Goal: Contribute content: Add original content to the website for others to see

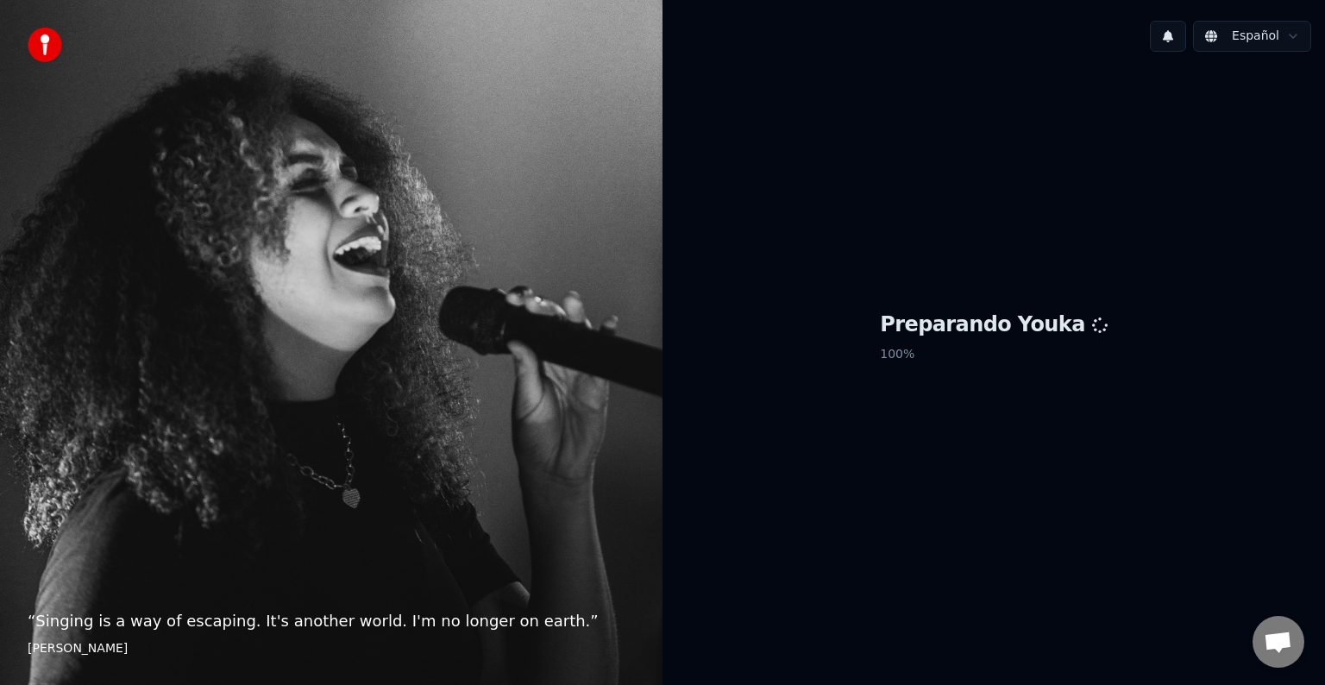
scroll to position [895, 0]
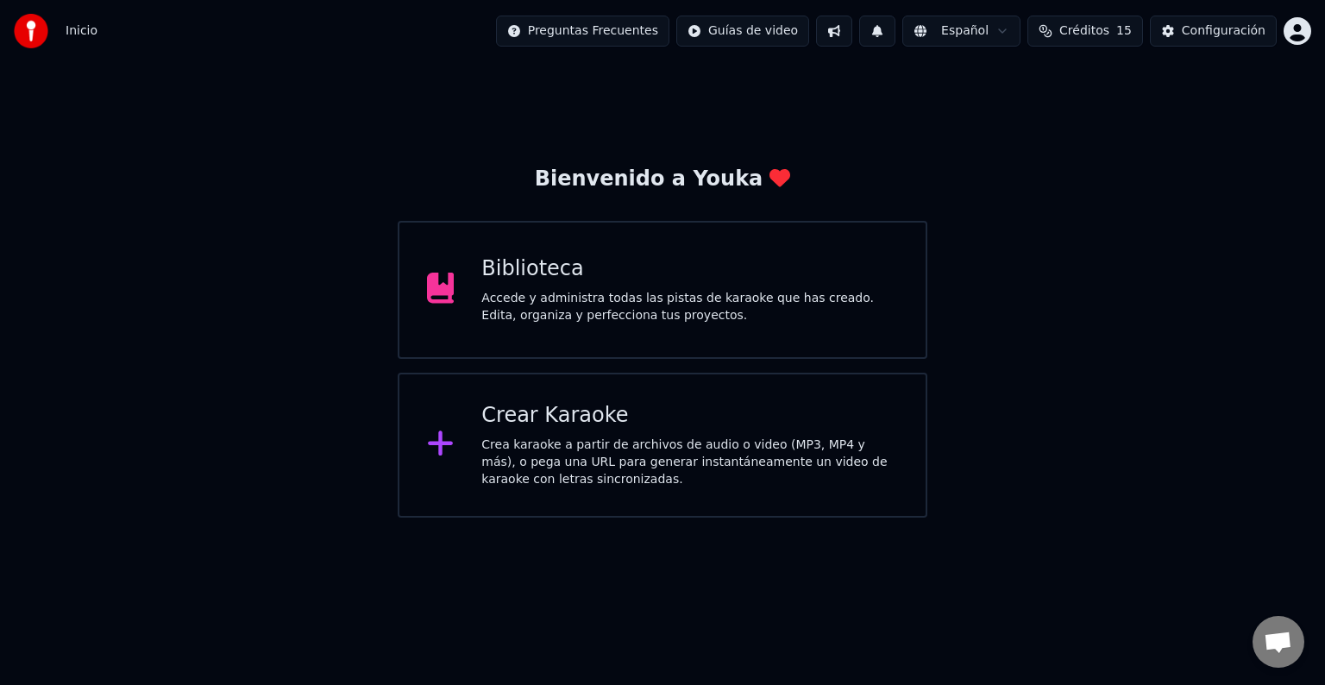
click at [536, 419] on div "Crear Karaoke" at bounding box center [690, 416] width 417 height 28
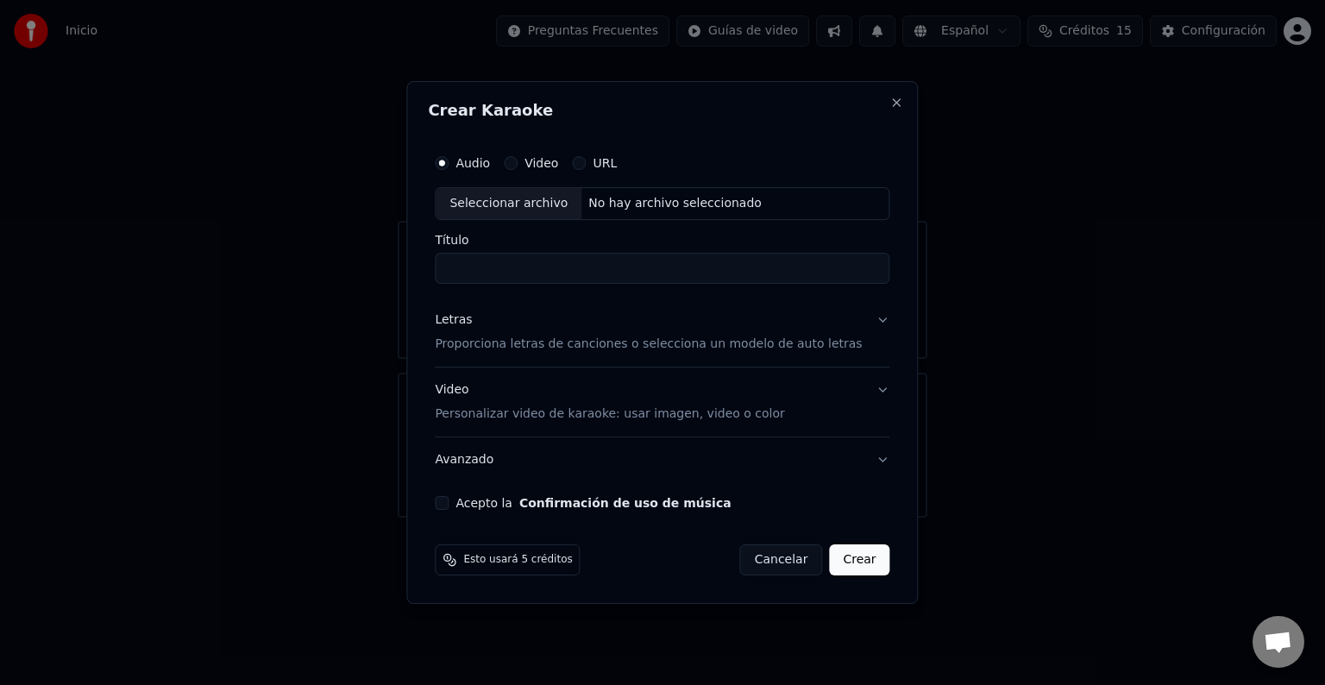
click at [497, 202] on div "Seleccionar archivo" at bounding box center [509, 203] width 146 height 31
type input "**********"
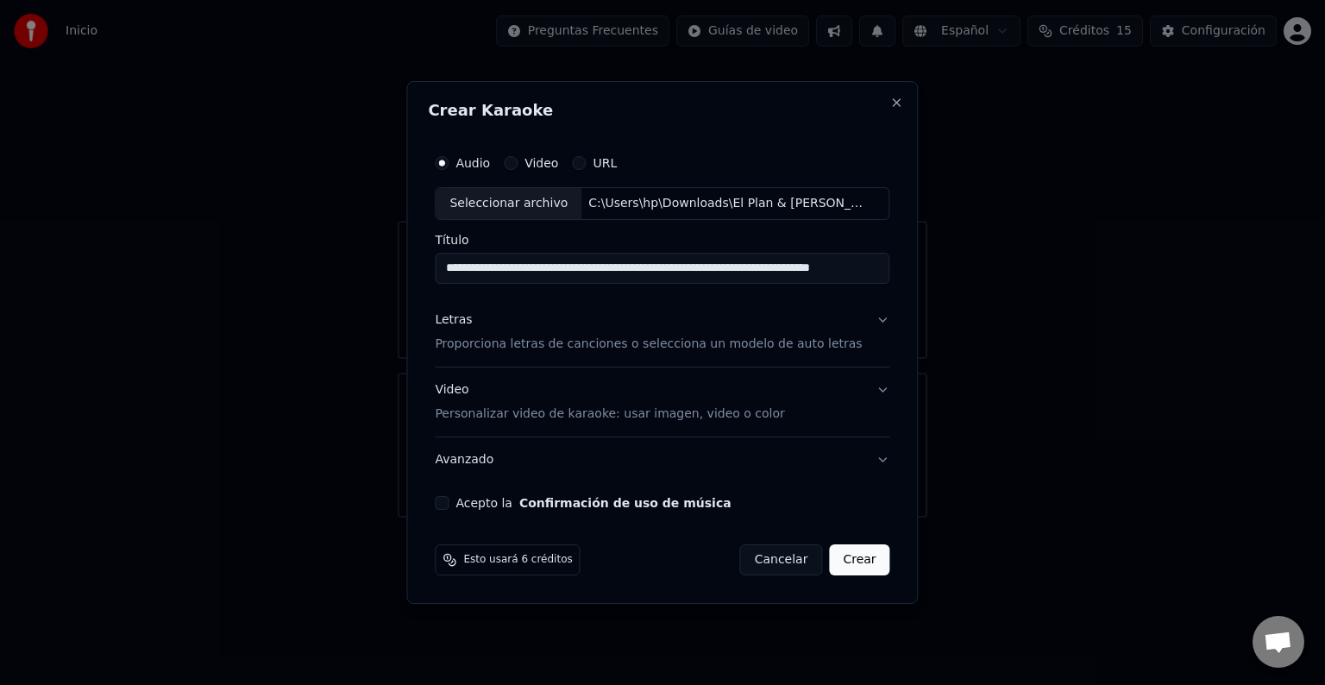
click at [505, 268] on input "**********" at bounding box center [662, 268] width 455 height 31
click at [891, 105] on button "Close" at bounding box center [898, 103] width 14 height 14
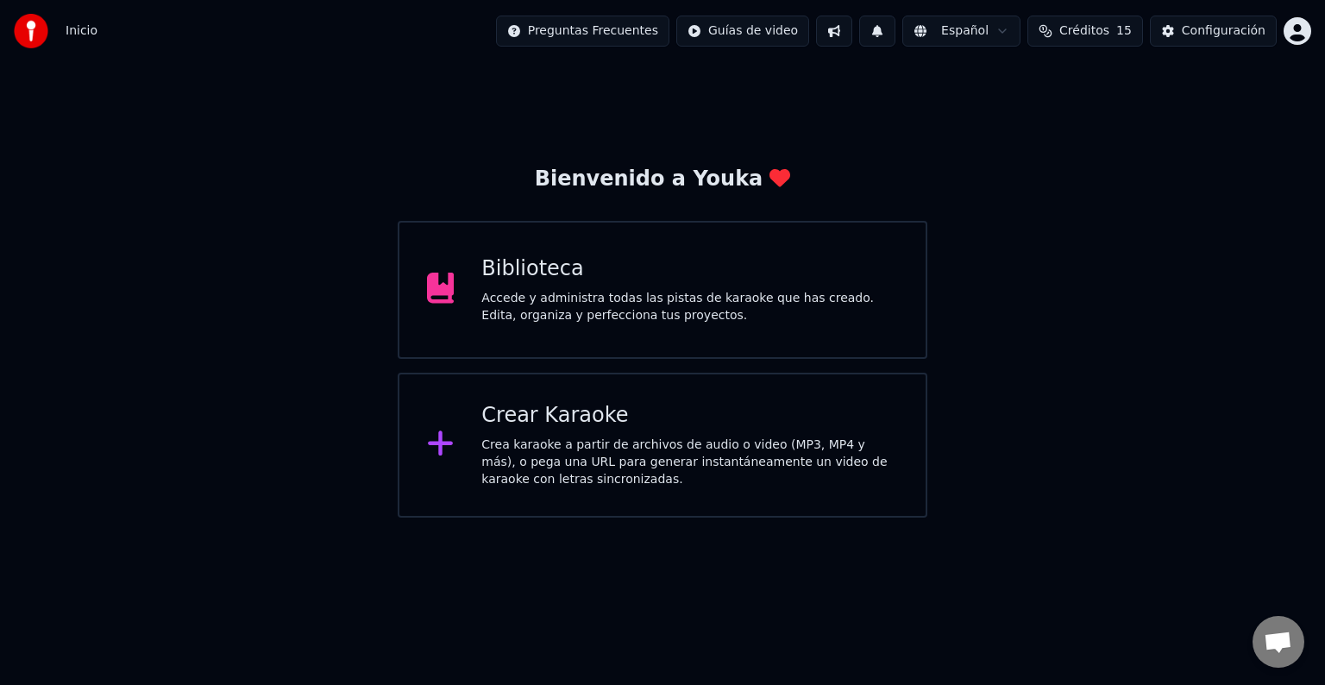
click at [578, 435] on div "Crear Karaoke Crea karaoke a partir de archivos de audio o video (MP3, MP4 y má…" at bounding box center [690, 445] width 417 height 86
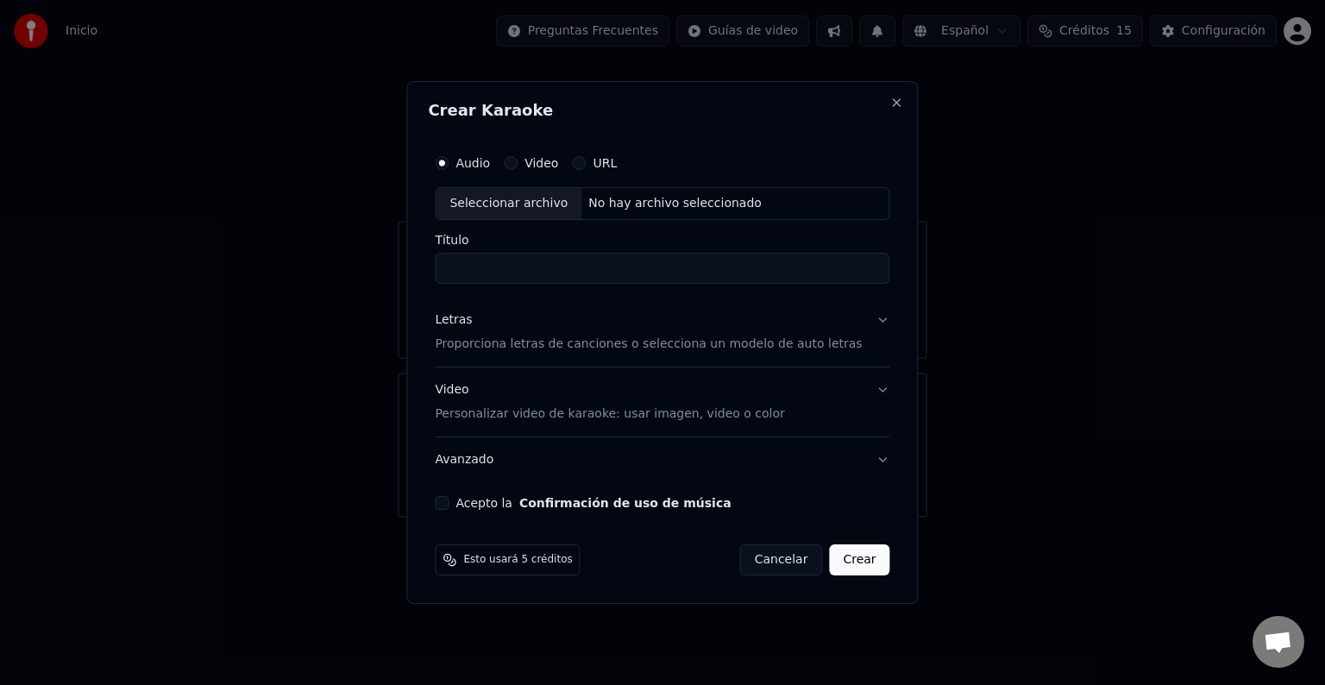
click at [469, 274] on input "Título" at bounding box center [662, 268] width 455 height 31
click at [502, 209] on div "Seleccionar archivo" at bounding box center [509, 203] width 146 height 31
type input "**********"
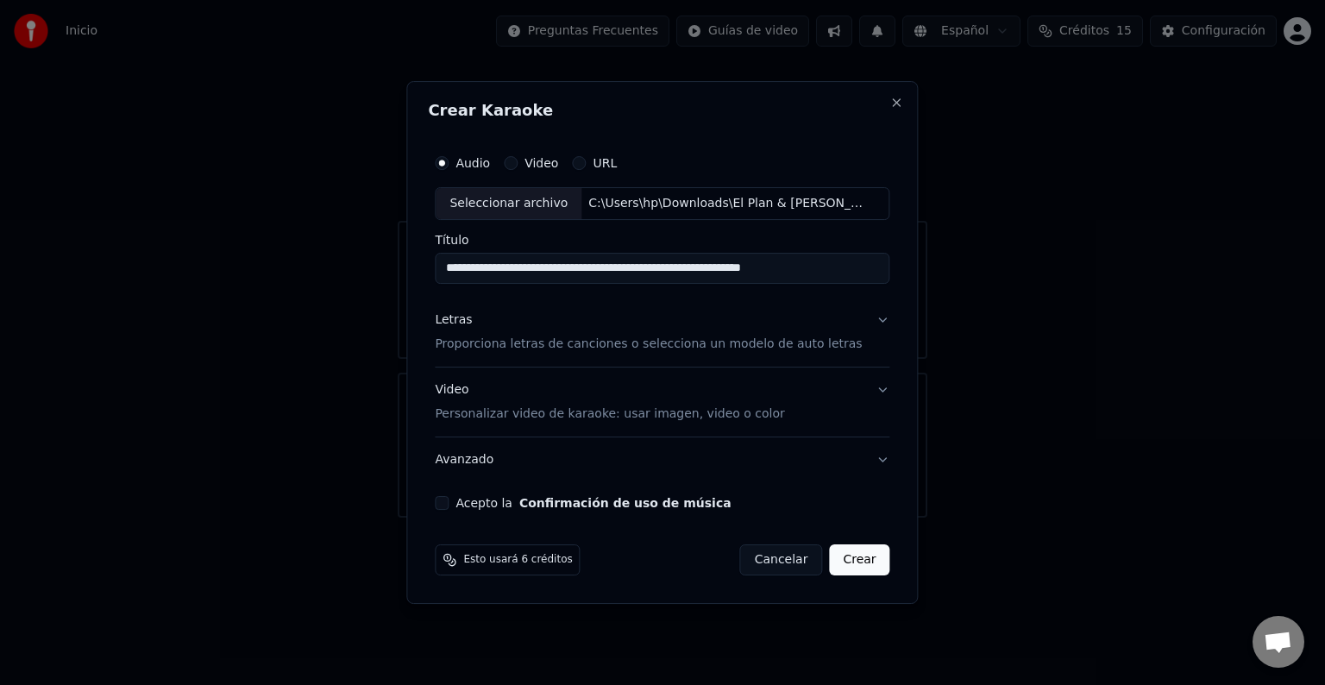
click at [763, 349] on p "Proporciona letras de canciones o selecciona un modelo de auto letras" at bounding box center [648, 344] width 427 height 17
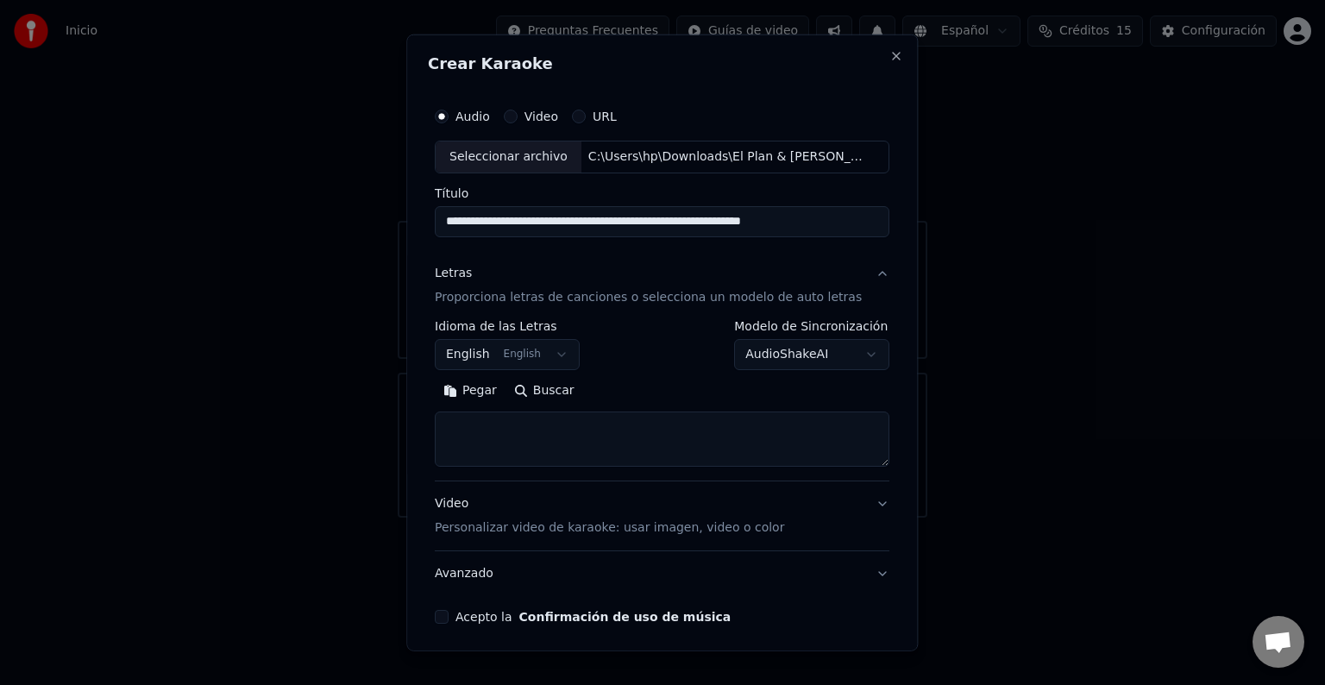
click at [540, 440] on textarea at bounding box center [662, 439] width 455 height 55
paste textarea "**********"
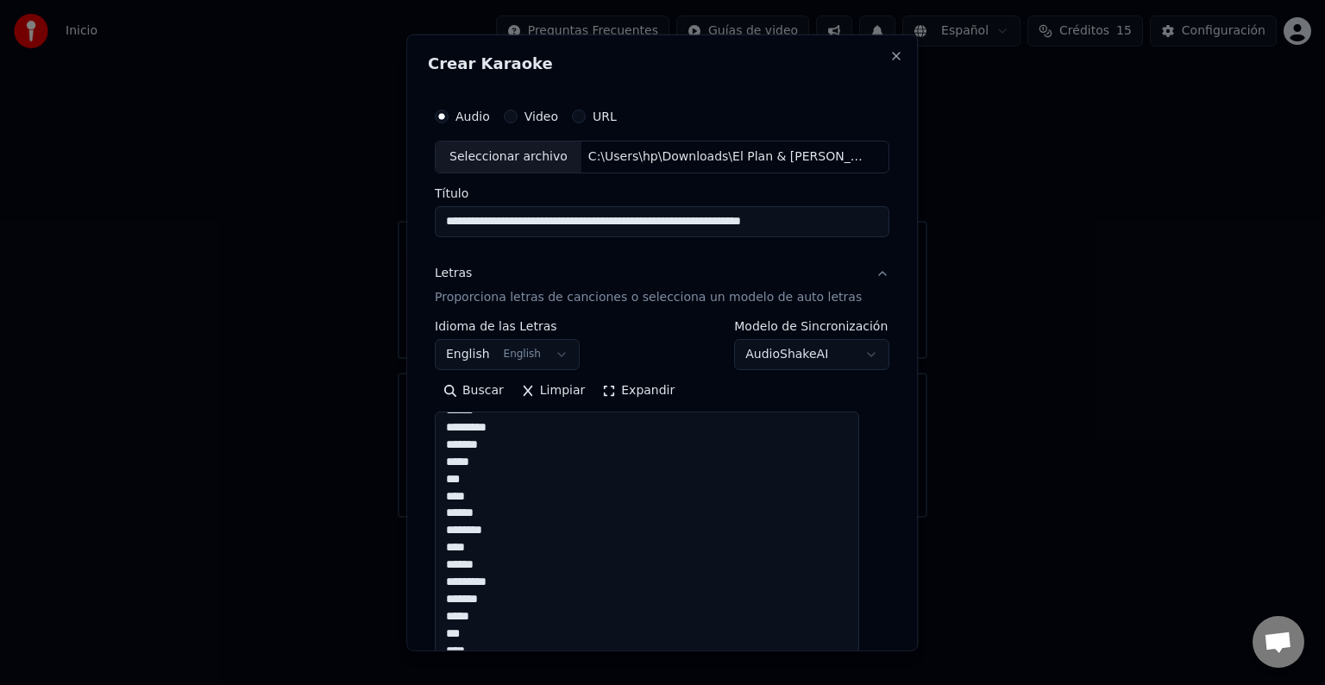
scroll to position [1533, 0]
drag, startPoint x: 861, startPoint y: 461, endPoint x: 991, endPoint y: 681, distance: 255.3
click at [991, 518] on body "Inicio Preguntas Frecuentes Guías de video Español Créditos 15 Configuración Bi…" at bounding box center [662, 259] width 1325 height 518
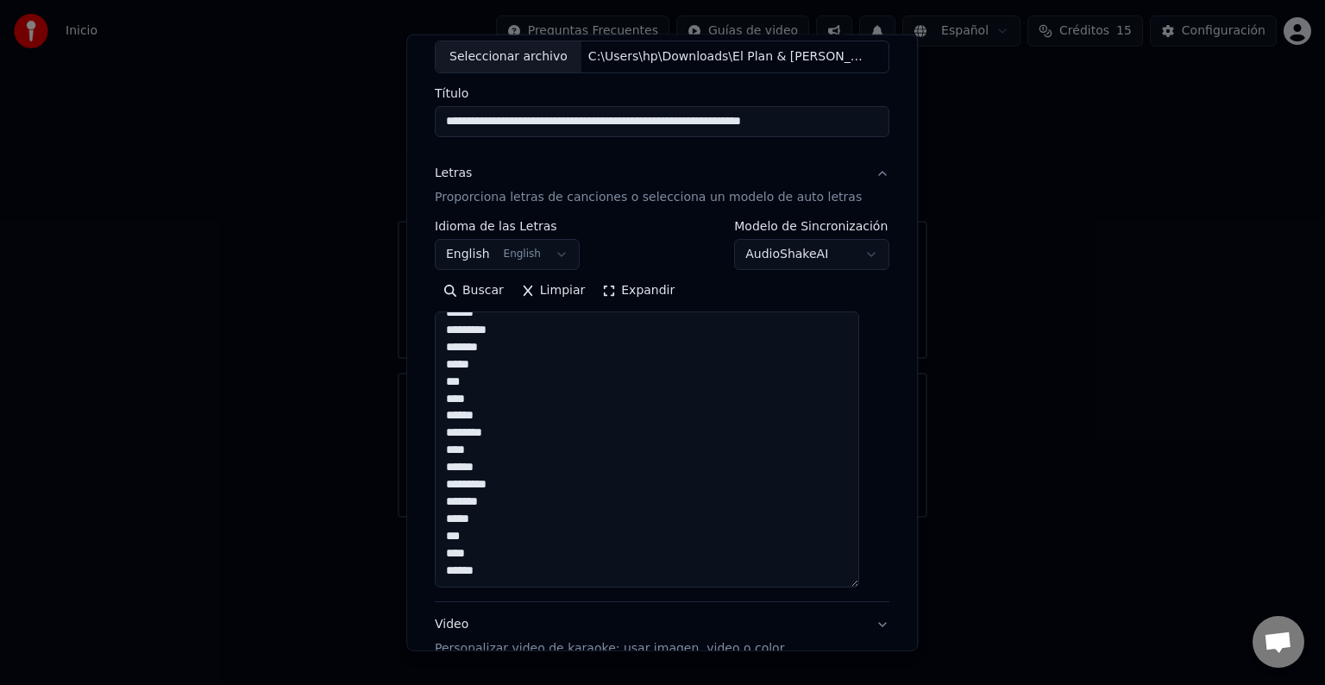
scroll to position [287, 0]
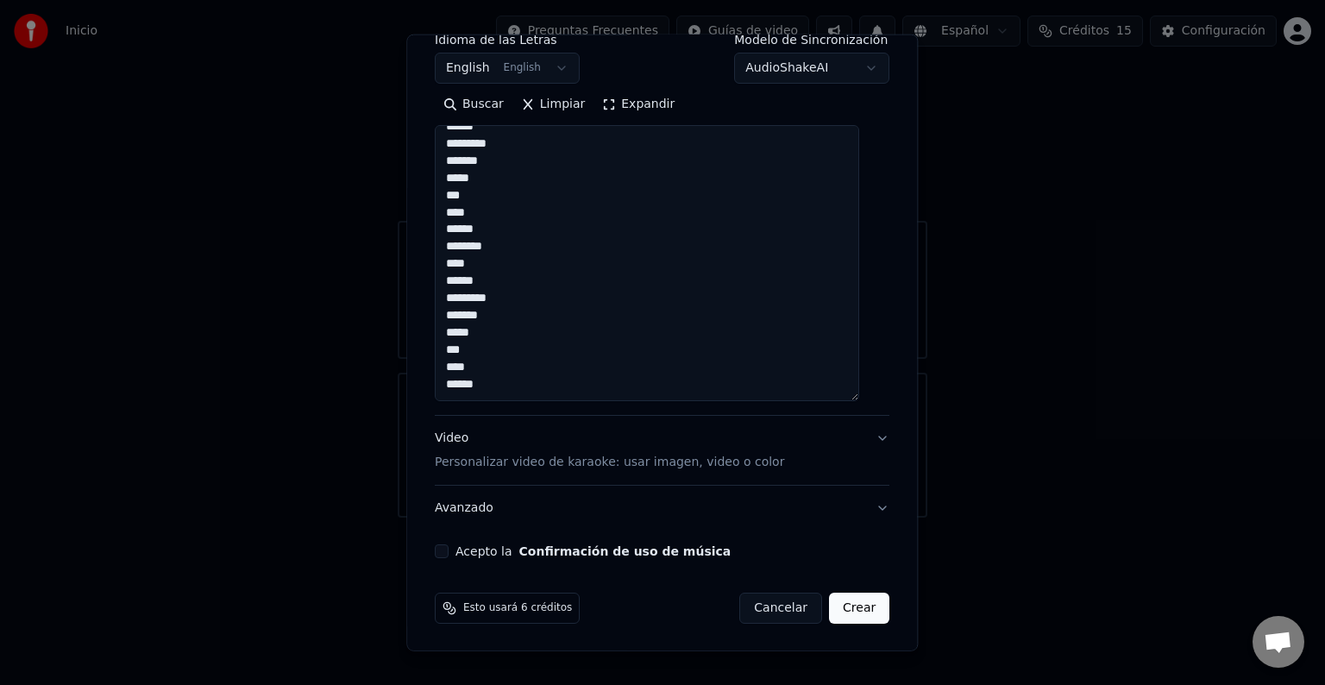
drag, startPoint x: 450, startPoint y: 324, endPoint x: 582, endPoint y: 704, distance: 403.1
click at [582, 518] on html "Inicio Preguntas Frecuentes Guías de video Español Créditos 15 Configuración Bi…" at bounding box center [662, 259] width 1325 height 518
type textarea "*"
paste textarea "**********"
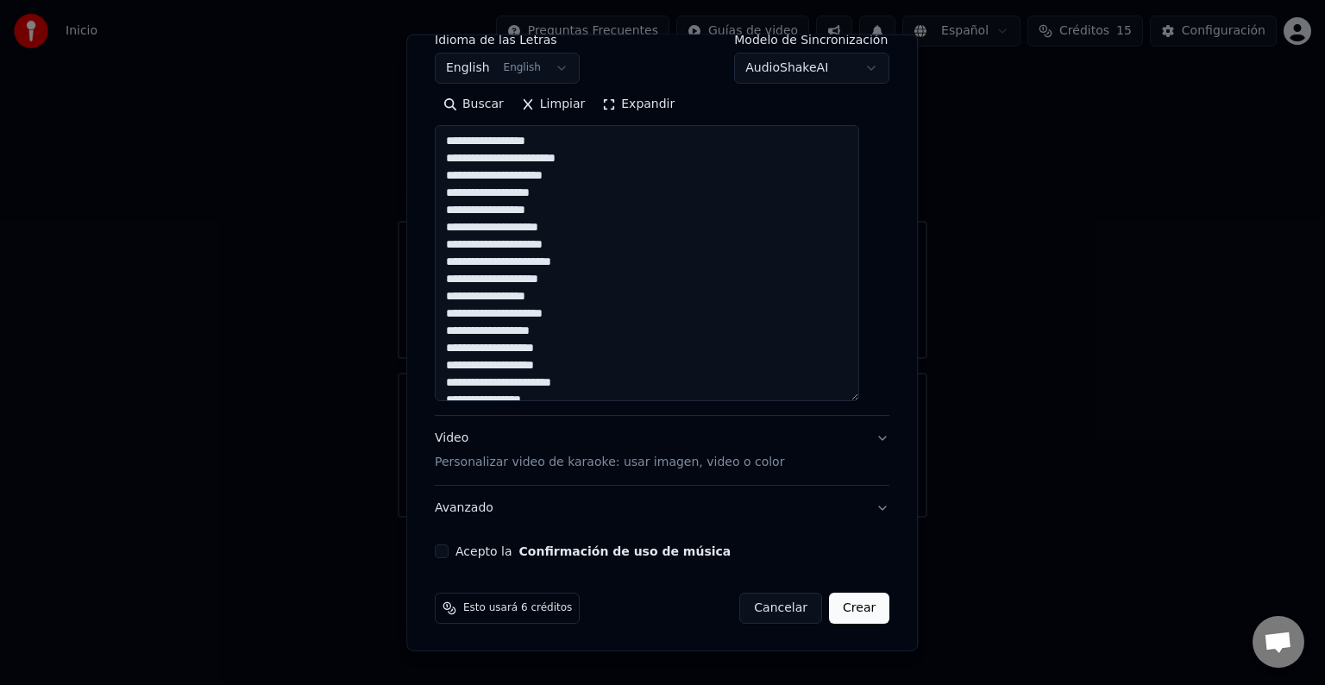
click at [566, 193] on textarea at bounding box center [647, 263] width 425 height 276
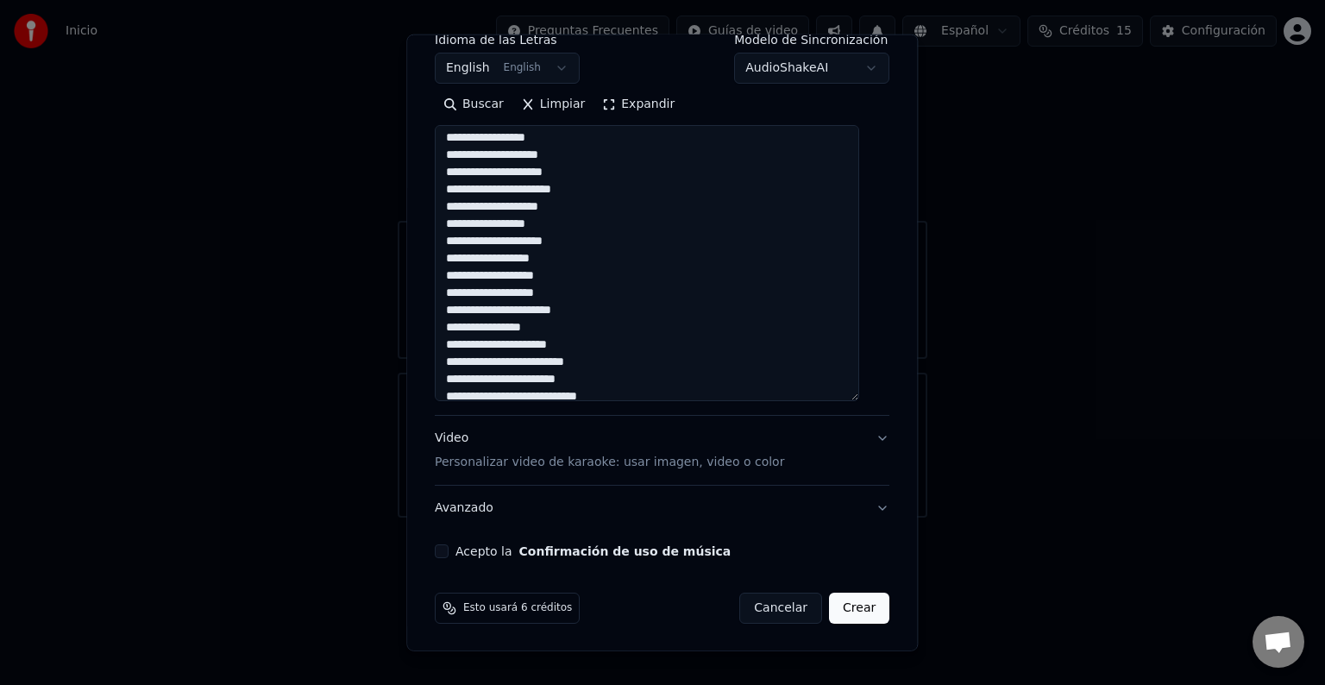
scroll to position [93, 0]
click at [608, 184] on textarea at bounding box center [647, 263] width 425 height 276
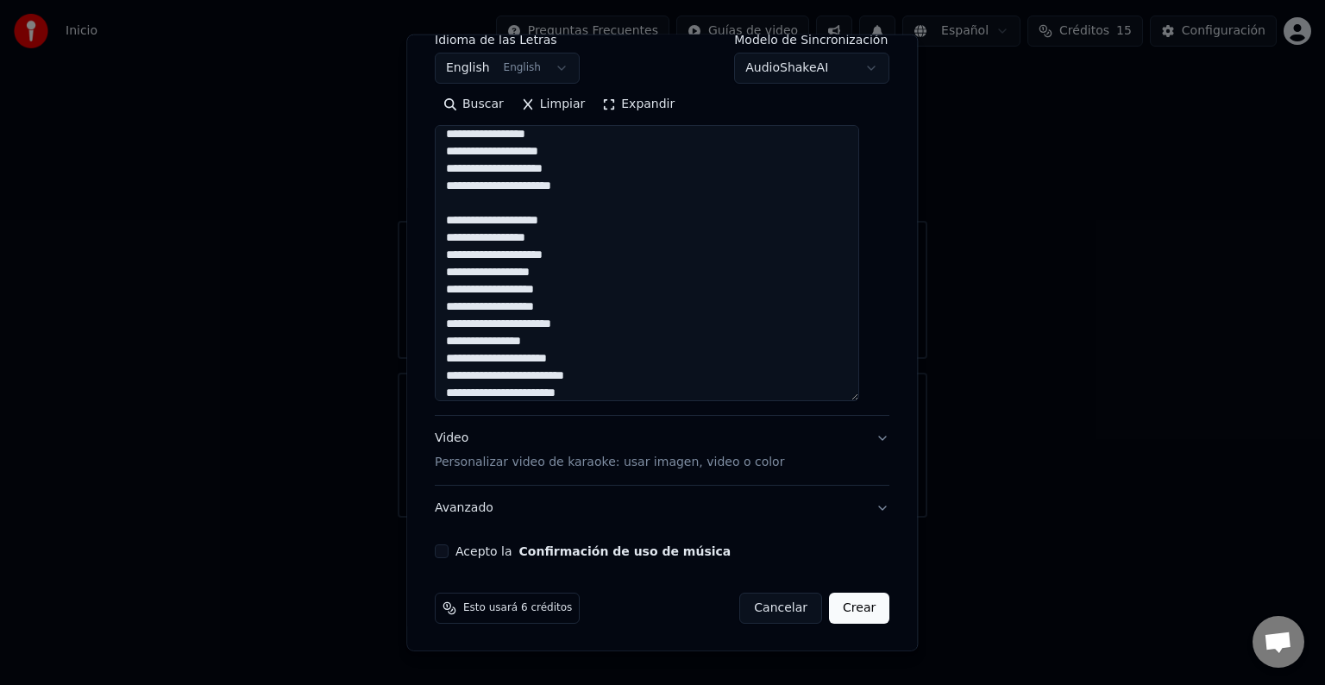
scroll to position [161, 0]
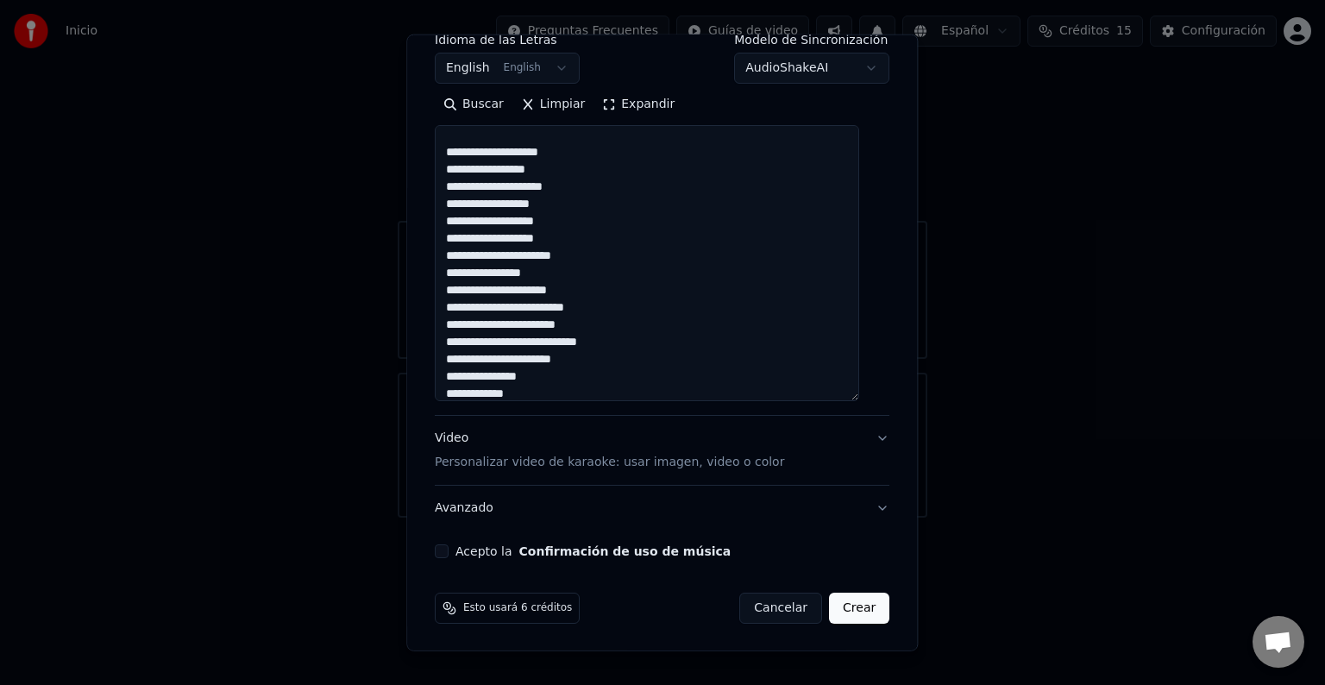
click at [566, 204] on textarea at bounding box center [647, 263] width 425 height 276
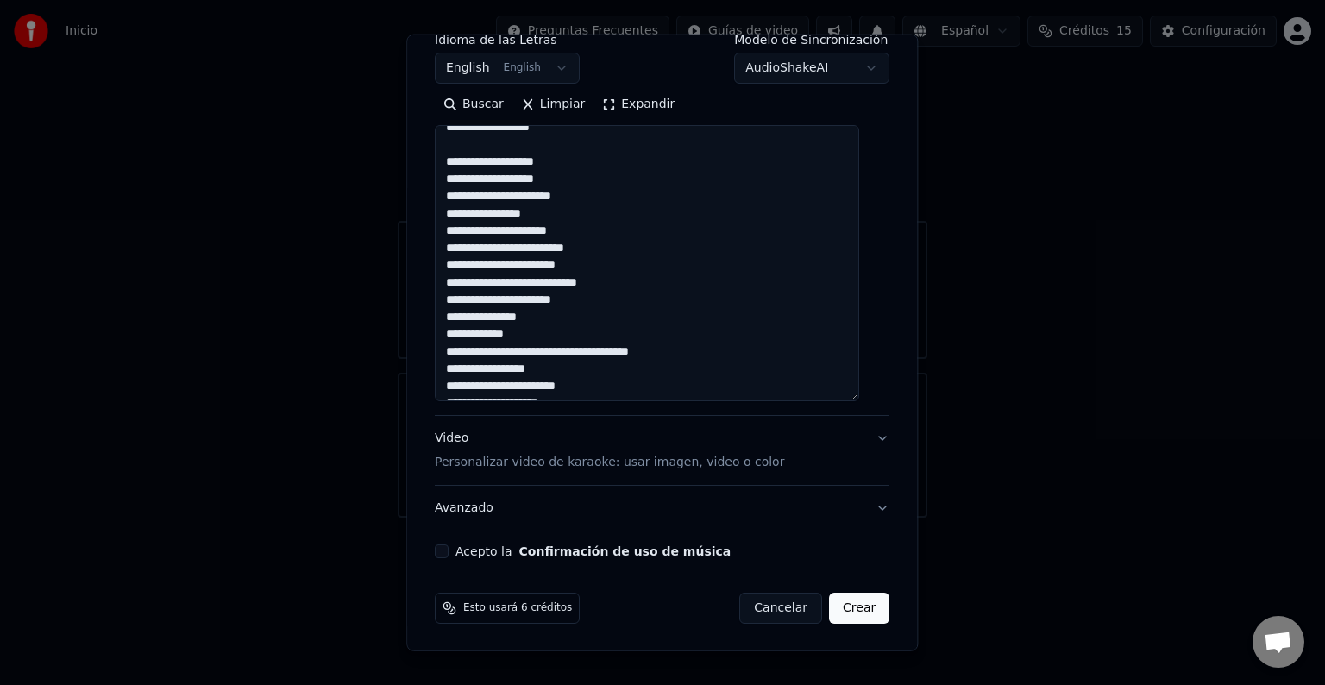
scroll to position [245, 0]
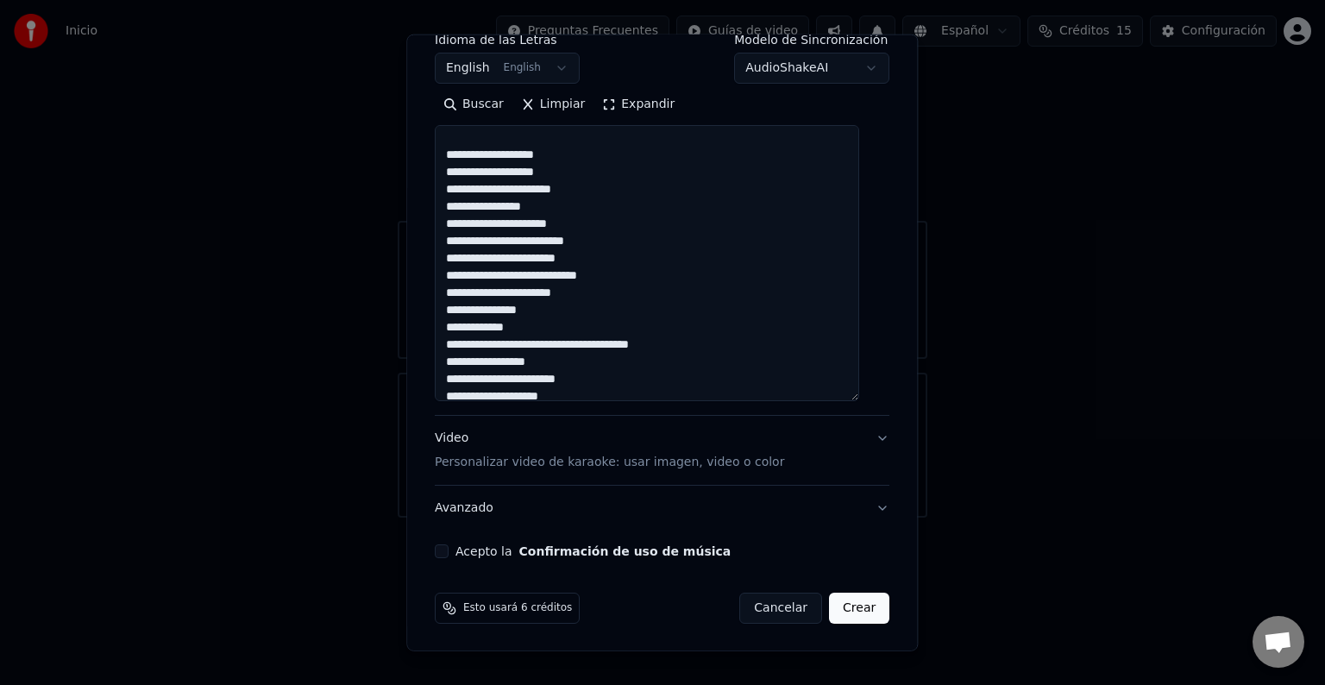
click at [569, 207] on textarea at bounding box center [647, 263] width 425 height 276
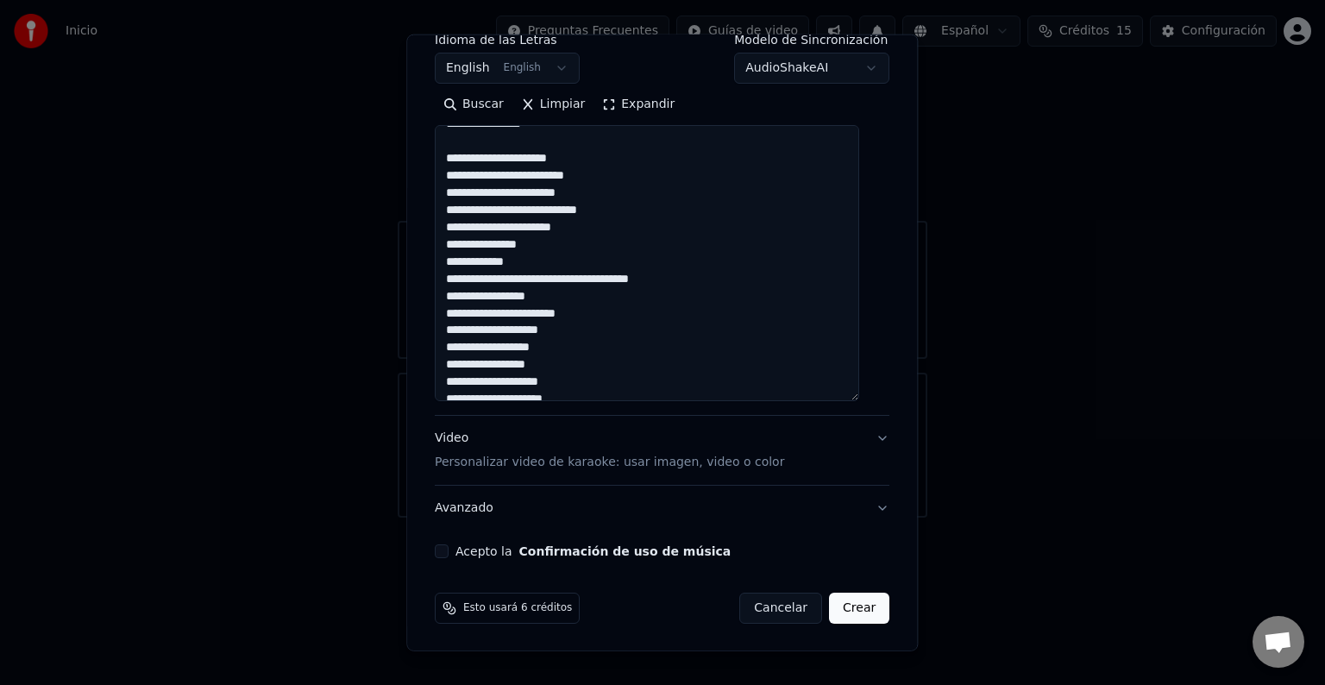
scroll to position [335, 0]
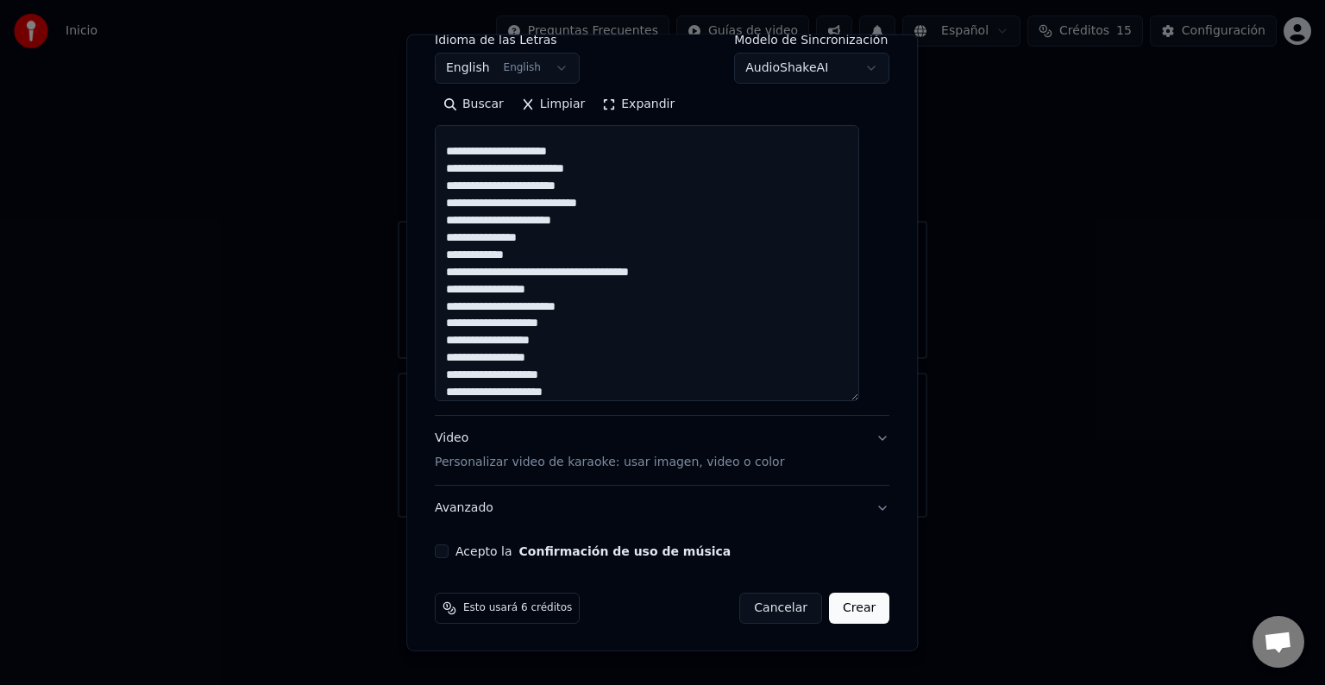
click at [628, 202] on textarea at bounding box center [647, 263] width 425 height 276
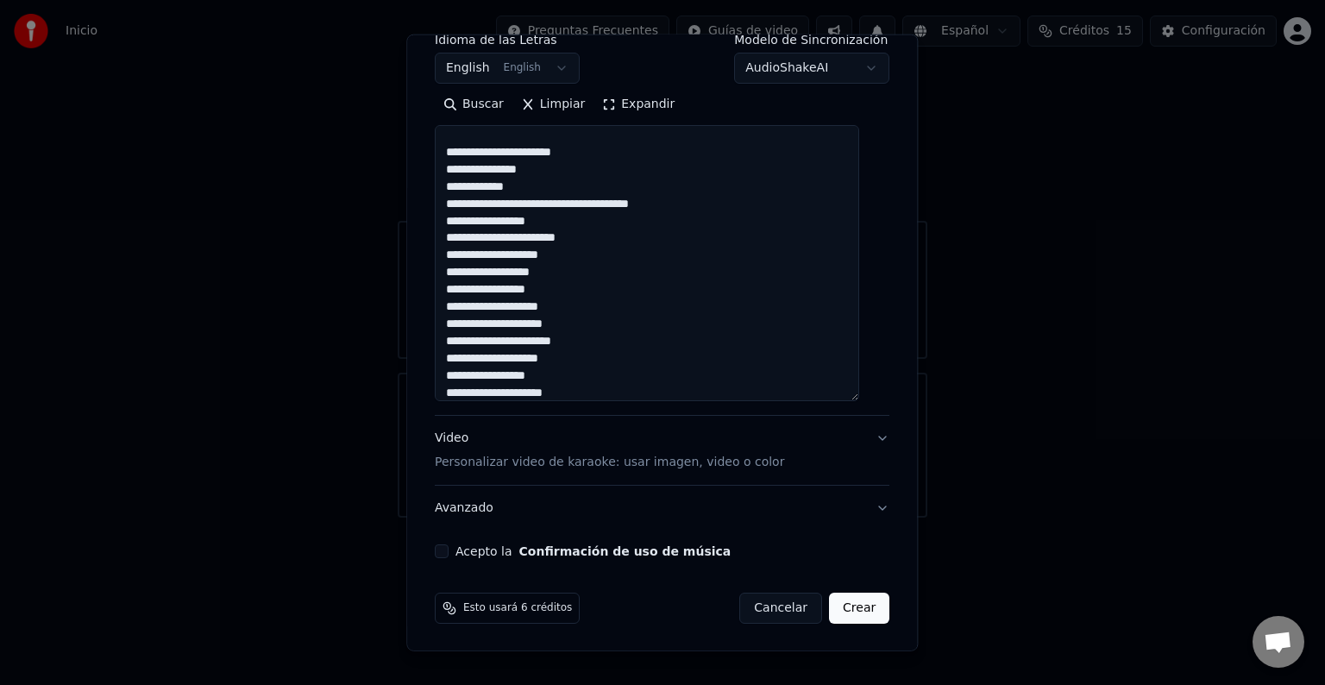
click at [582, 155] on textarea at bounding box center [647, 263] width 425 height 276
click at [534, 190] on textarea at bounding box center [647, 263] width 425 height 276
click at [535, 204] on textarea at bounding box center [647, 263] width 425 height 276
click at [607, 208] on textarea at bounding box center [647, 263] width 425 height 276
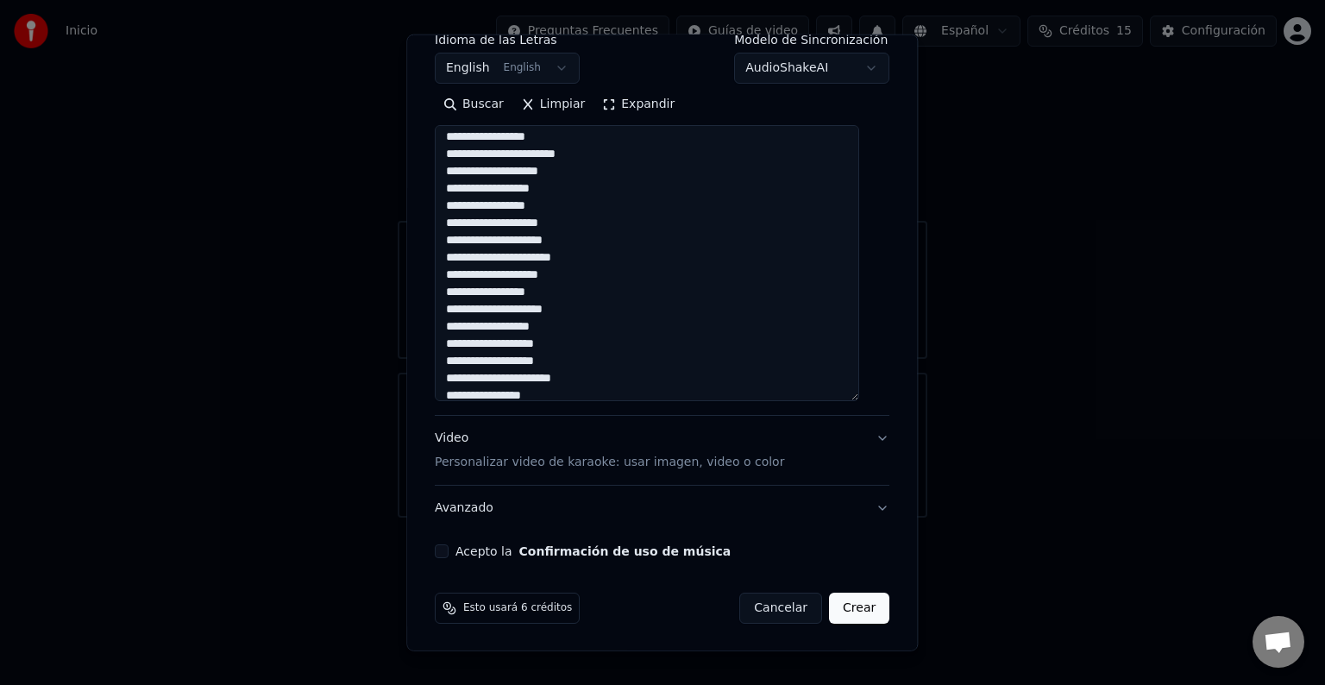
scroll to position [527, 0]
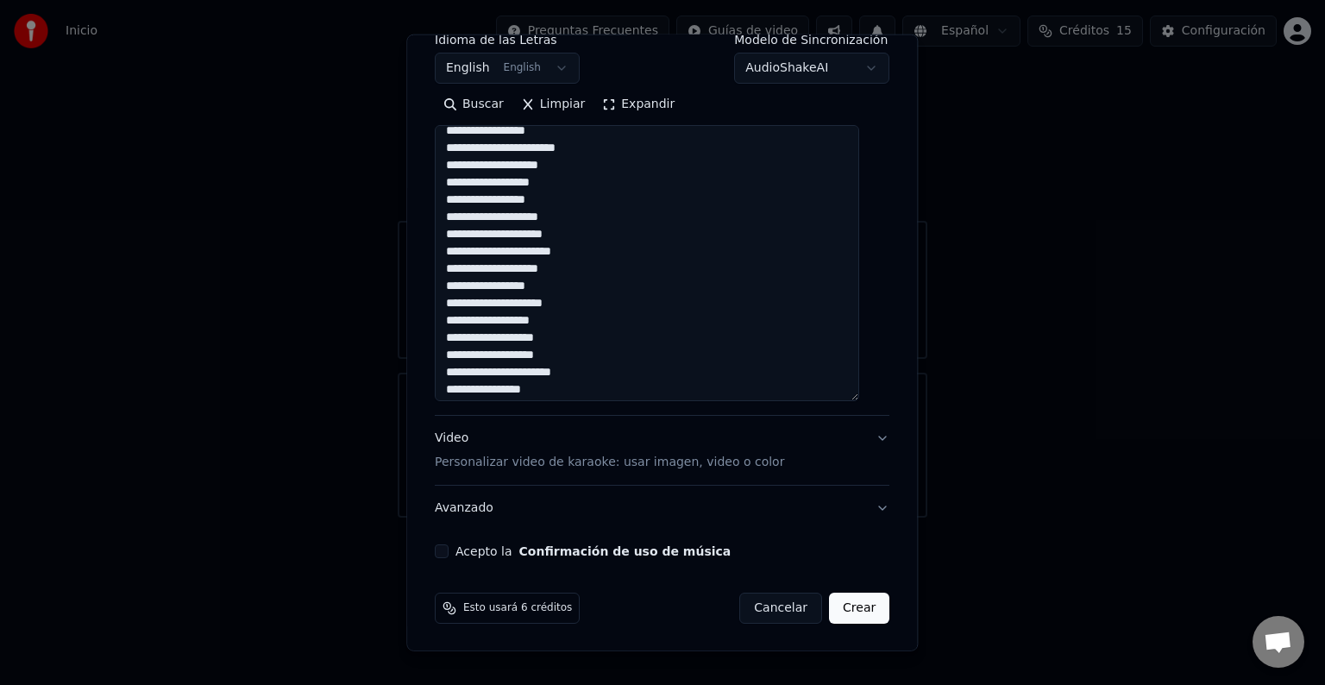
click at [575, 183] on textarea at bounding box center [647, 263] width 425 height 276
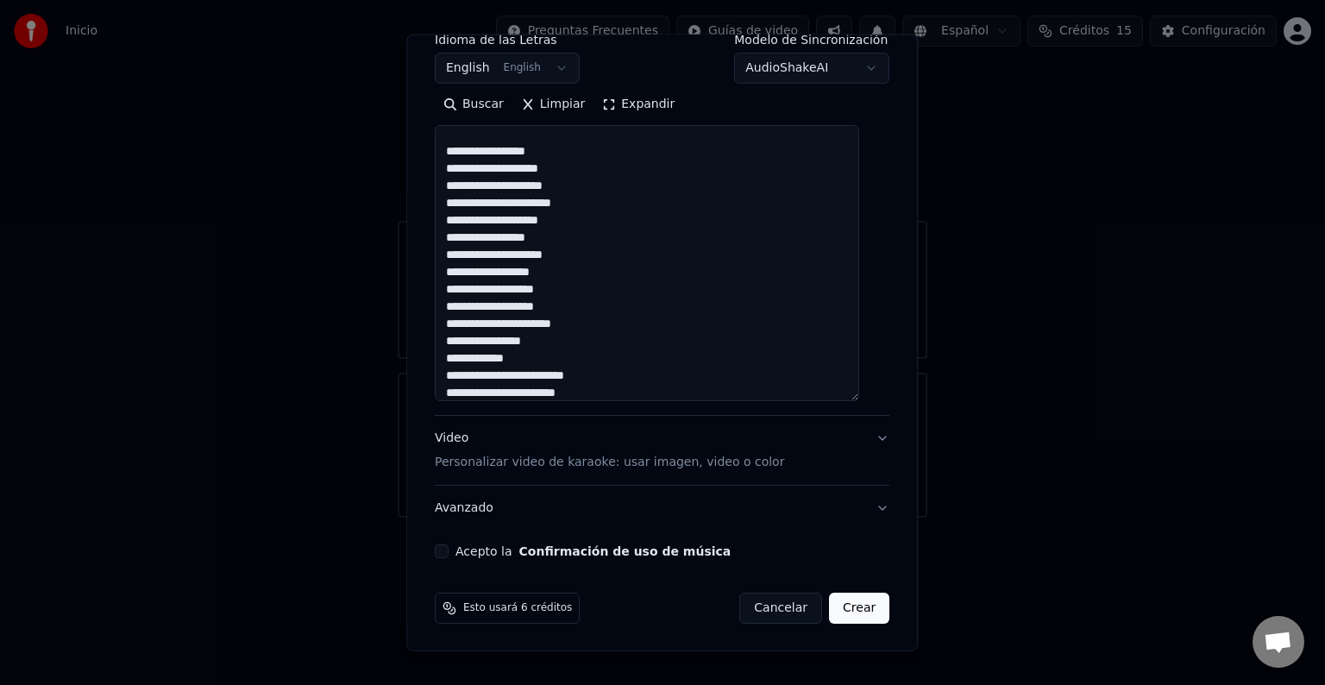
click at [597, 207] on textarea at bounding box center [647, 263] width 425 height 276
click at [563, 206] on textarea at bounding box center [647, 263] width 425 height 276
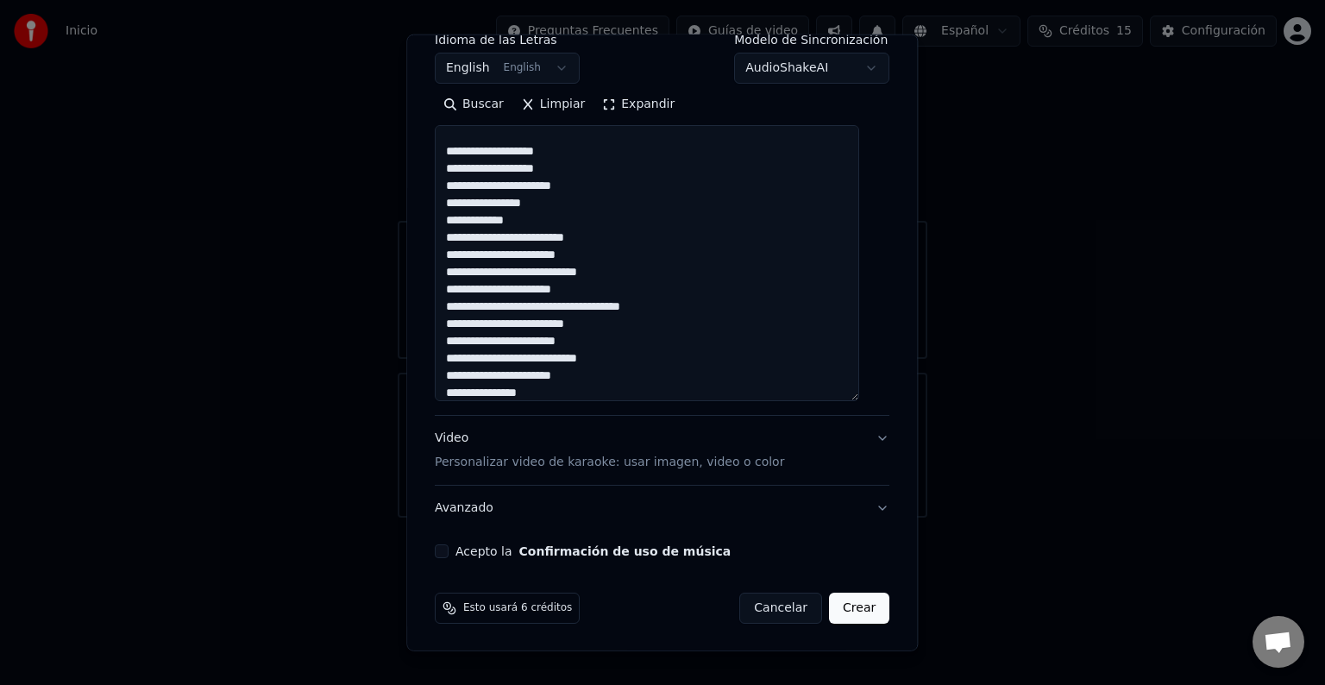
click at [546, 200] on textarea at bounding box center [647, 263] width 425 height 276
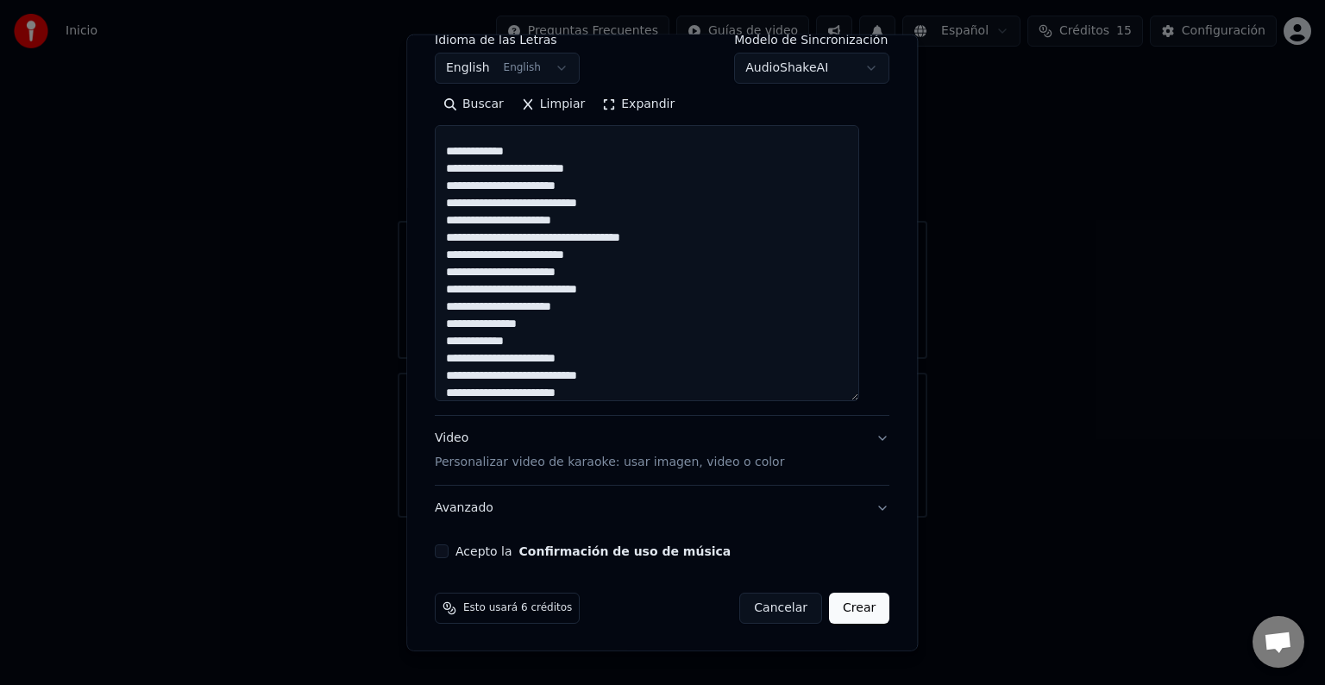
click at [625, 204] on textarea at bounding box center [647, 263] width 425 height 276
click at [524, 154] on textarea at bounding box center [647, 263] width 425 height 276
click at [551, 155] on textarea at bounding box center [647, 263] width 425 height 276
click at [617, 204] on textarea at bounding box center [647, 263] width 425 height 276
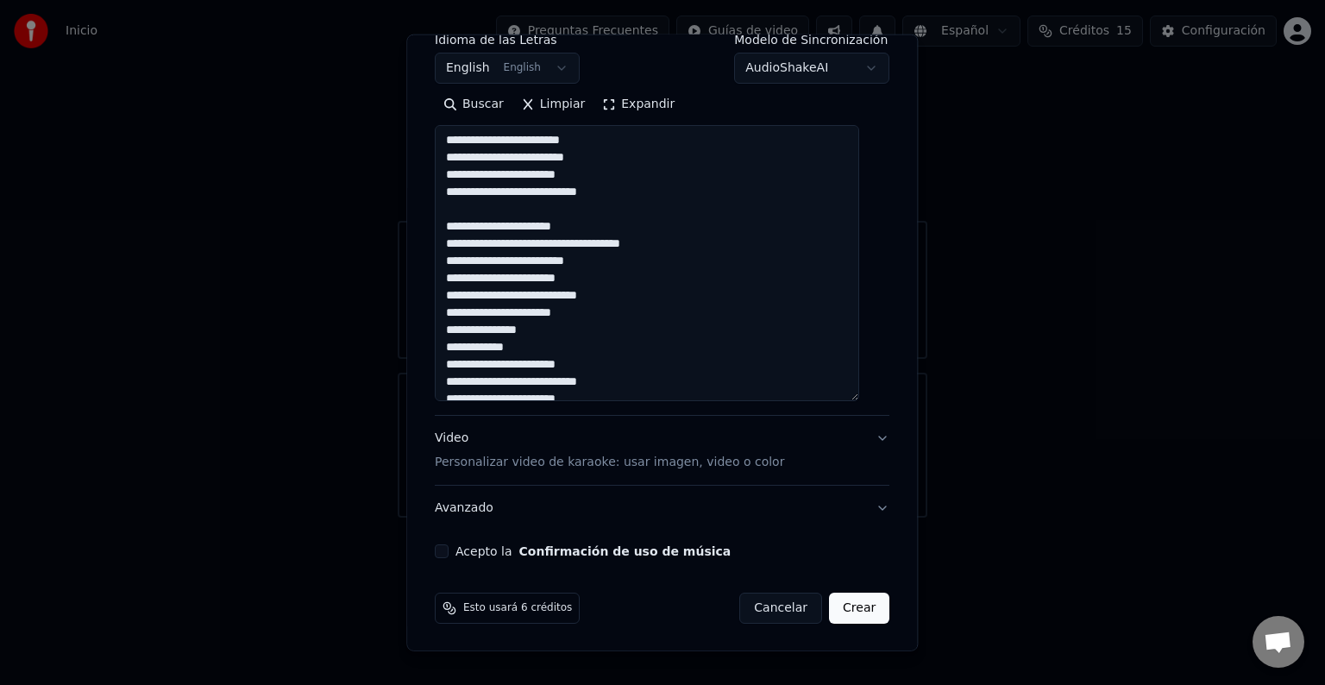
scroll to position [877, 0]
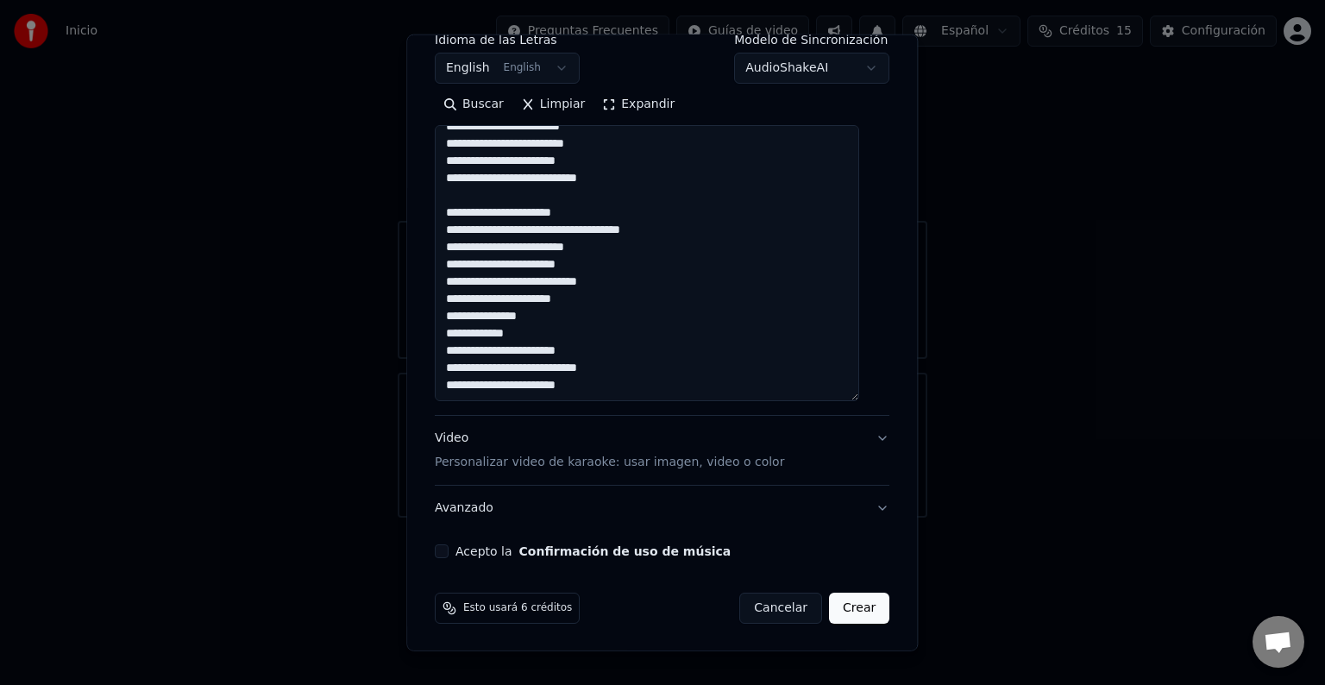
click at [585, 212] on textarea at bounding box center [647, 263] width 425 height 276
click at [546, 231] on textarea at bounding box center [647, 263] width 425 height 276
click at [521, 247] on textarea at bounding box center [647, 263] width 425 height 276
click at [608, 279] on textarea at bounding box center [647, 263] width 425 height 276
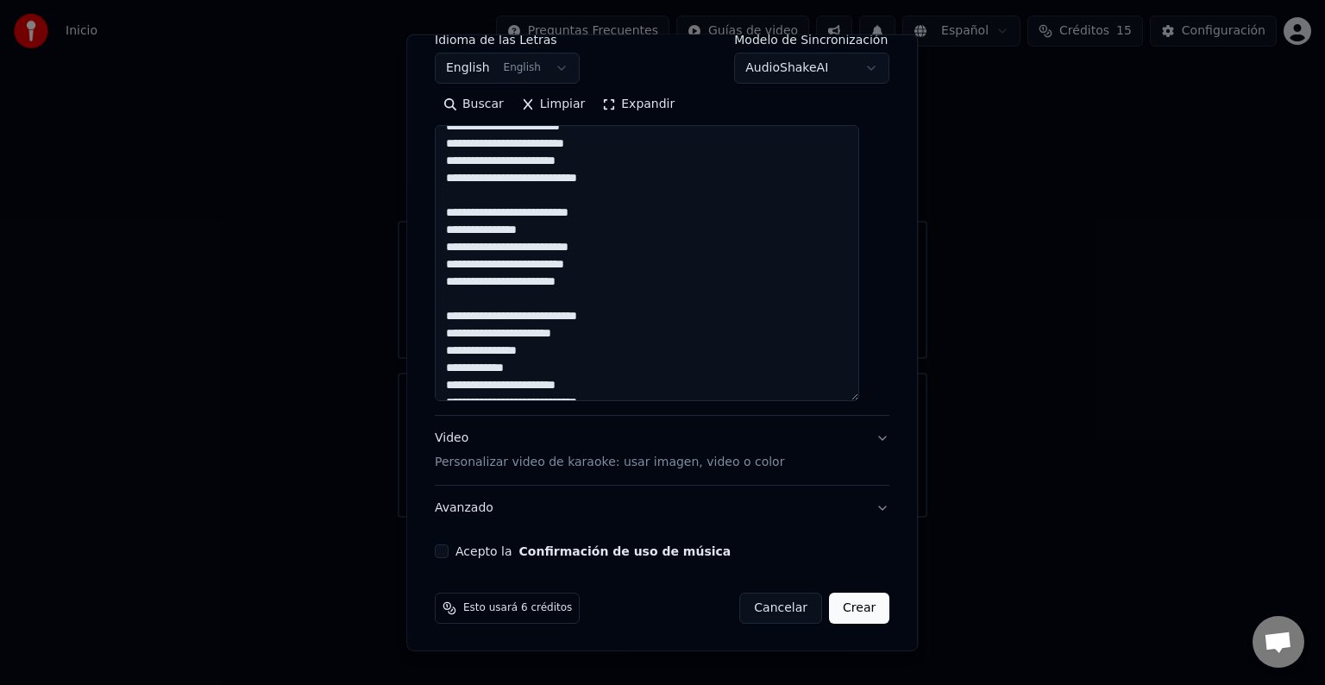
scroll to position [911, 0]
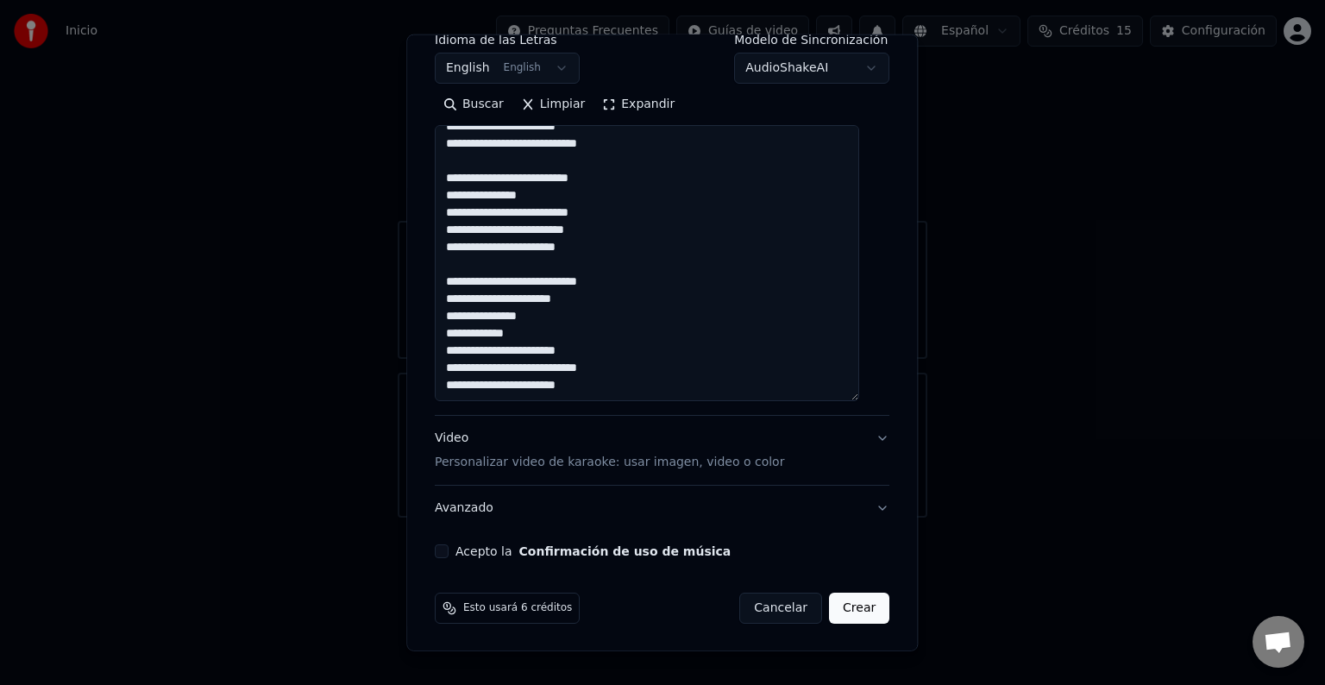
click at [618, 234] on textarea at bounding box center [647, 263] width 425 height 276
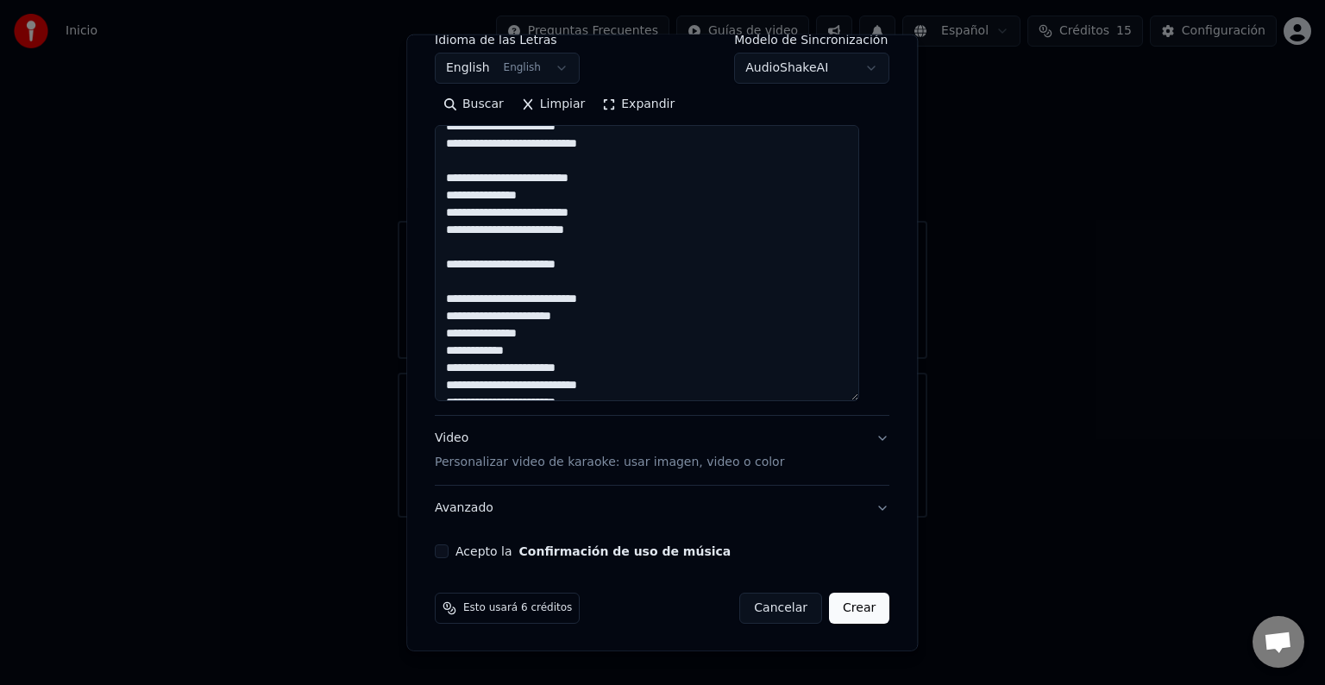
click at [602, 269] on textarea at bounding box center [647, 263] width 425 height 276
click at [580, 295] on textarea at bounding box center [647, 263] width 425 height 276
click at [556, 318] on textarea at bounding box center [647, 263] width 425 height 276
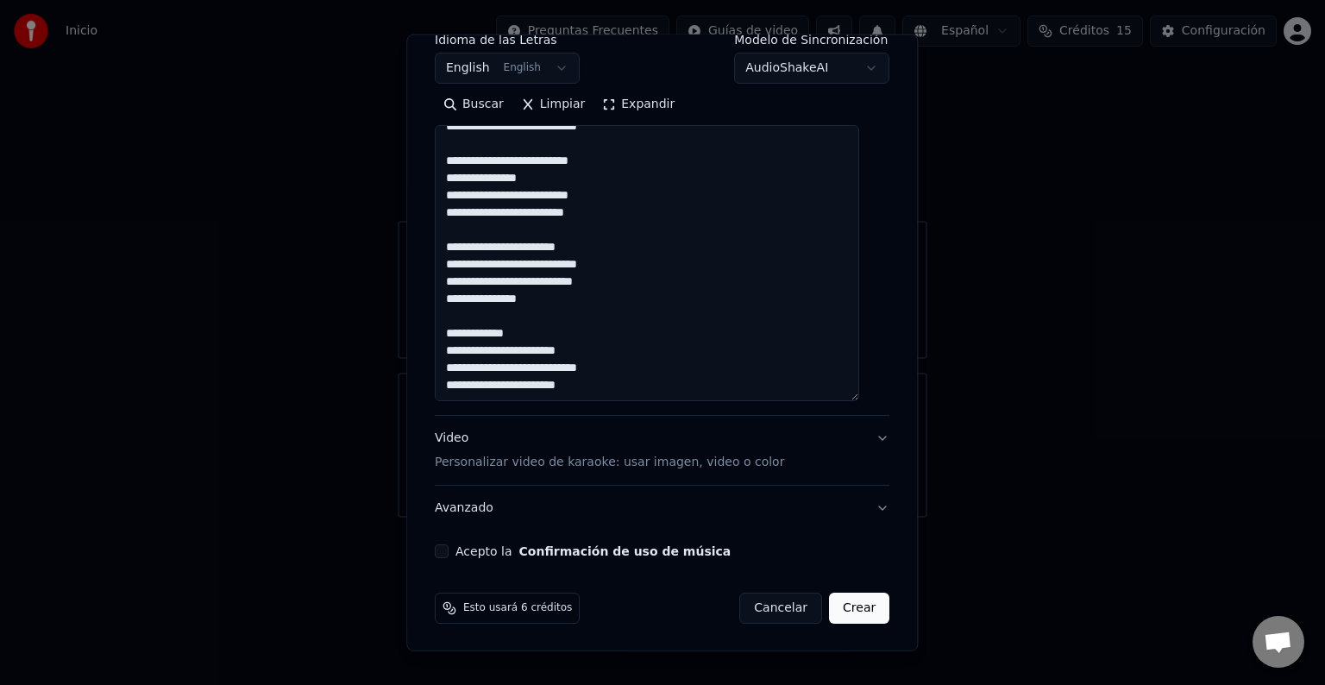
click at [536, 328] on textarea at bounding box center [647, 263] width 425 height 276
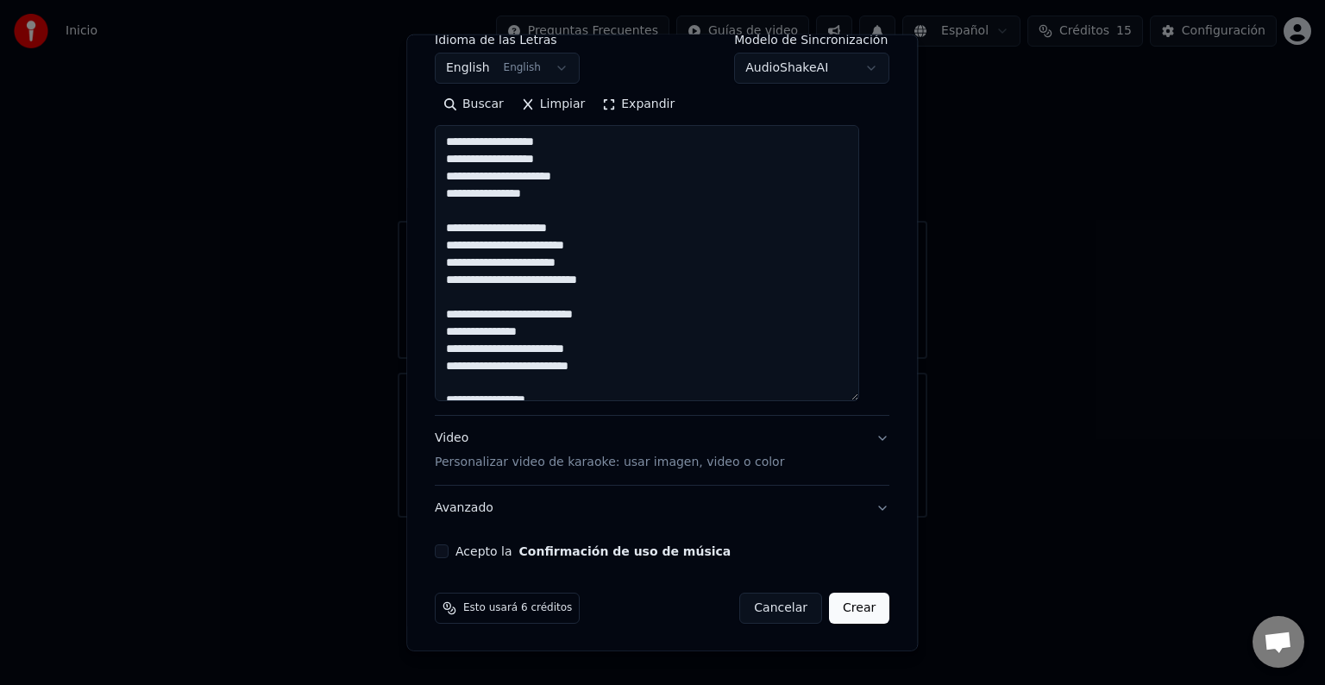
scroll to position [262, 0]
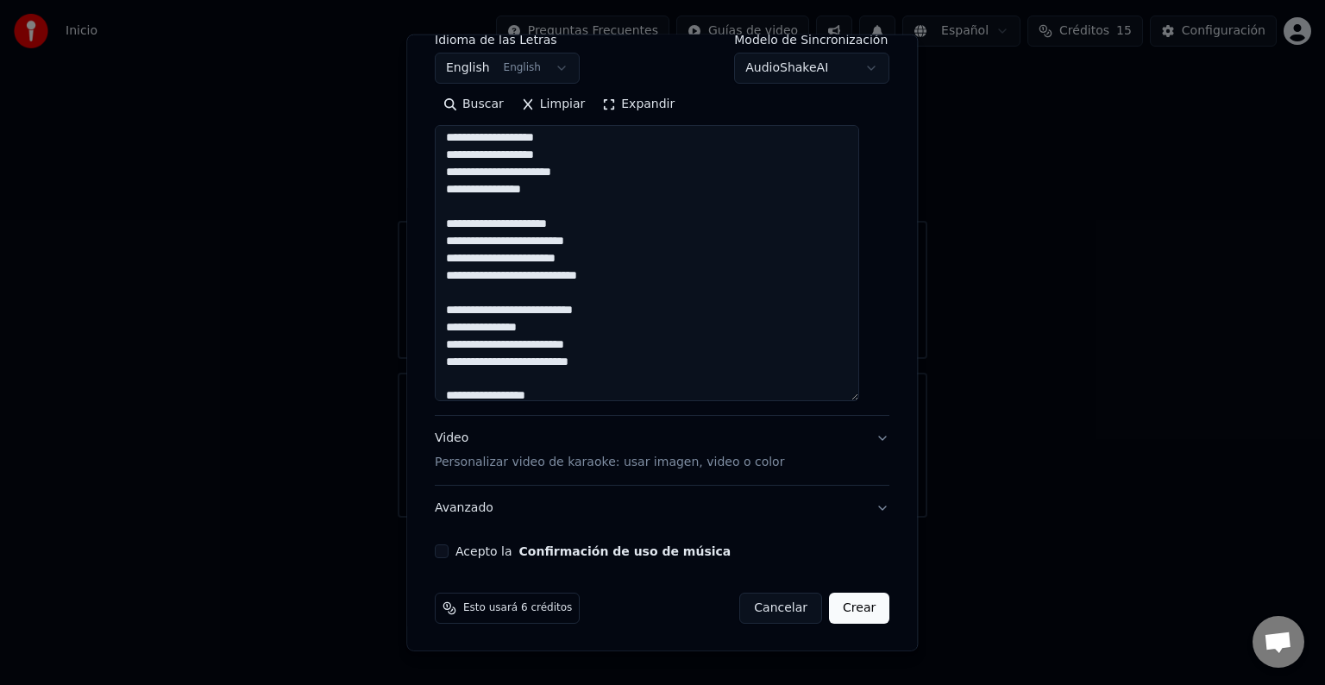
click at [520, 221] on textarea at bounding box center [647, 263] width 425 height 276
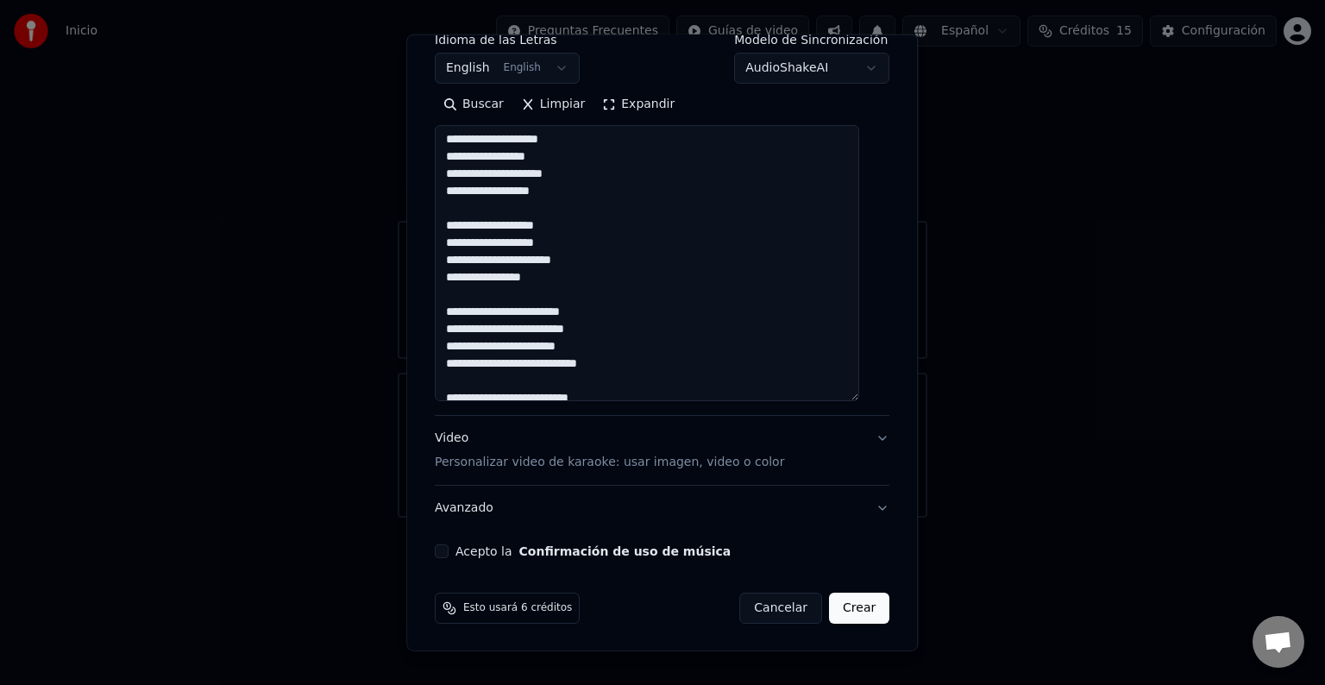
scroll to position [946, 0]
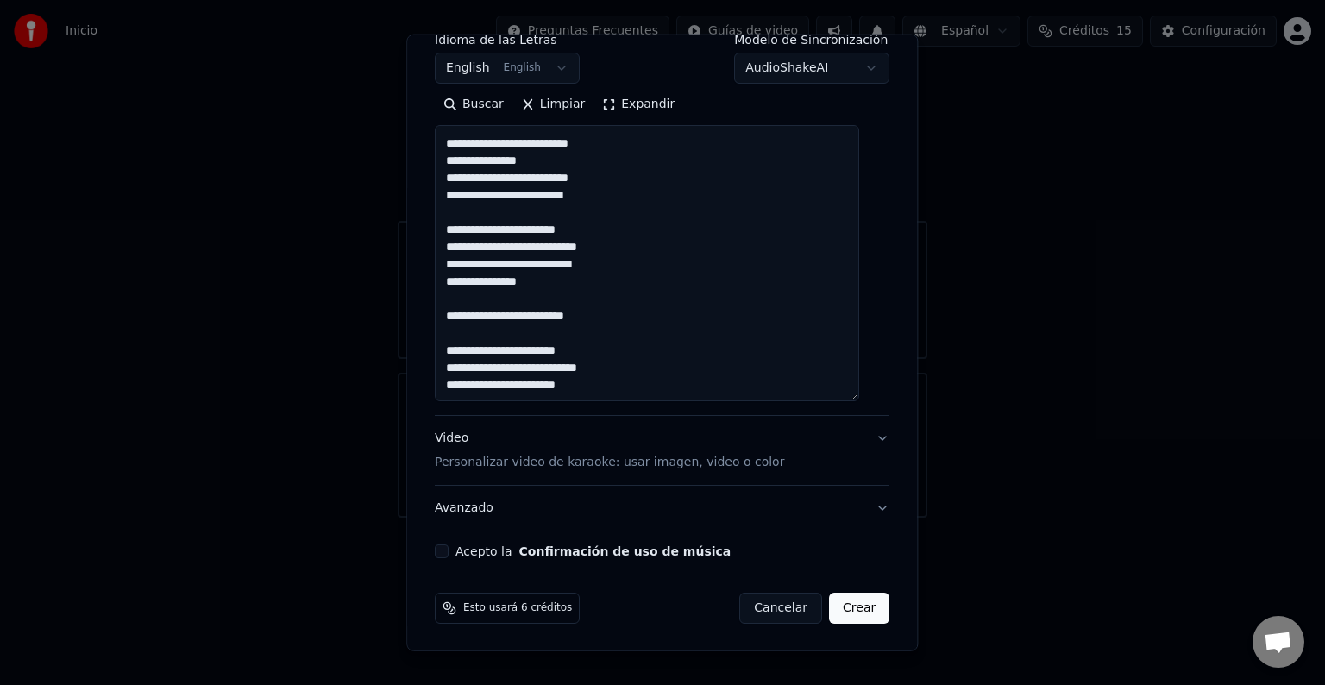
type textarea "**********"
click at [449, 551] on button "Acepto la Confirmación de uso de música" at bounding box center [442, 552] width 14 height 14
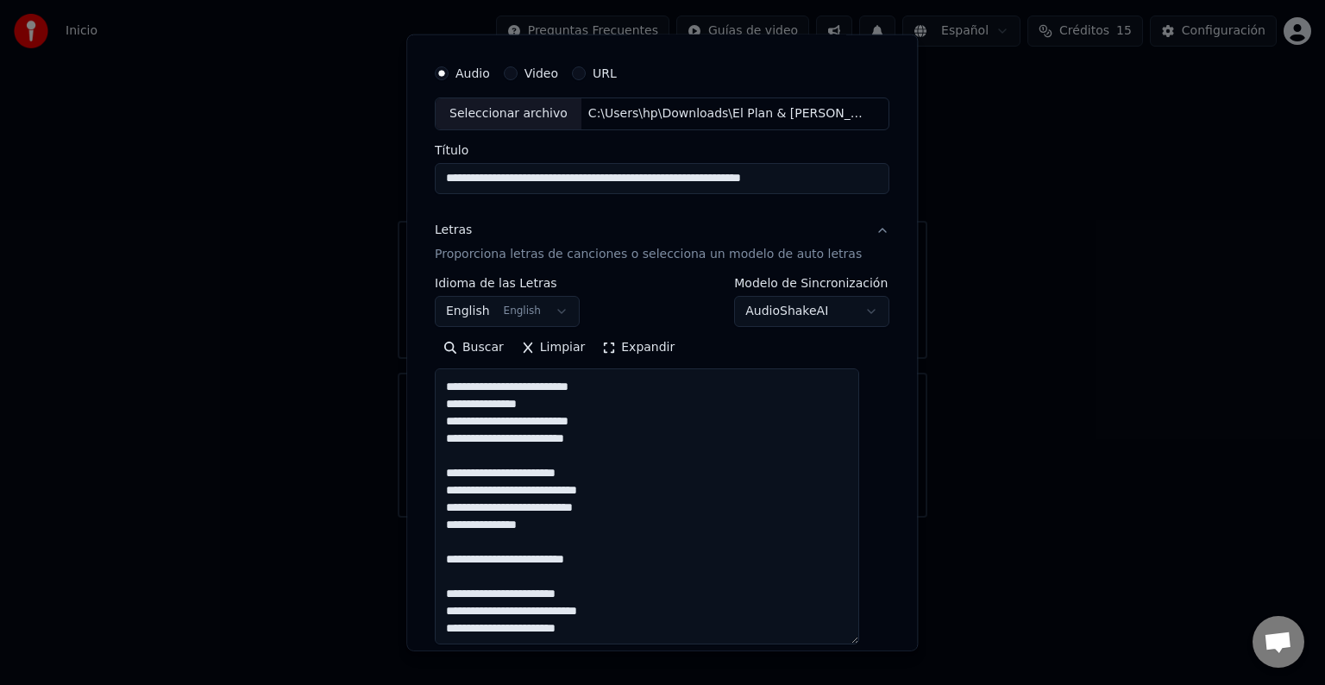
scroll to position [0, 0]
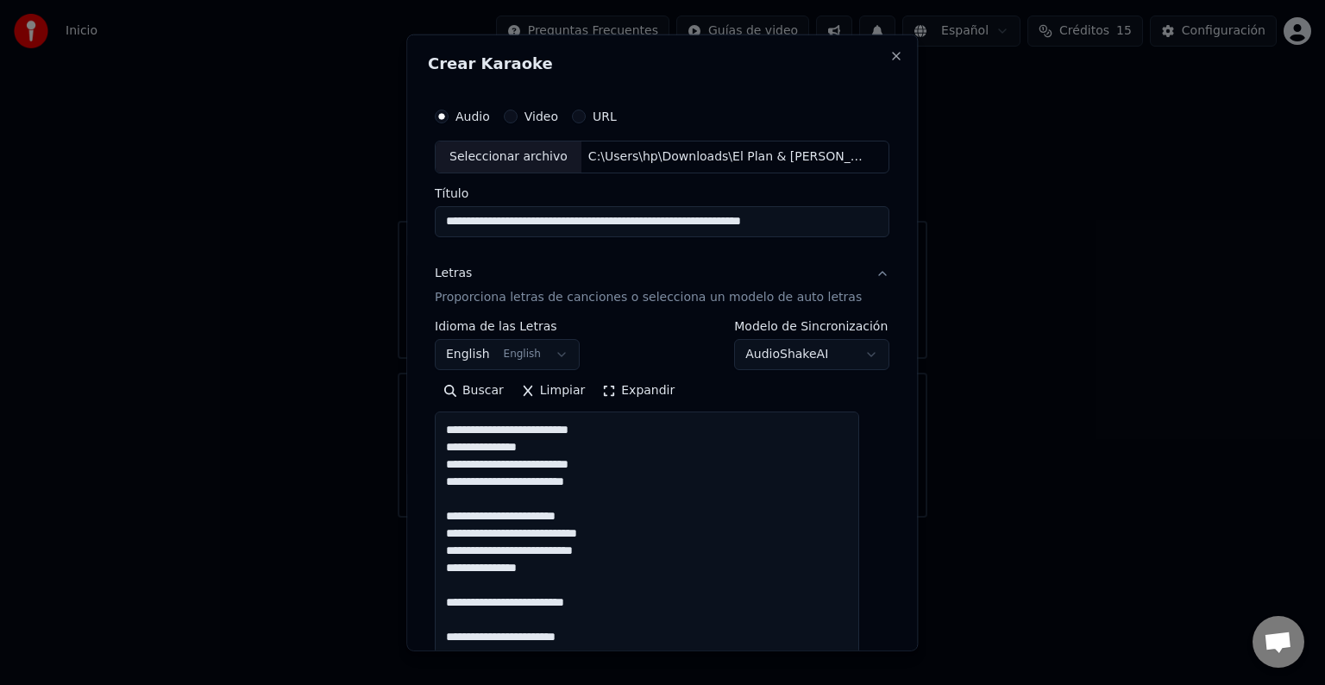
click at [836, 223] on input "**********" at bounding box center [662, 221] width 455 height 31
type input "**********"
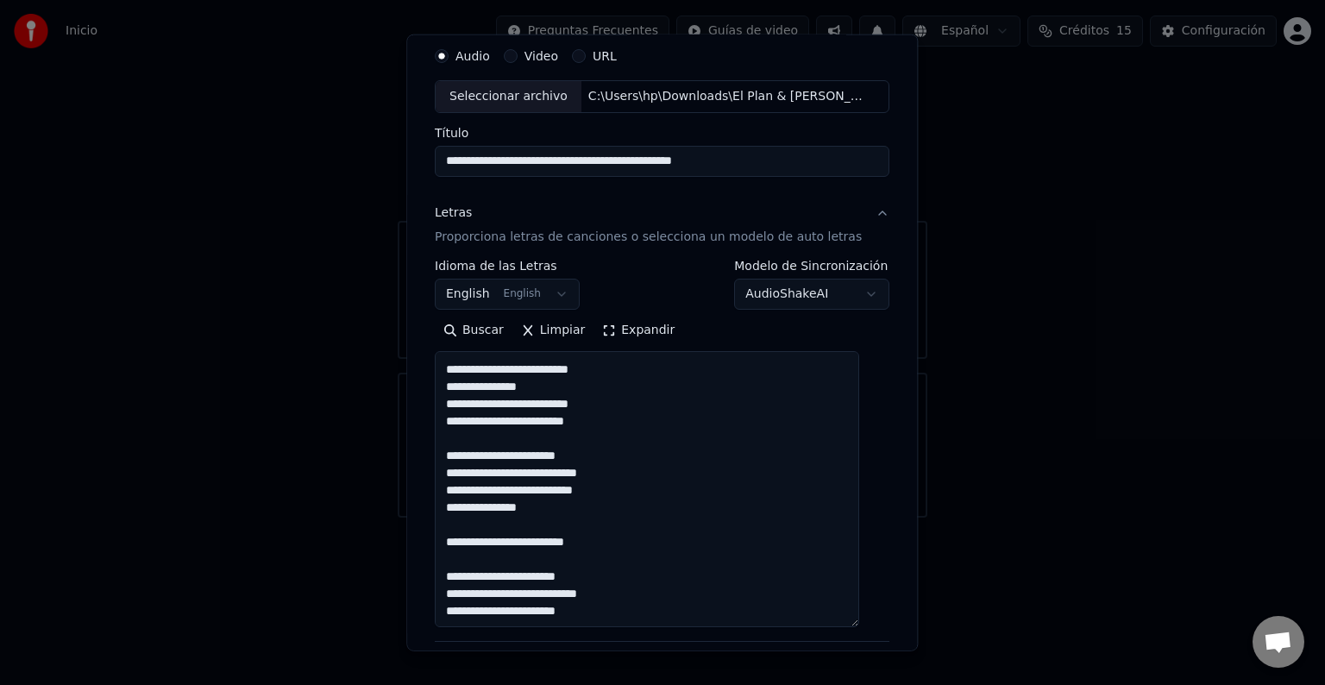
scroll to position [61, 0]
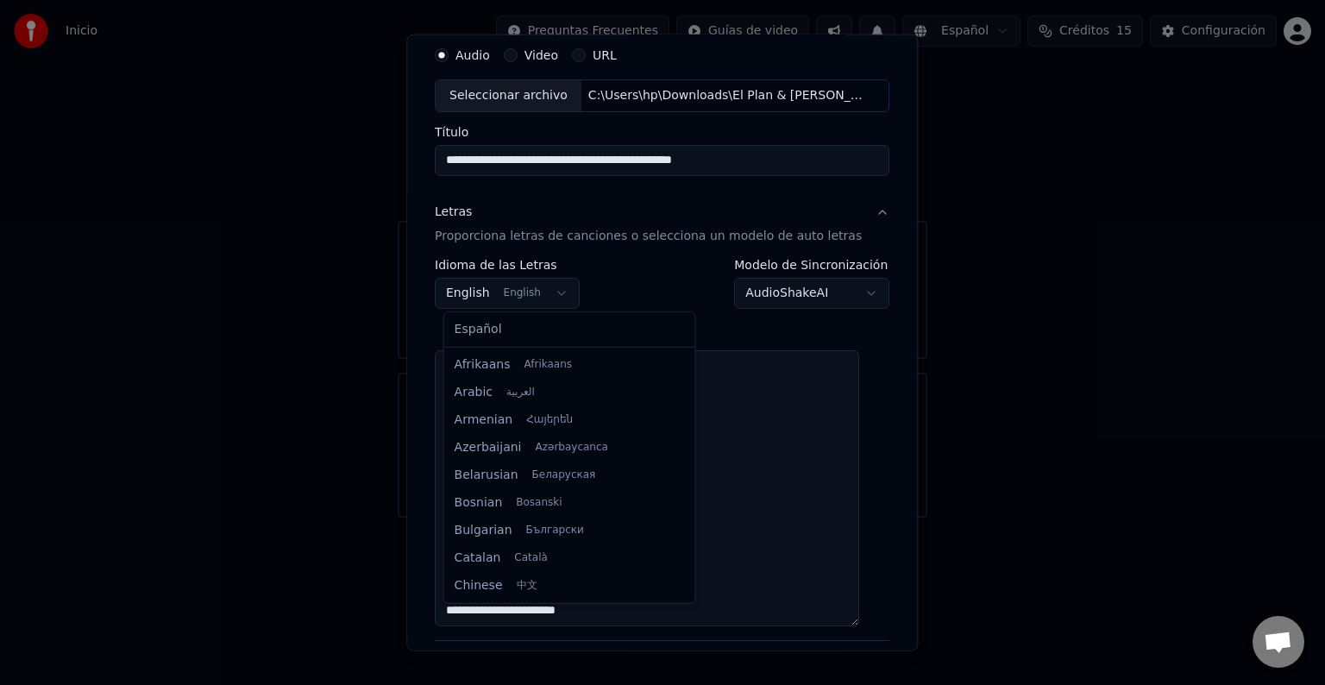
click at [554, 292] on body "Inicio Preguntas Frecuentes Guías de video Español Créditos 15 Configuración Bi…" at bounding box center [662, 259] width 1325 height 518
select select "**"
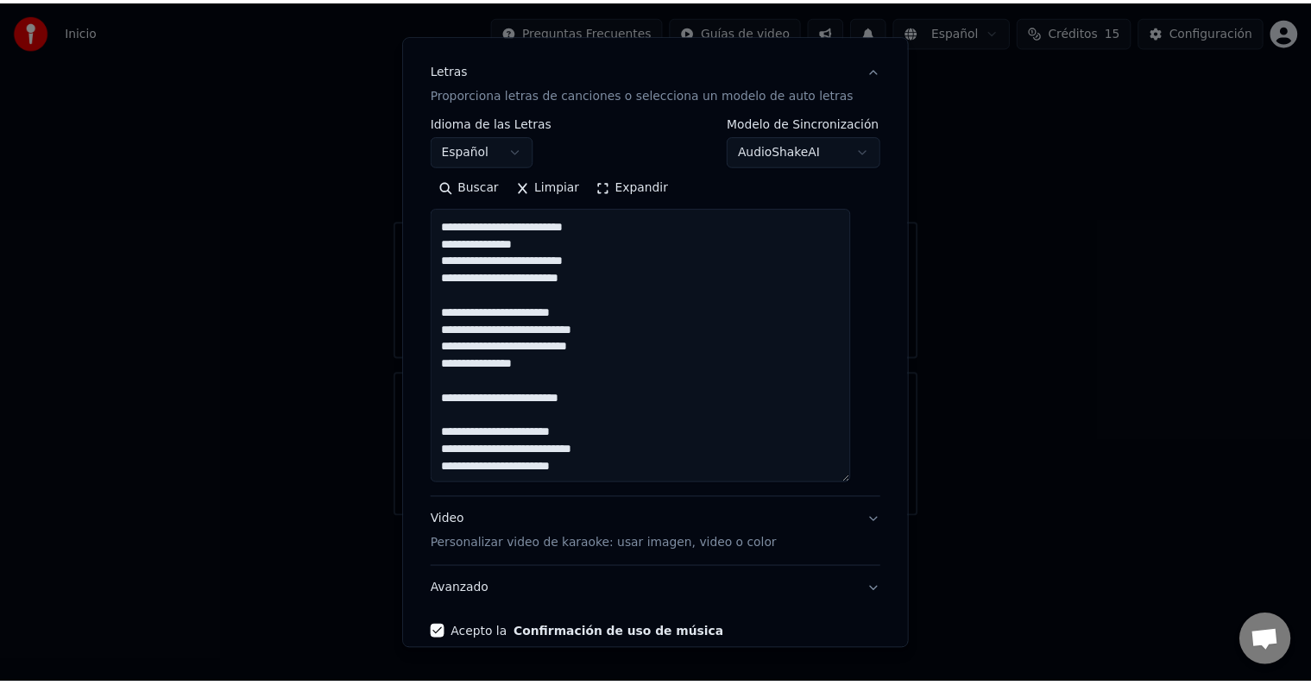
scroll to position [287, 0]
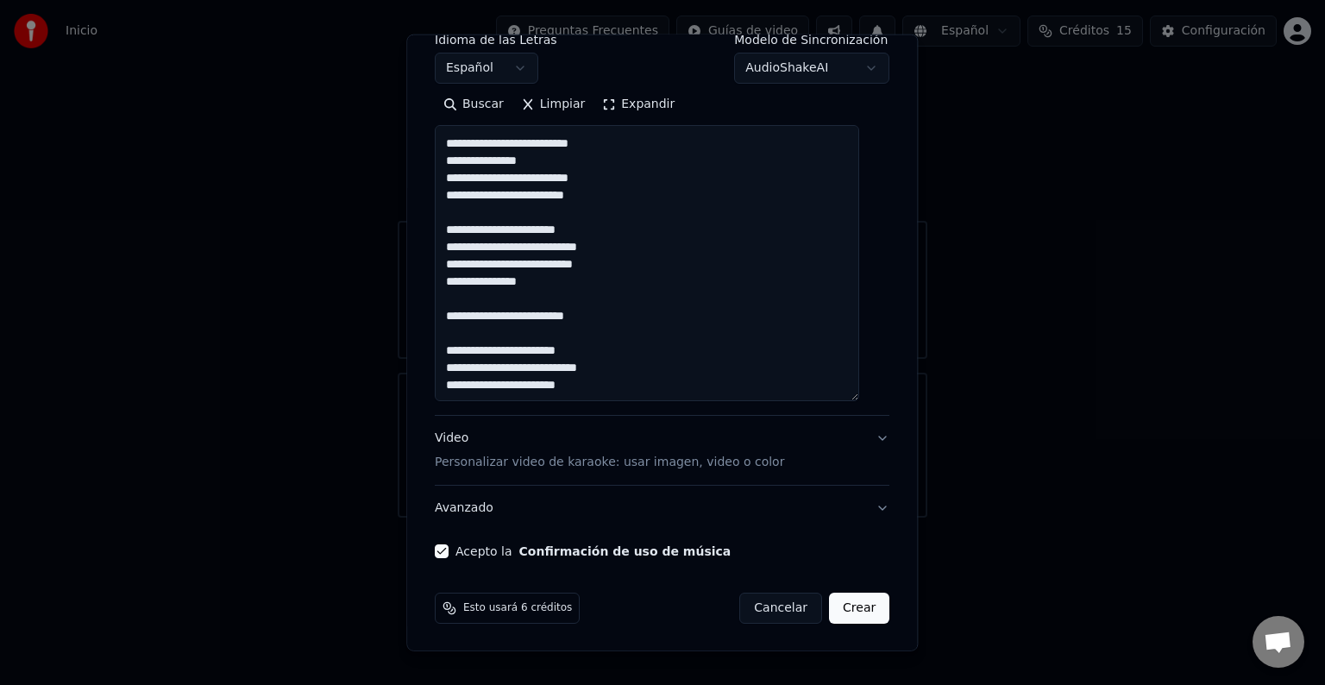
click at [837, 607] on button "Crear" at bounding box center [859, 608] width 60 height 31
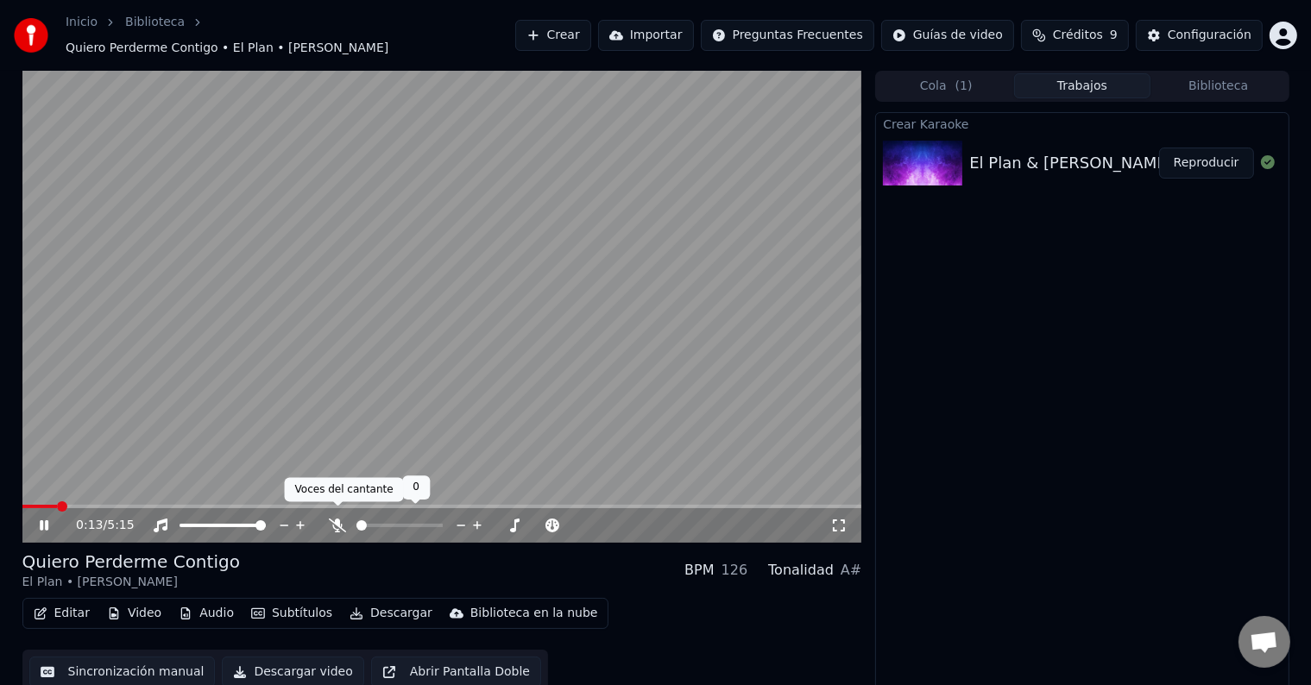
click at [338, 519] on icon at bounding box center [337, 526] width 17 height 14
click at [39, 519] on icon at bounding box center [56, 526] width 41 height 14
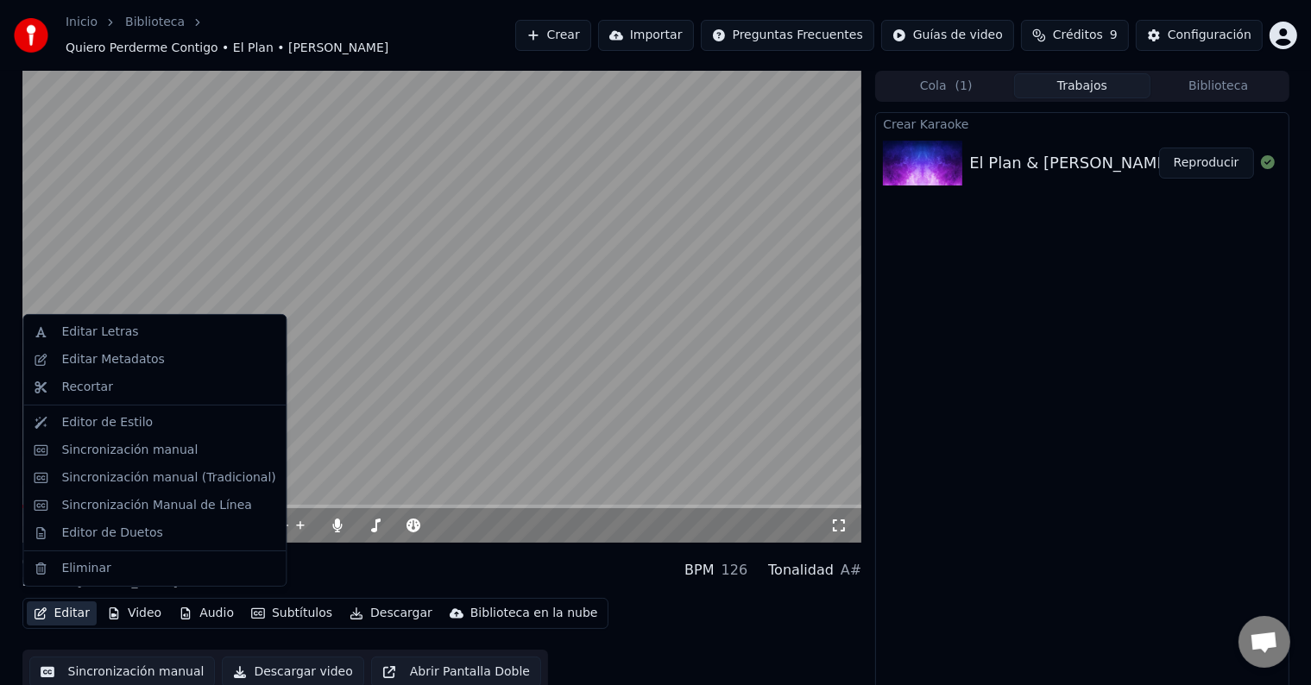
click at [80, 605] on button "Editar" at bounding box center [62, 613] width 70 height 24
click at [114, 450] on div "Sincronización manual" at bounding box center [129, 450] width 136 height 17
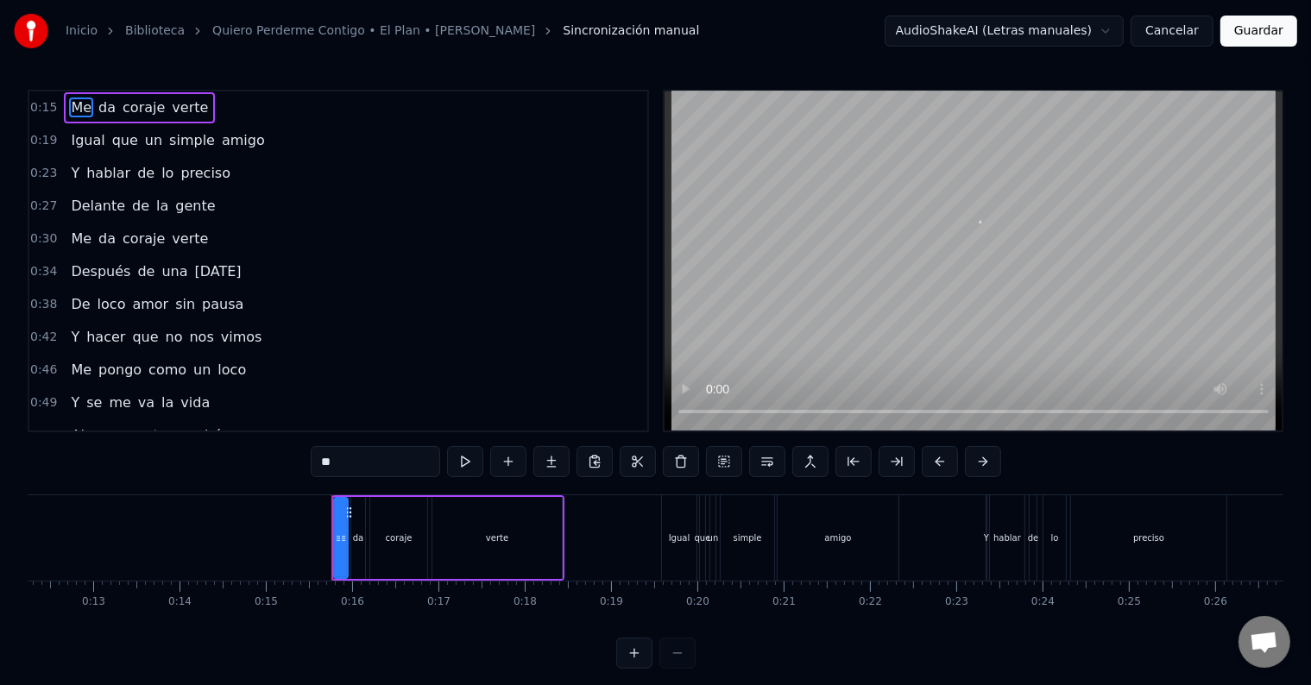
scroll to position [0, 1274]
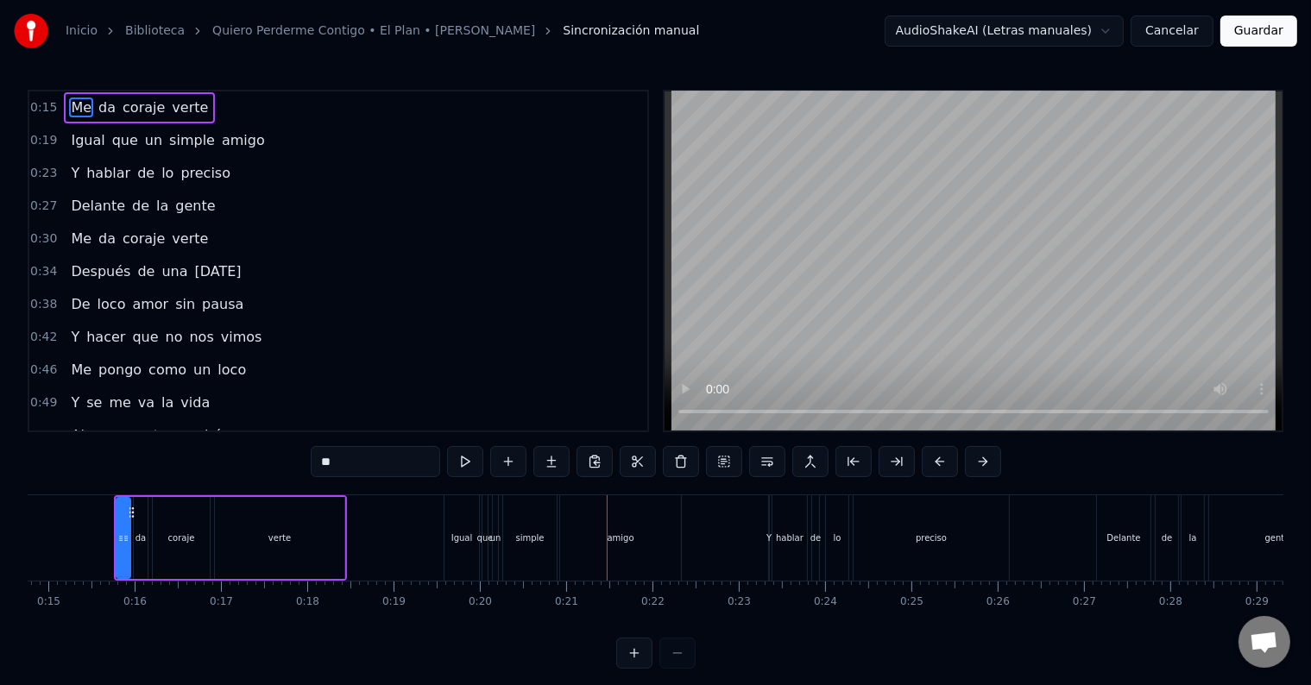
click at [1243, 35] on button "Guardar" at bounding box center [1258, 31] width 77 height 31
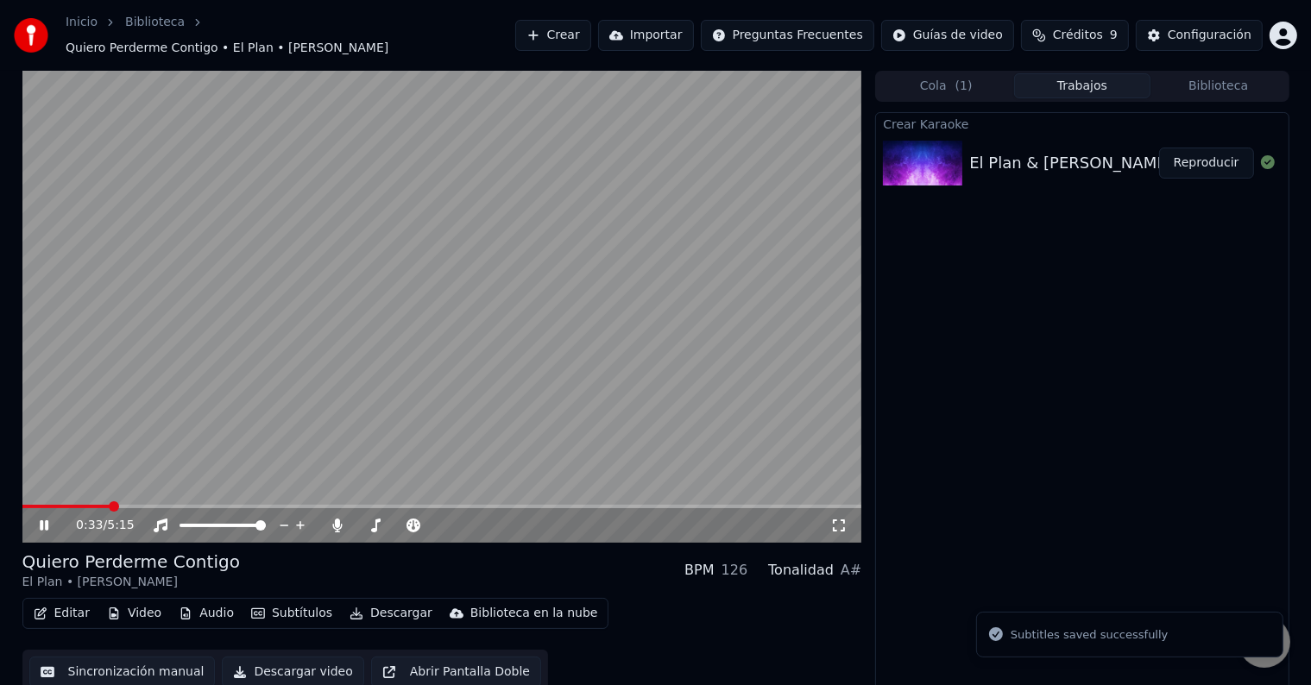
click at [109, 505] on span at bounding box center [442, 506] width 840 height 3
click at [150, 501] on span at bounding box center [145, 506] width 10 height 10
click at [250, 494] on video at bounding box center [442, 307] width 840 height 472
click at [50, 519] on icon at bounding box center [56, 526] width 41 height 14
click at [212, 501] on span at bounding box center [207, 506] width 10 height 10
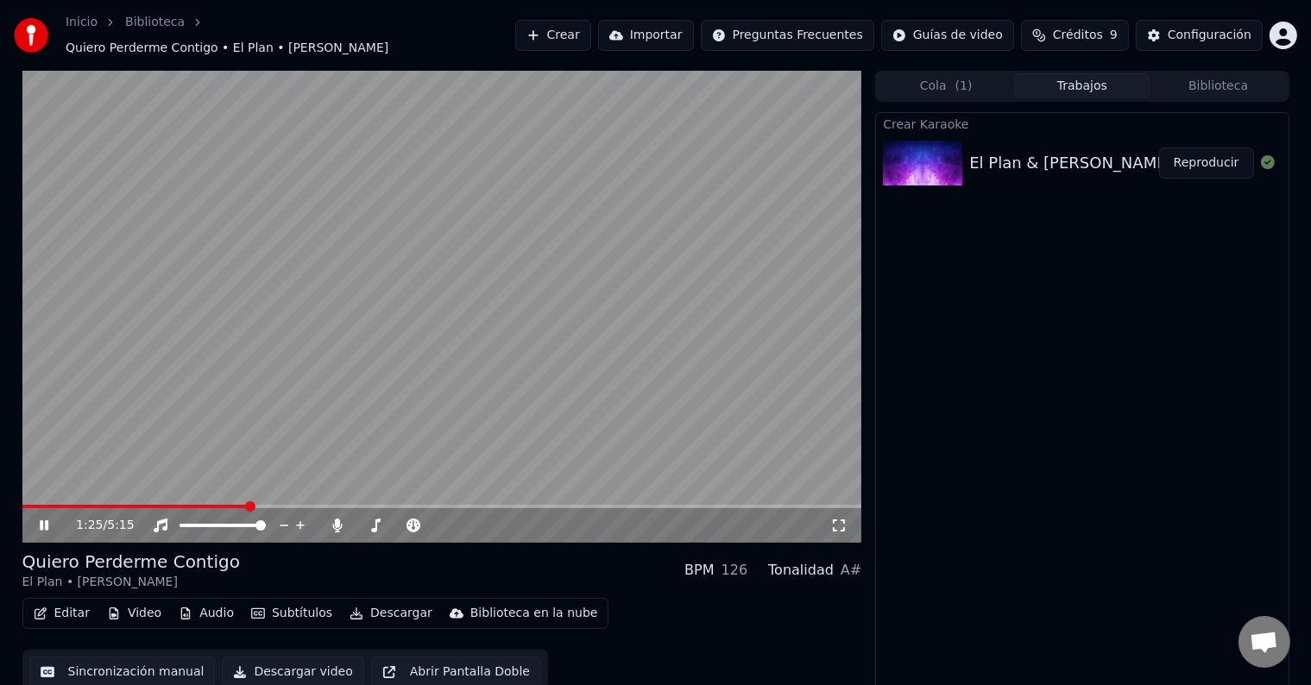
click at [245, 501] on span at bounding box center [250, 506] width 10 height 10
click at [35, 518] on div "2:00 / 5:15" at bounding box center [442, 525] width 826 height 17
click at [41, 520] on icon at bounding box center [44, 525] width 9 height 10
click at [340, 501] on span at bounding box center [342, 506] width 10 height 10
click at [335, 501] on span at bounding box center [337, 506] width 10 height 10
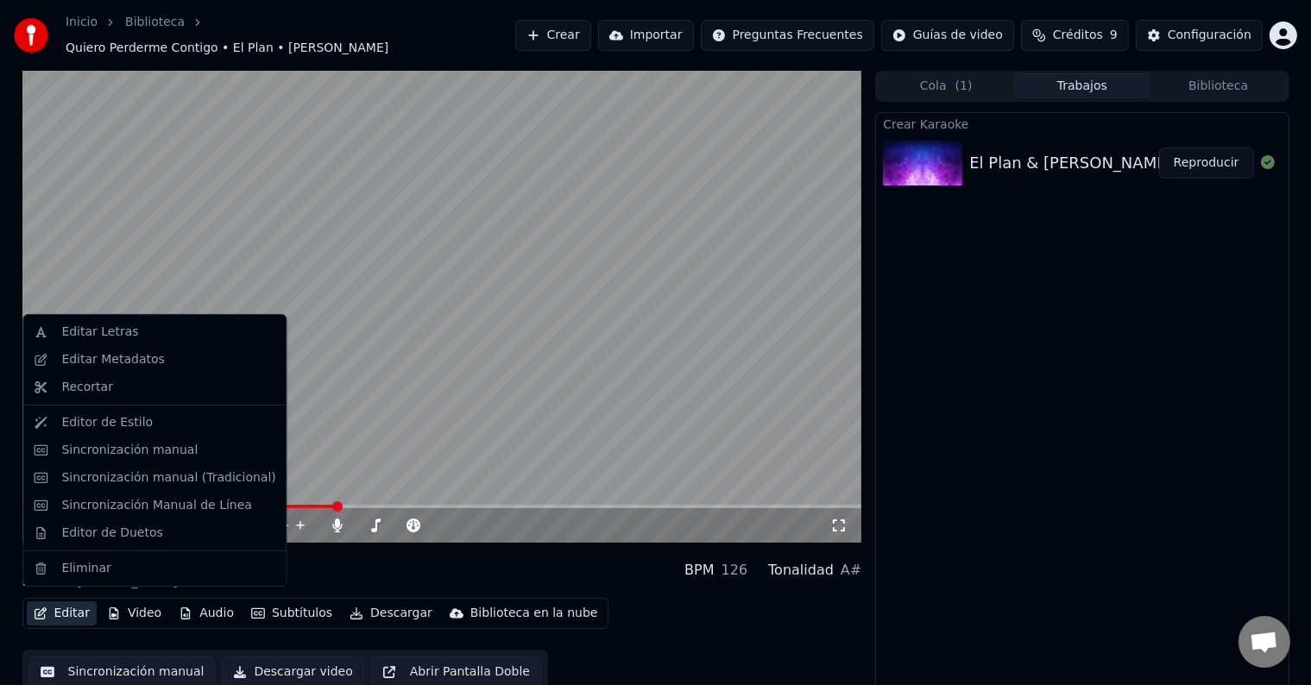
click at [68, 601] on button "Editar" at bounding box center [62, 613] width 70 height 24
click at [106, 446] on div "Sincronización manual" at bounding box center [129, 450] width 136 height 17
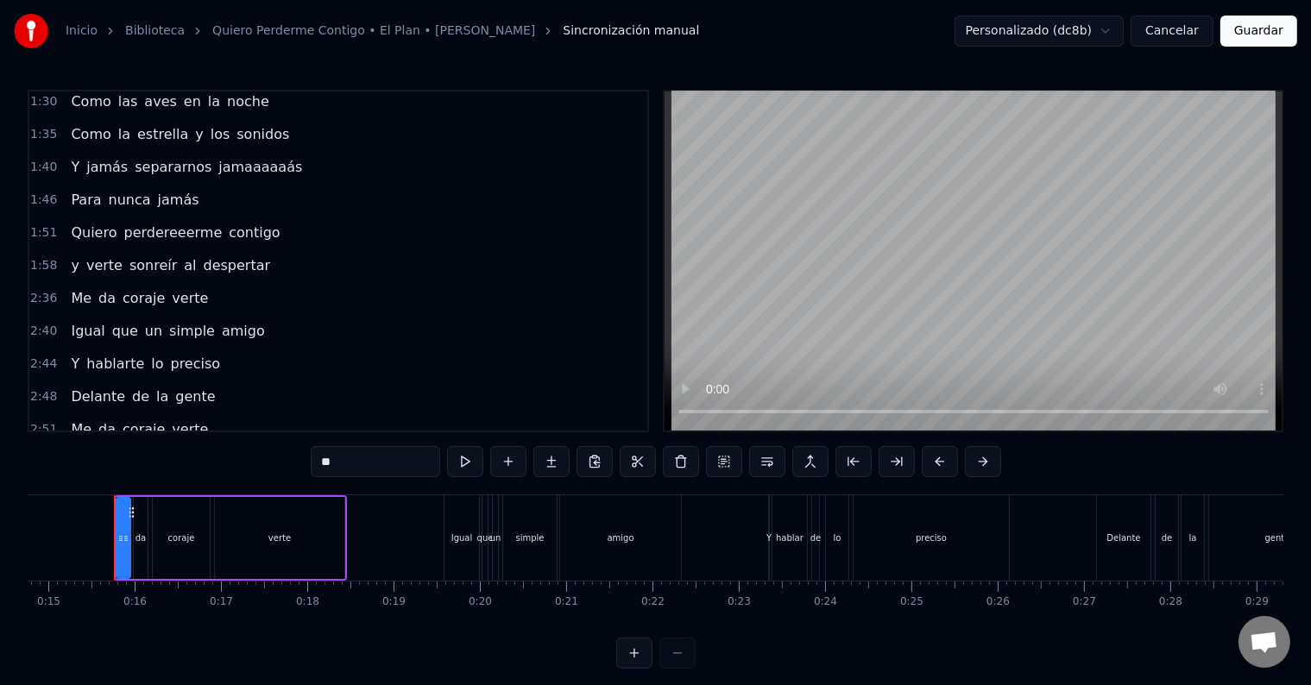
scroll to position [604, 0]
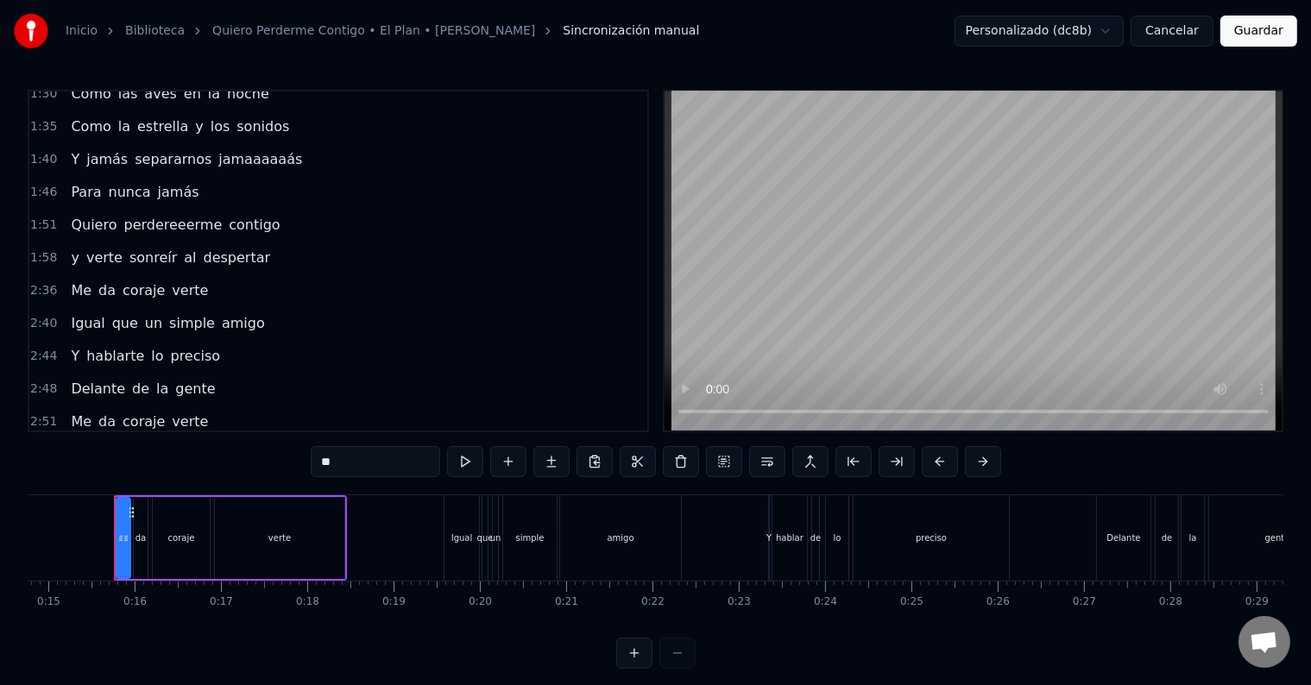
click at [147, 215] on span "perdereeerme" at bounding box center [174, 225] width 102 height 20
type input "**********"
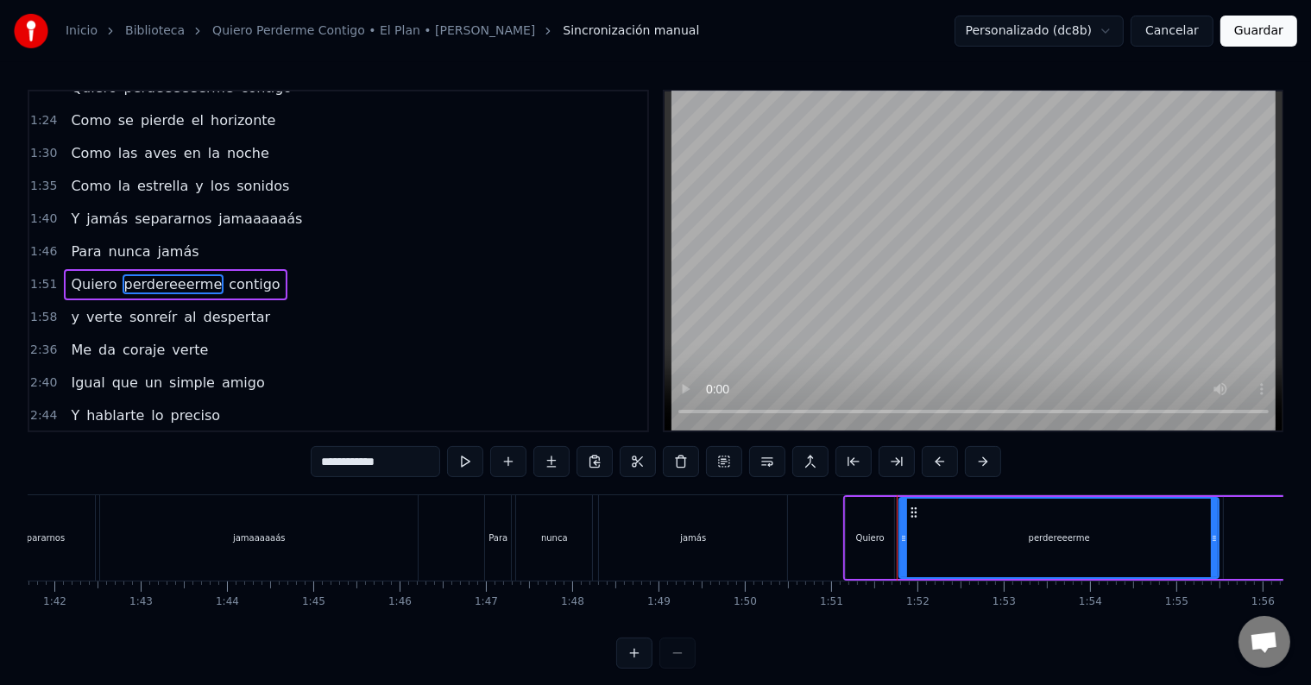
scroll to position [0, 9558]
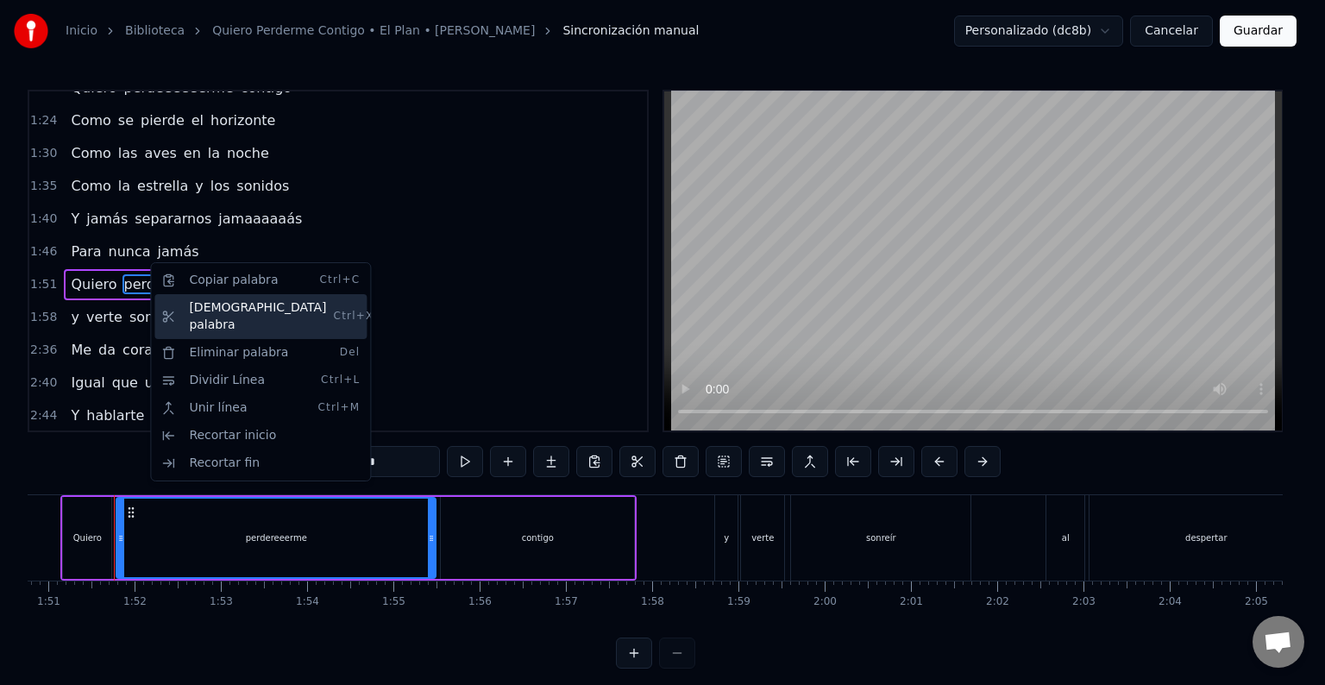
click at [217, 313] on div "Cortar palabra Ctrl+X" at bounding box center [260, 316] width 212 height 45
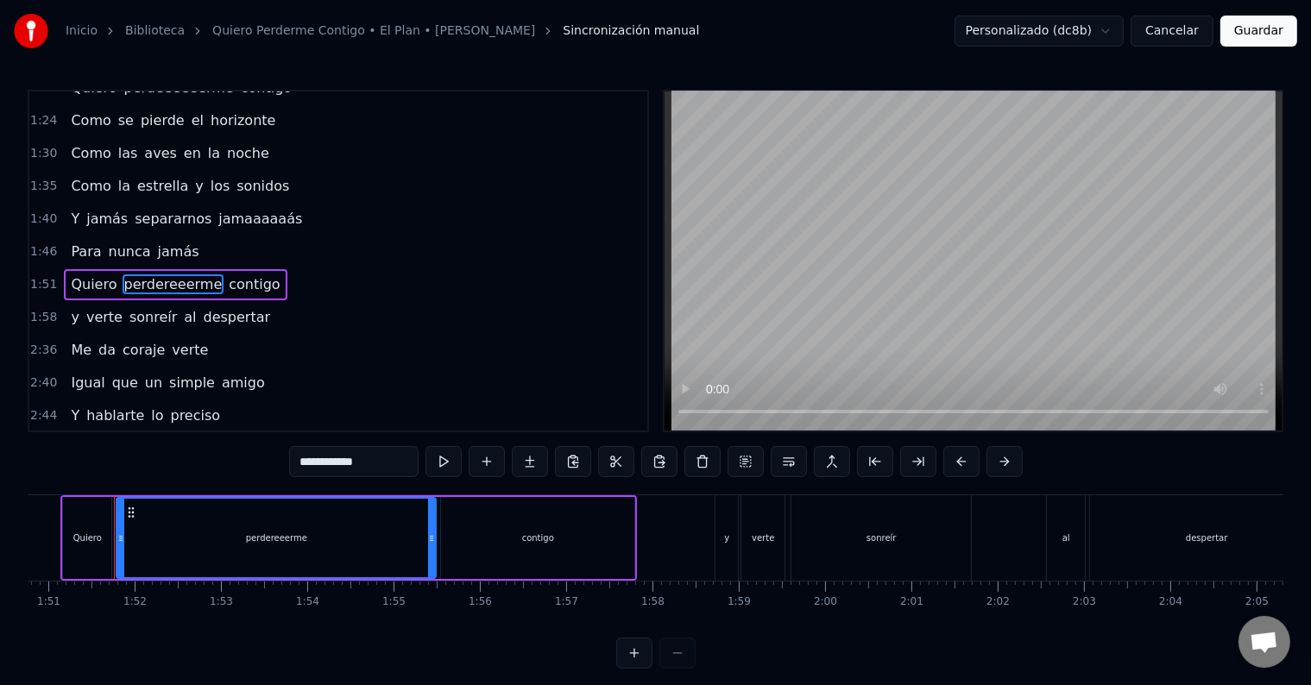
click at [163, 274] on span "perdereeerme" at bounding box center [174, 284] width 102 height 20
click at [1180, 35] on button "Cancelar" at bounding box center [1171, 31] width 83 height 31
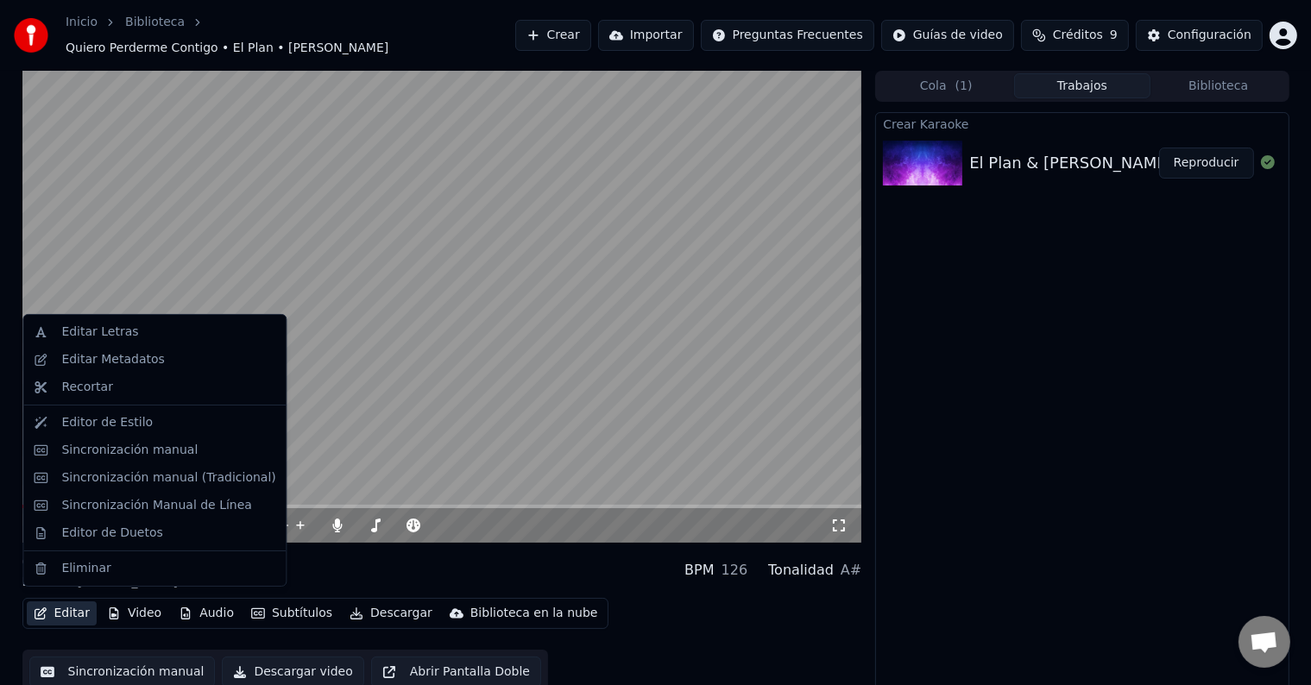
click at [60, 601] on button "Editar" at bounding box center [62, 613] width 70 height 24
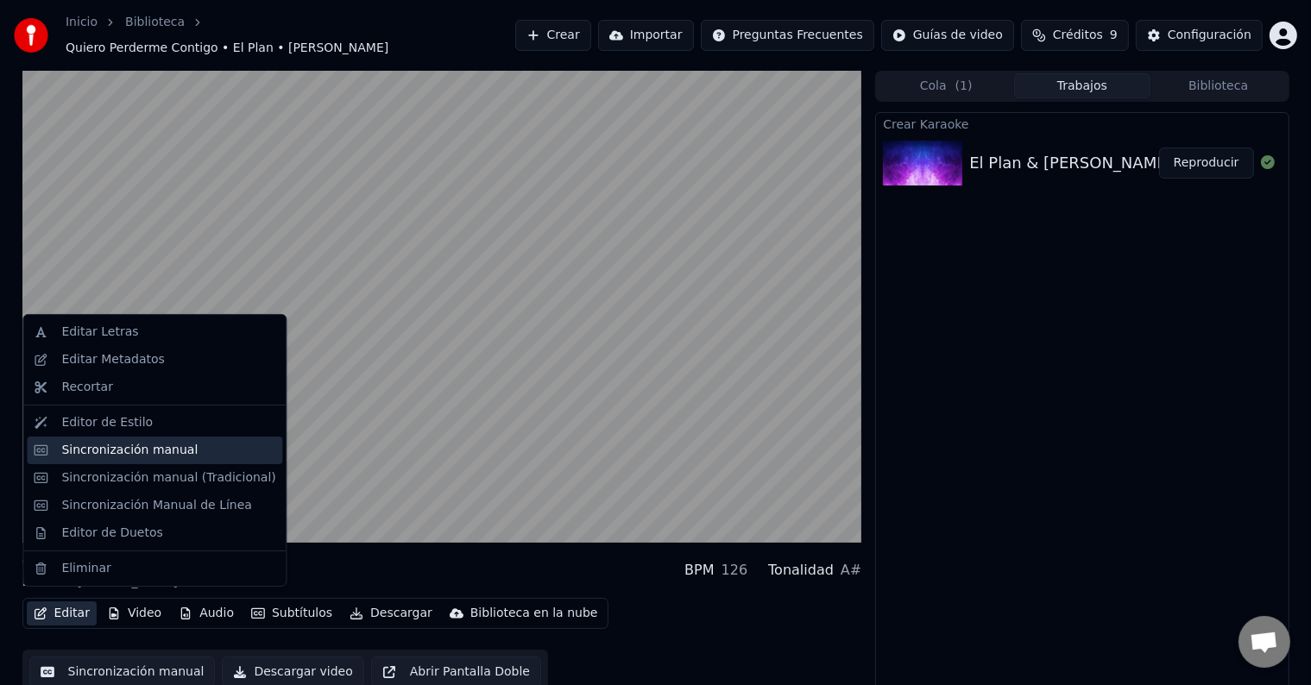
click at [104, 449] on div "Sincronización manual" at bounding box center [129, 450] width 136 height 17
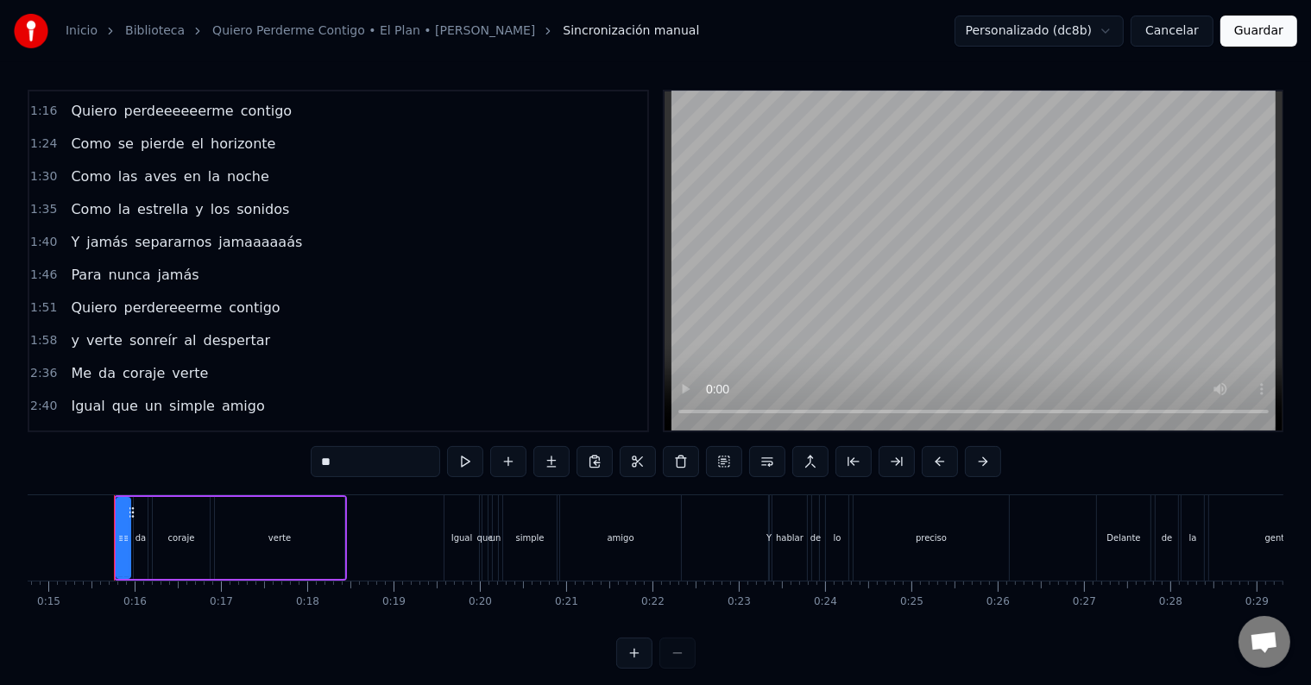
scroll to position [533, 0]
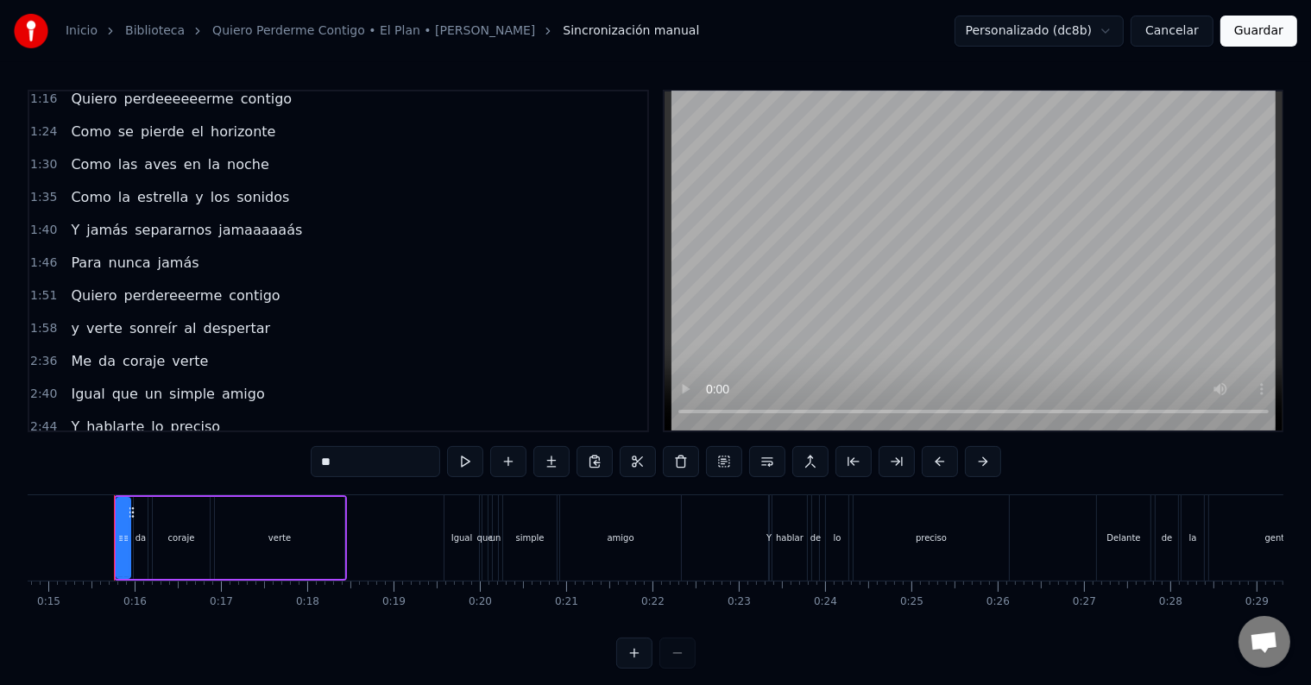
click at [156, 286] on span "perdereeerme" at bounding box center [174, 296] width 102 height 20
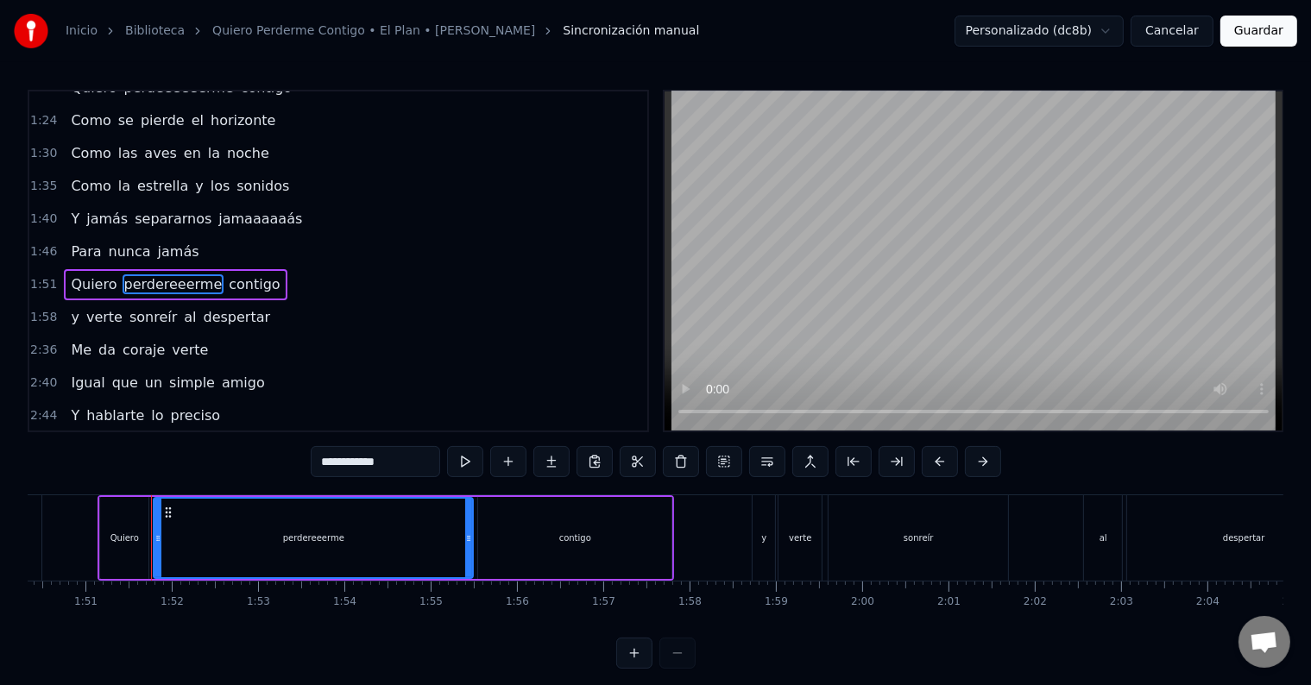
scroll to position [0, 9558]
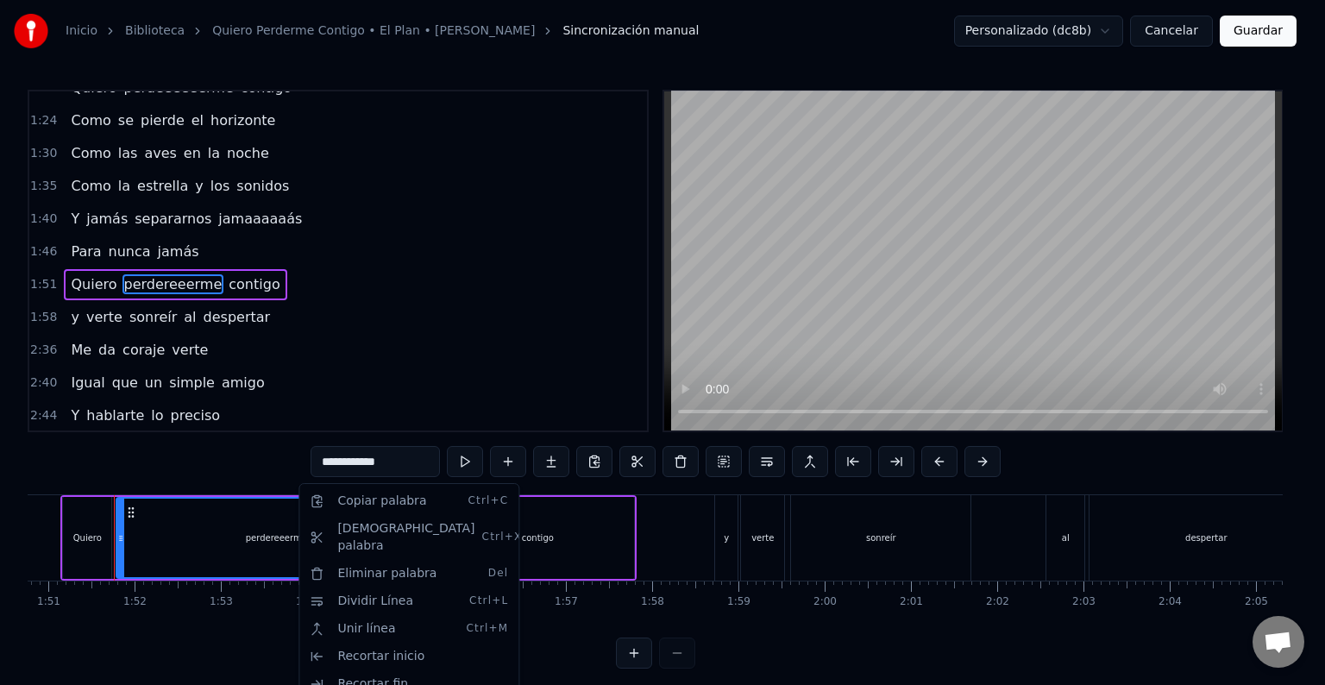
click at [275, 538] on html "Inicio Biblioteca Quiero Perderme Contigo • El Plan • [PERSON_NAME] manual Pers…" at bounding box center [662, 348] width 1325 height 696
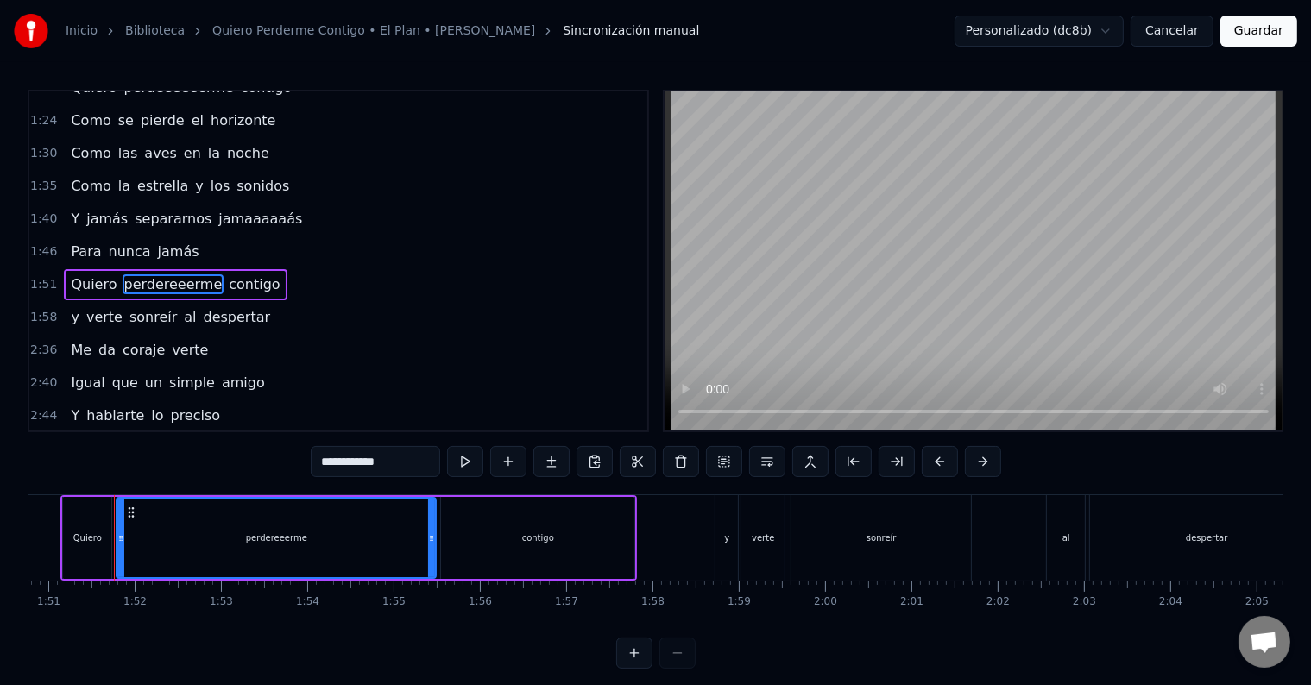
click at [275, 538] on div "perdereeerme" at bounding box center [276, 538] width 61 height 13
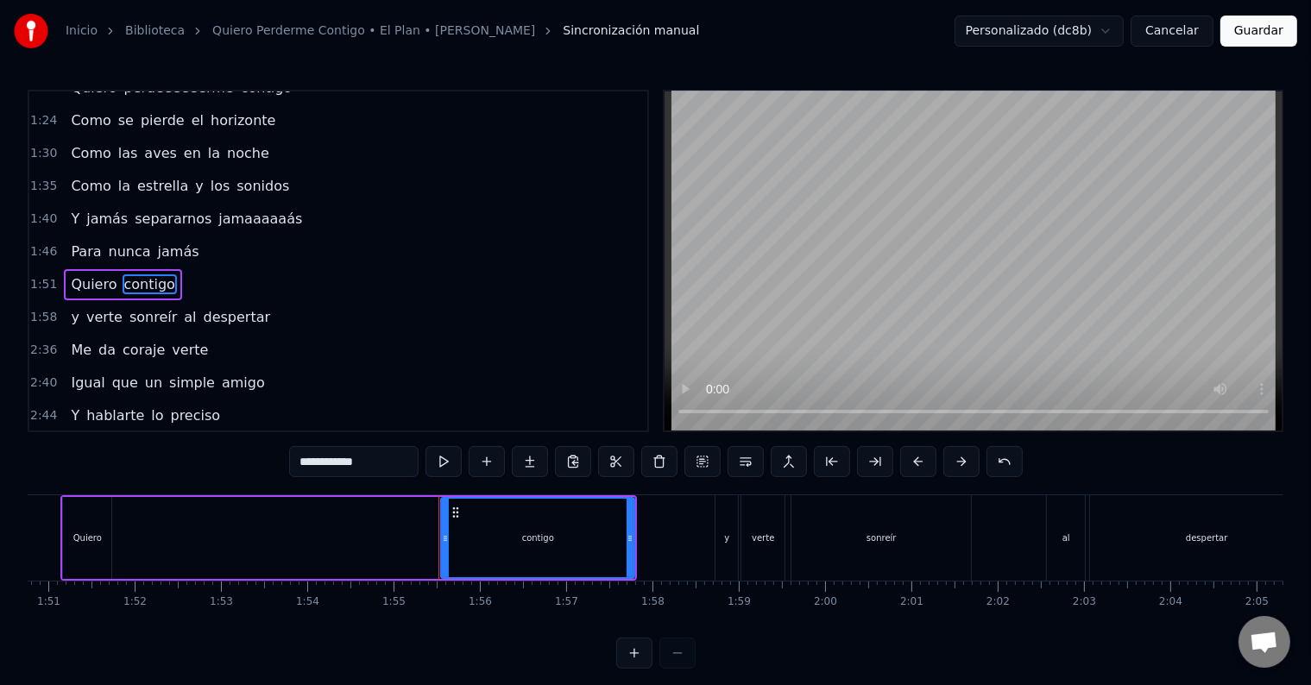
type input "*******"
click at [273, 540] on div "Quiero contigo" at bounding box center [348, 537] width 576 height 85
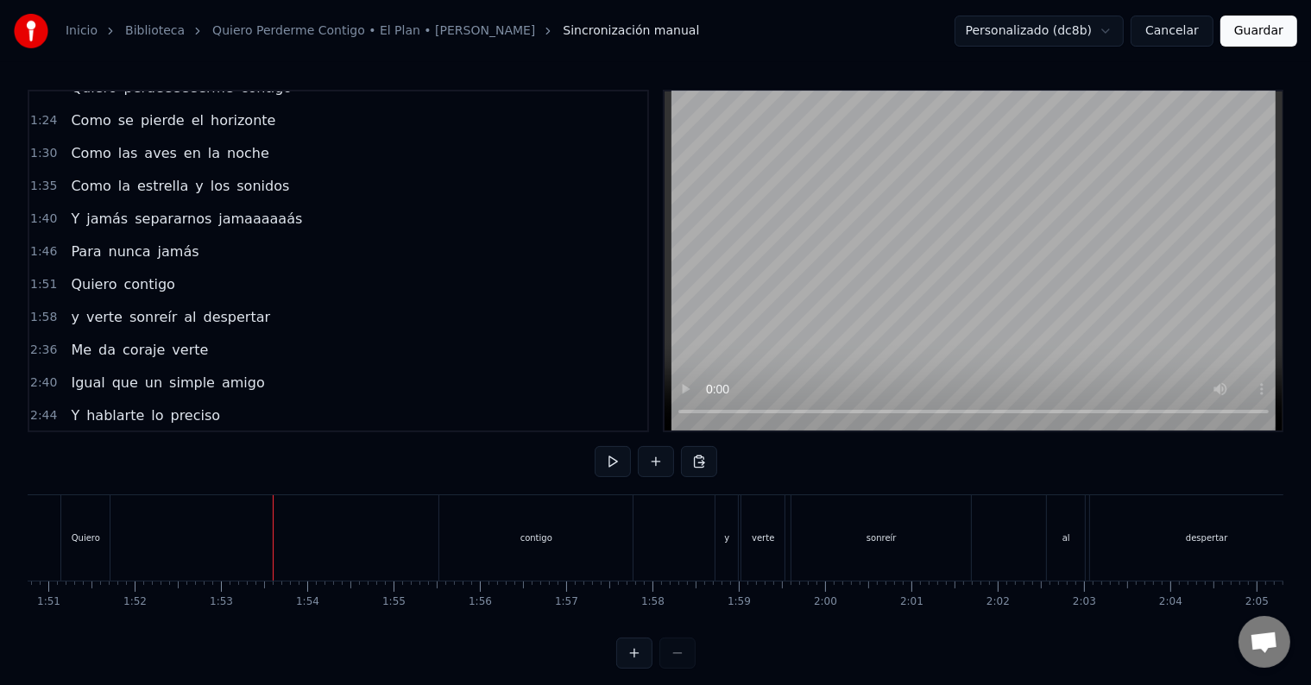
click at [1178, 31] on button "Cancelar" at bounding box center [1171, 31] width 83 height 31
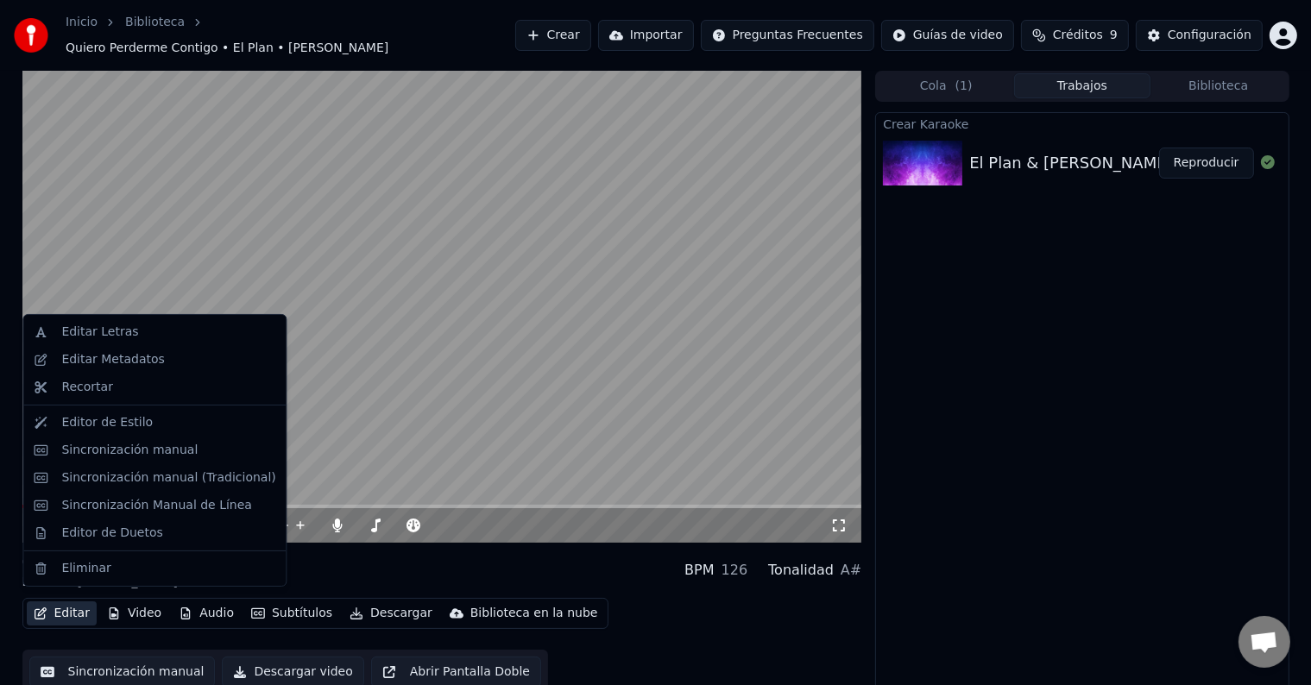
click at [68, 605] on button "Editar" at bounding box center [62, 613] width 70 height 24
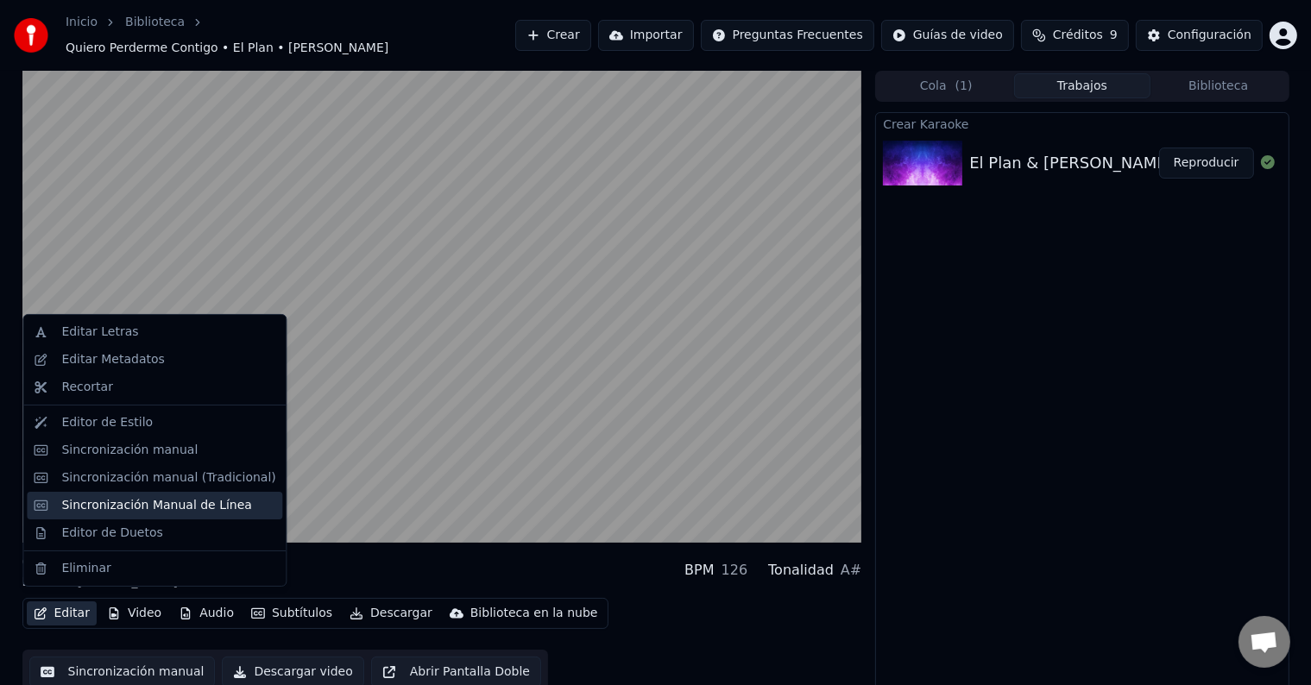
click at [116, 511] on div "Sincronización Manual de Línea" at bounding box center [156, 505] width 191 height 17
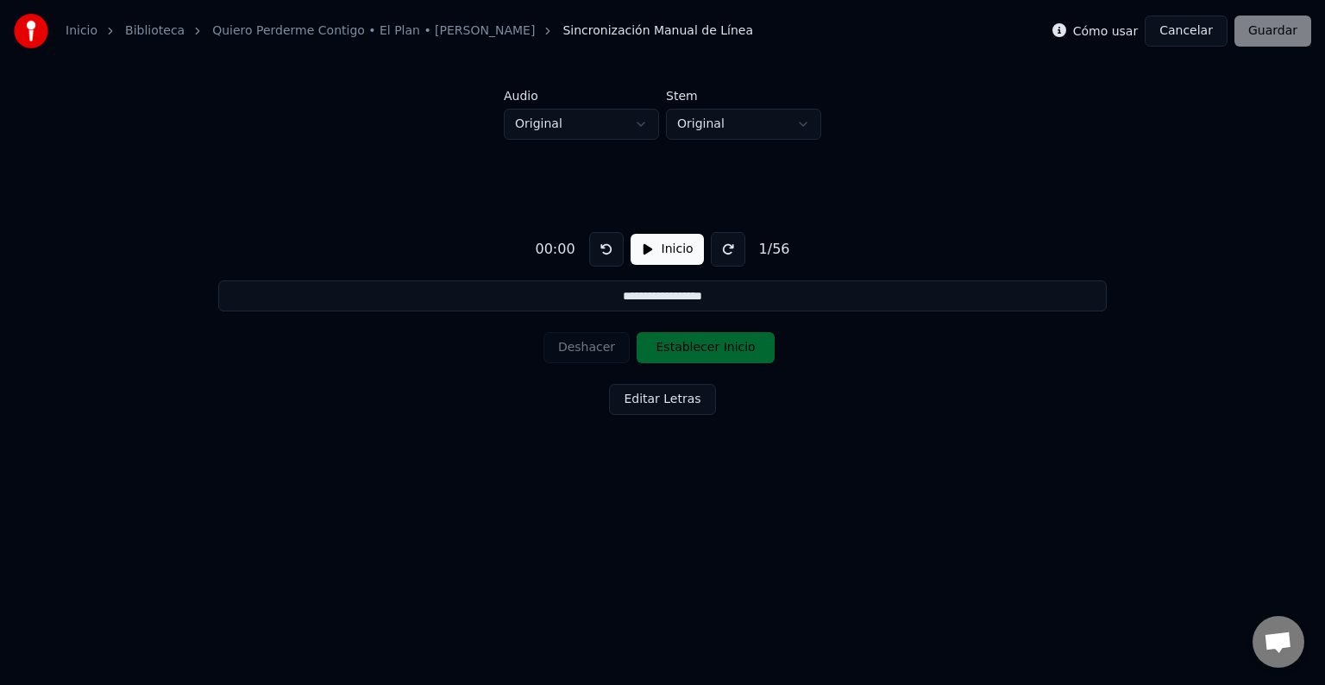
click at [696, 297] on input "**********" at bounding box center [662, 295] width 889 height 31
click at [716, 252] on button at bounding box center [728, 249] width 35 height 35
click at [727, 248] on button at bounding box center [728, 249] width 35 height 35
click at [1212, 37] on button "Cancelar" at bounding box center [1186, 31] width 83 height 31
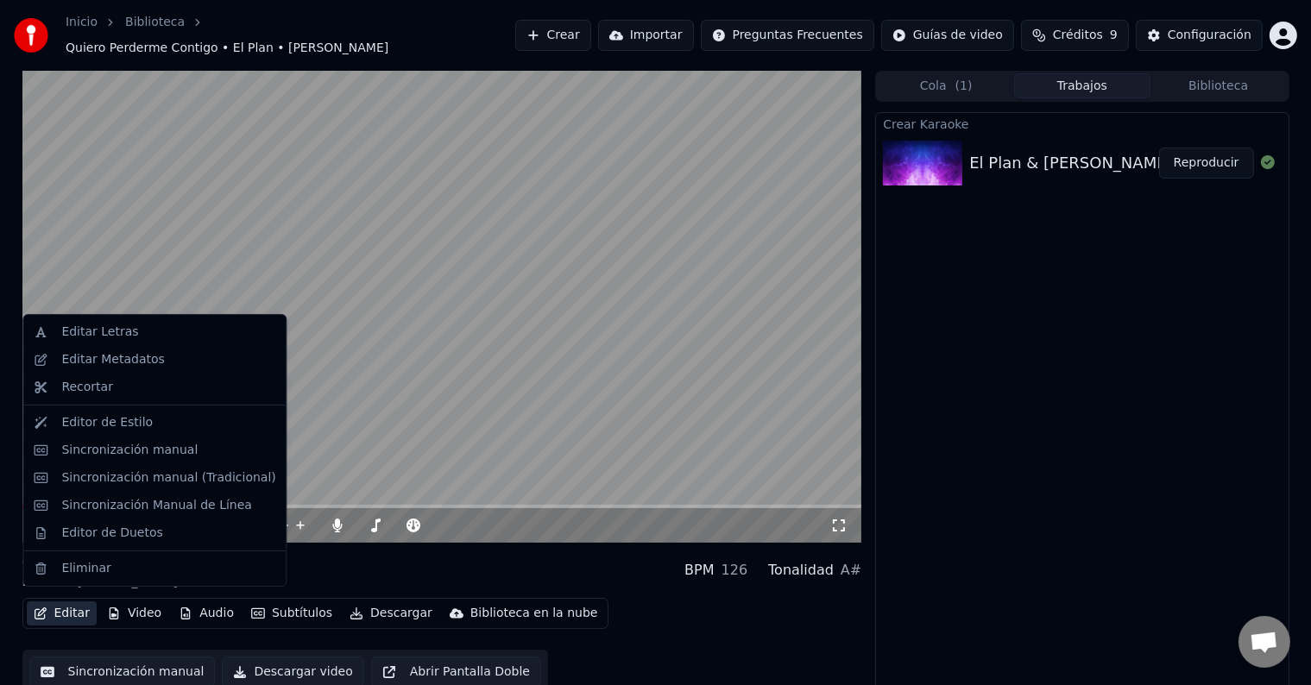
click at [71, 601] on button "Editar" at bounding box center [62, 613] width 70 height 24
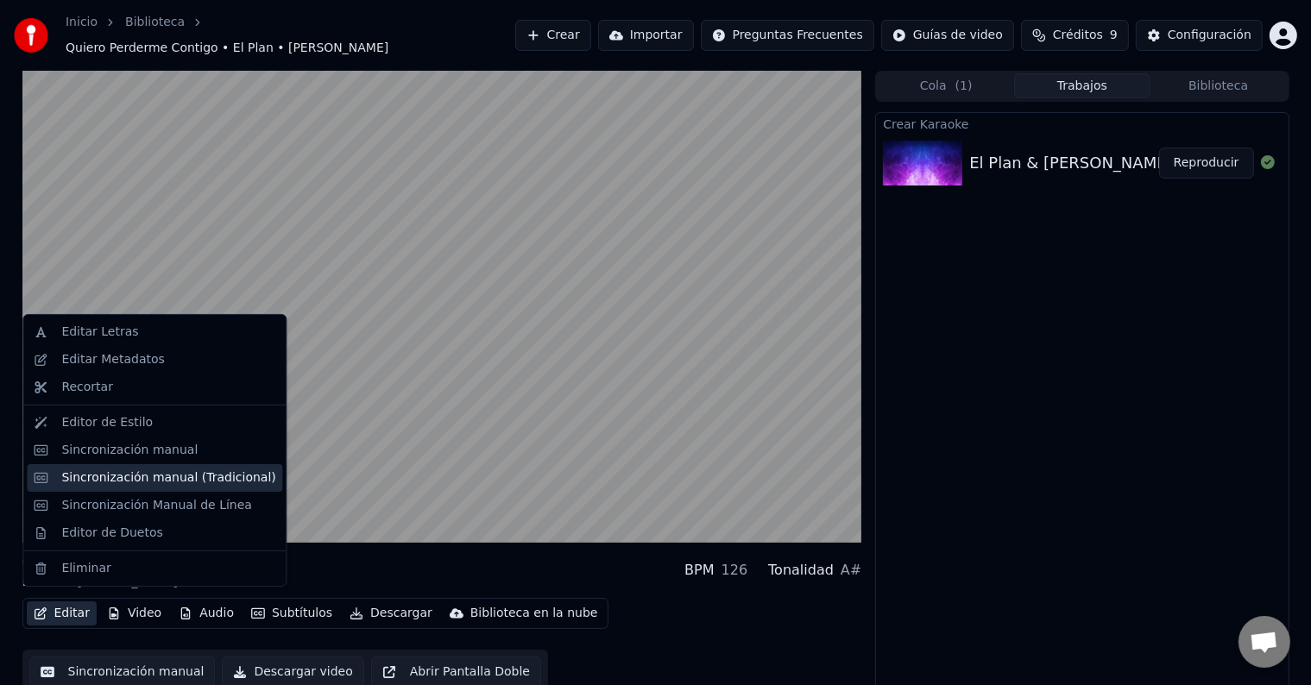
click at [123, 480] on div "Sincronización manual (Tradicional)" at bounding box center [168, 477] width 214 height 17
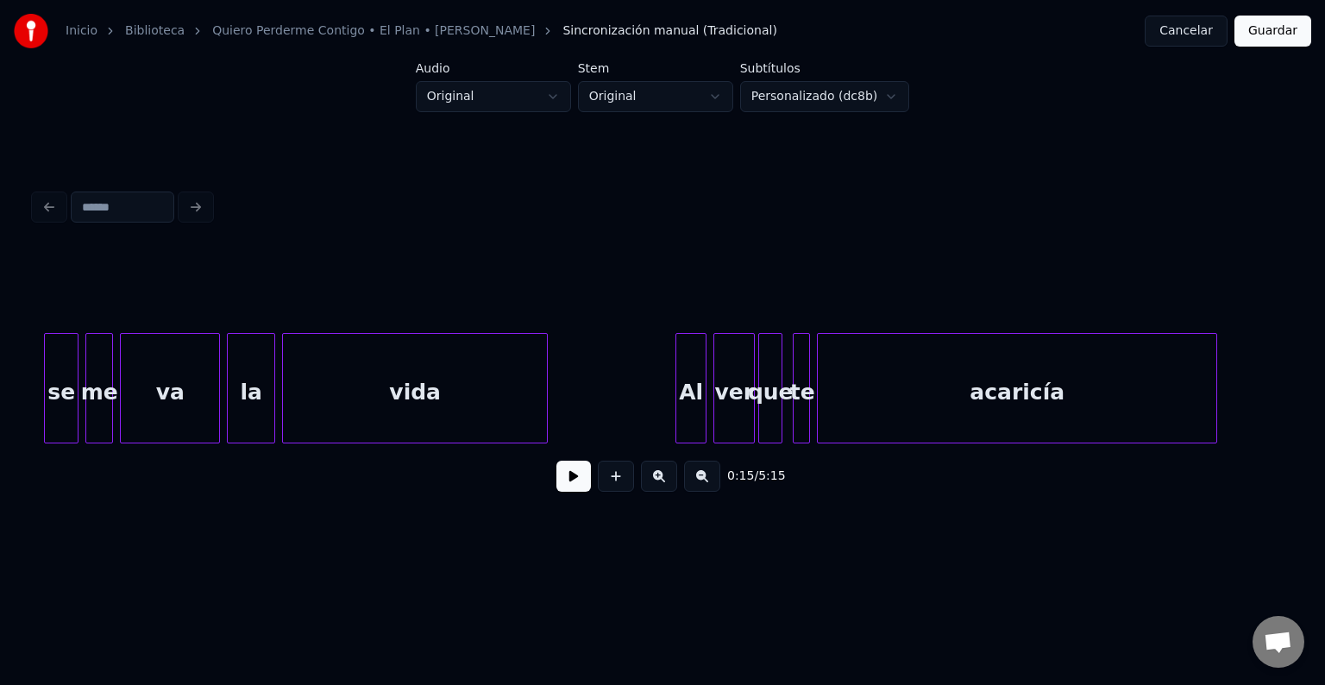
scroll to position [0, 33028]
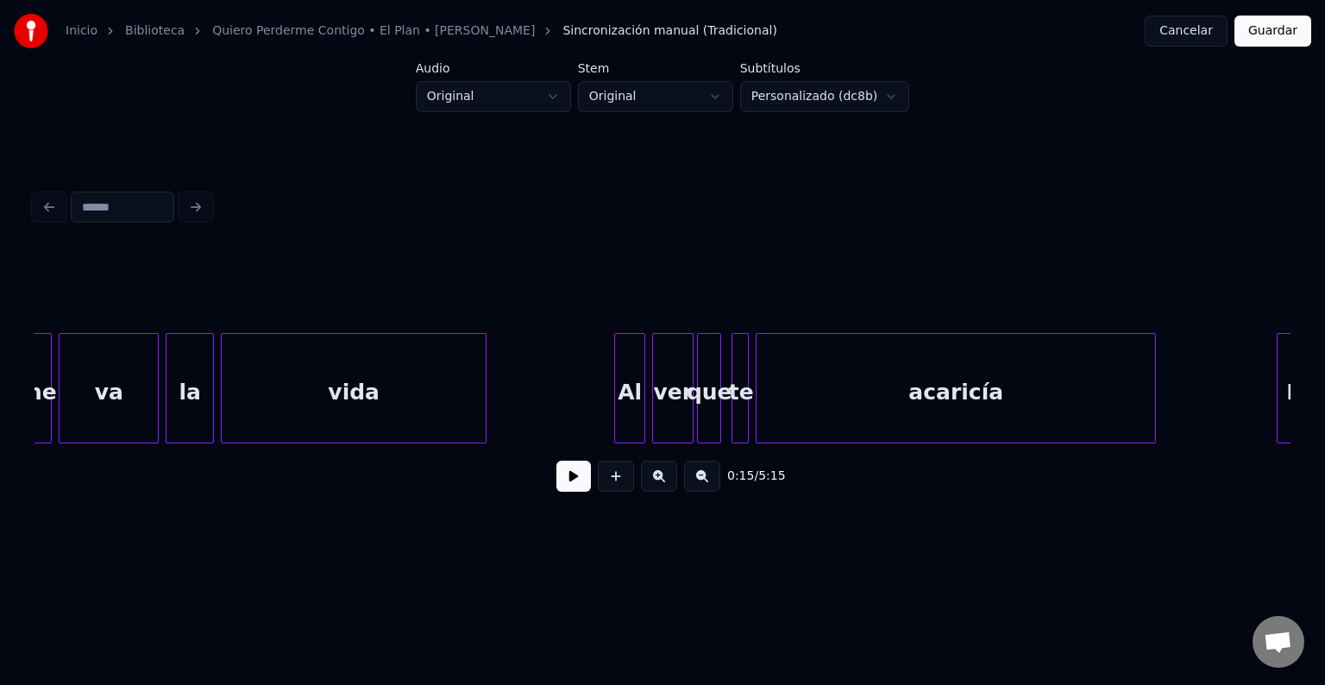
click at [625, 414] on div "Al" at bounding box center [629, 392] width 29 height 117
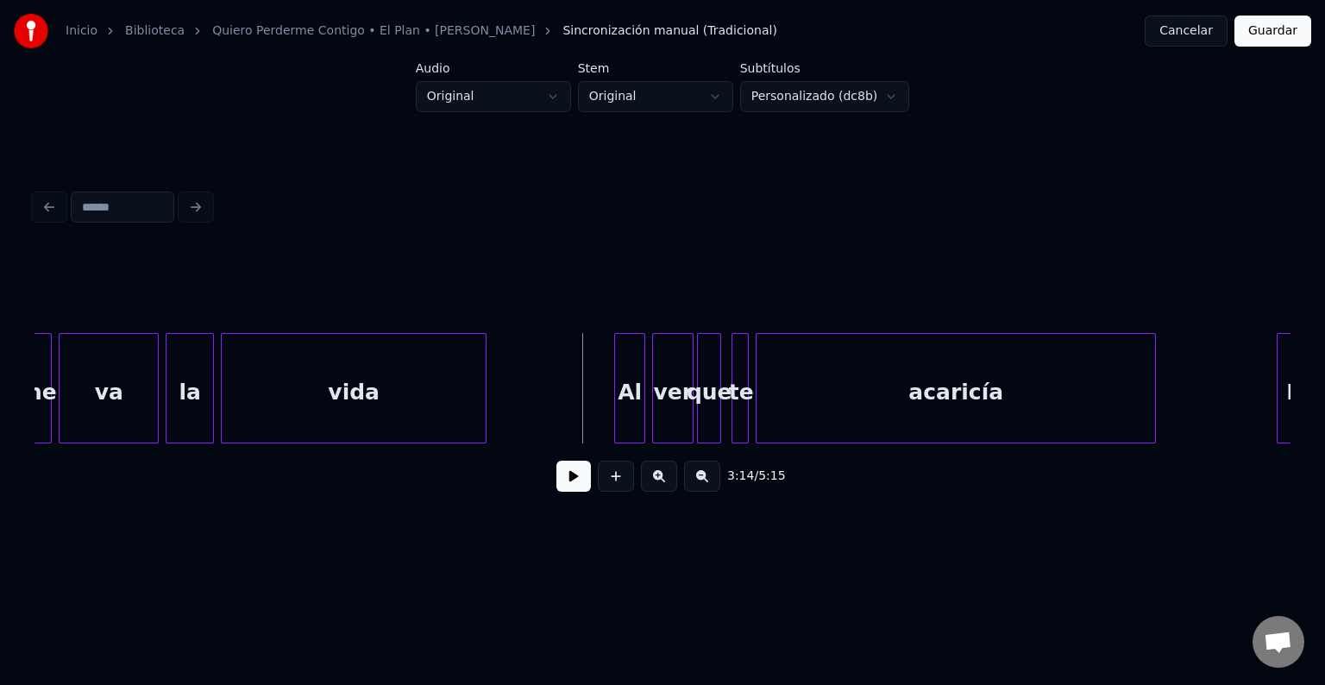
click at [576, 484] on button at bounding box center [574, 476] width 35 height 31
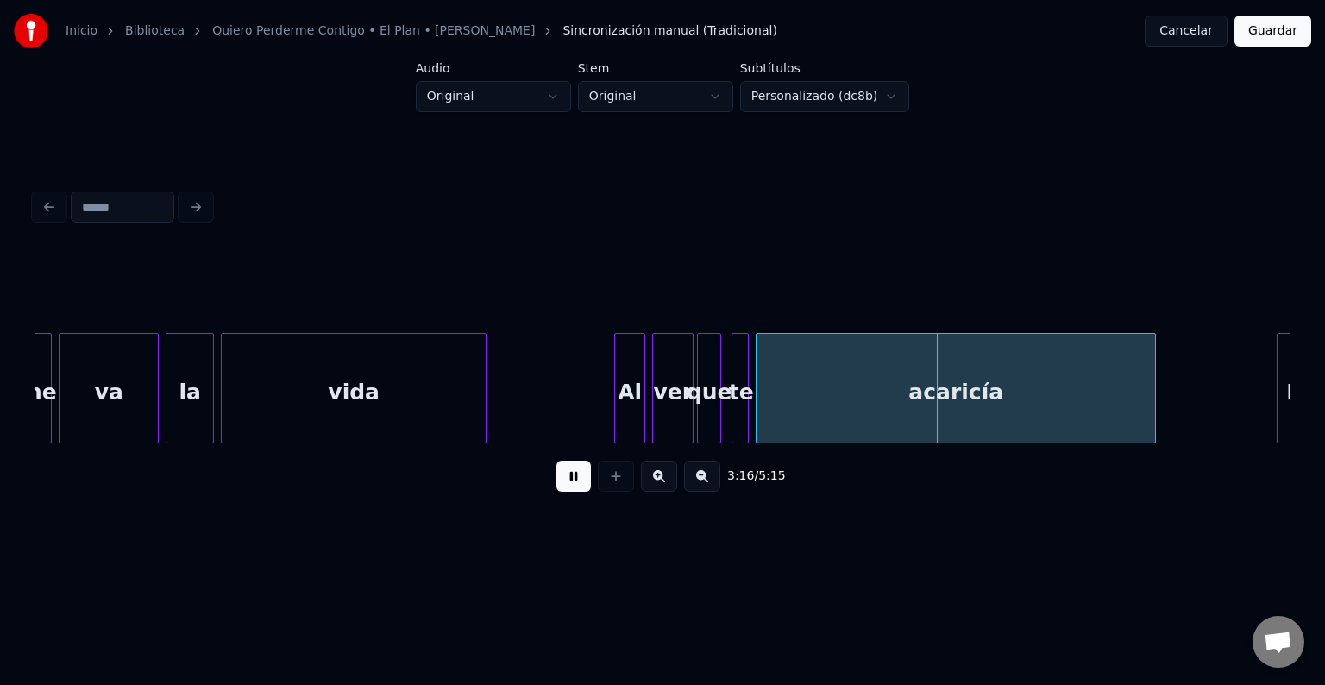
click at [576, 484] on button at bounding box center [574, 476] width 35 height 31
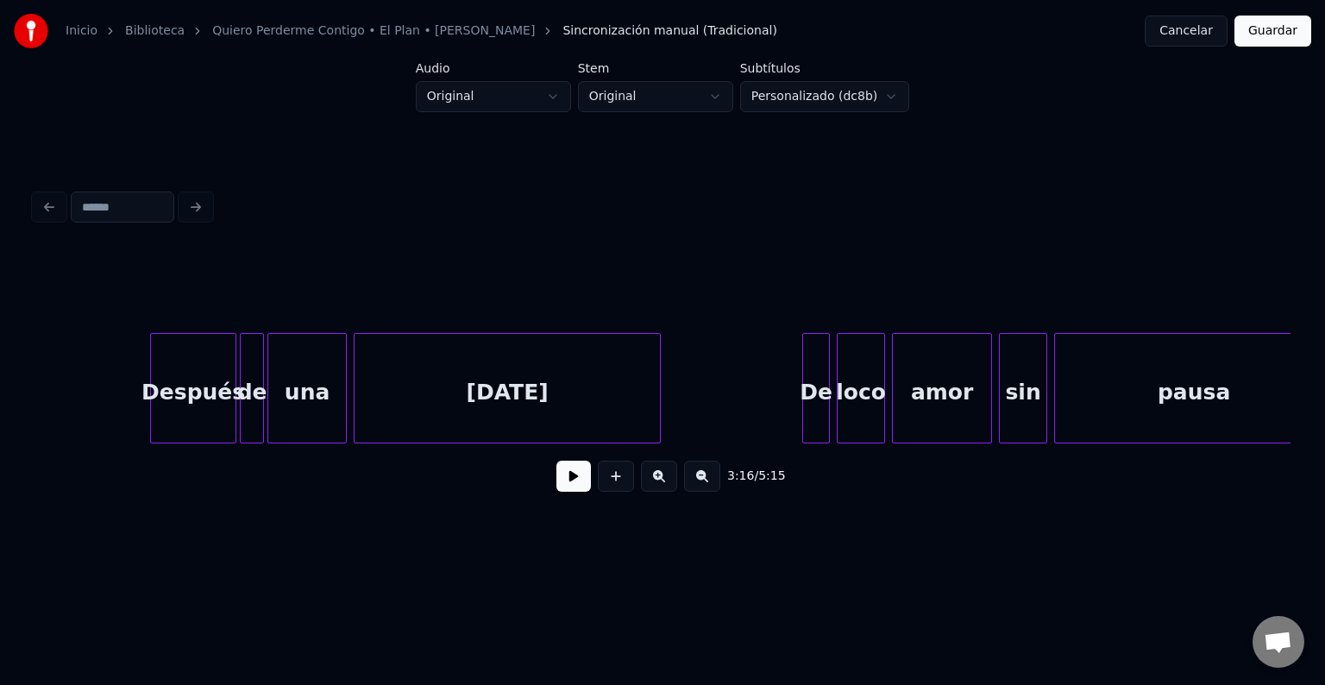
scroll to position [0, 30178]
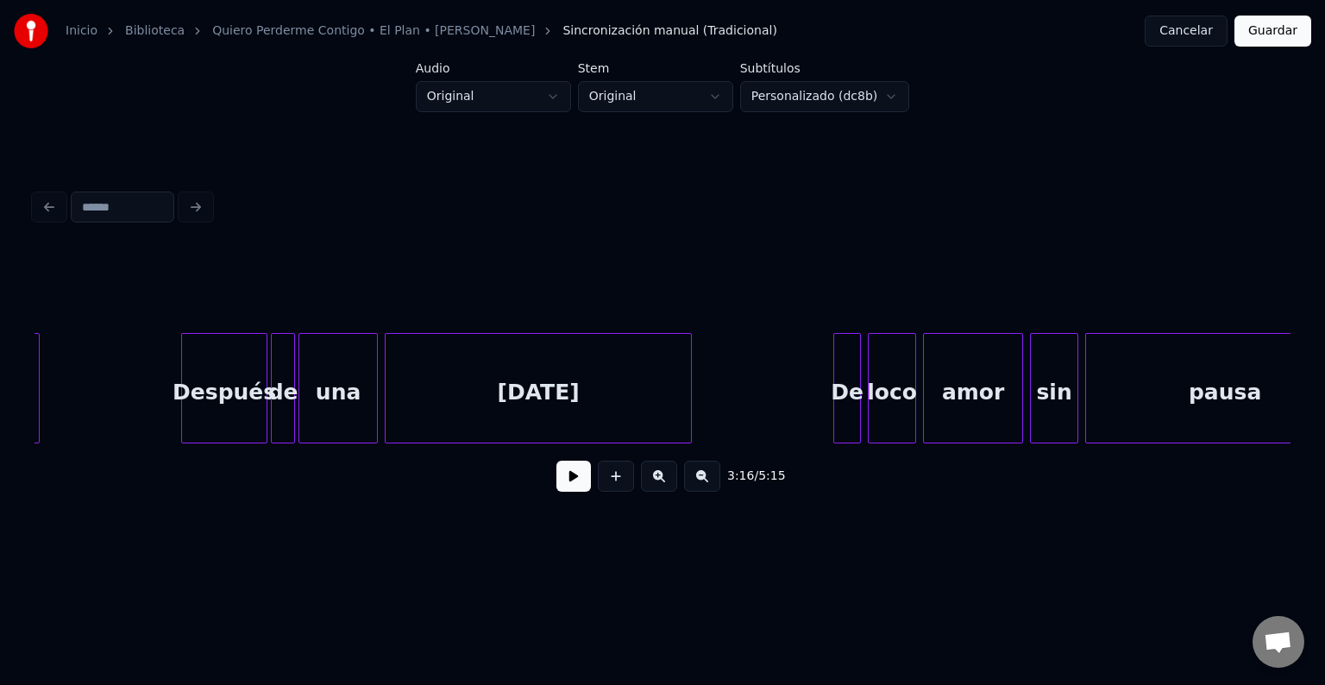
click at [198, 384] on div "Después" at bounding box center [224, 392] width 85 height 117
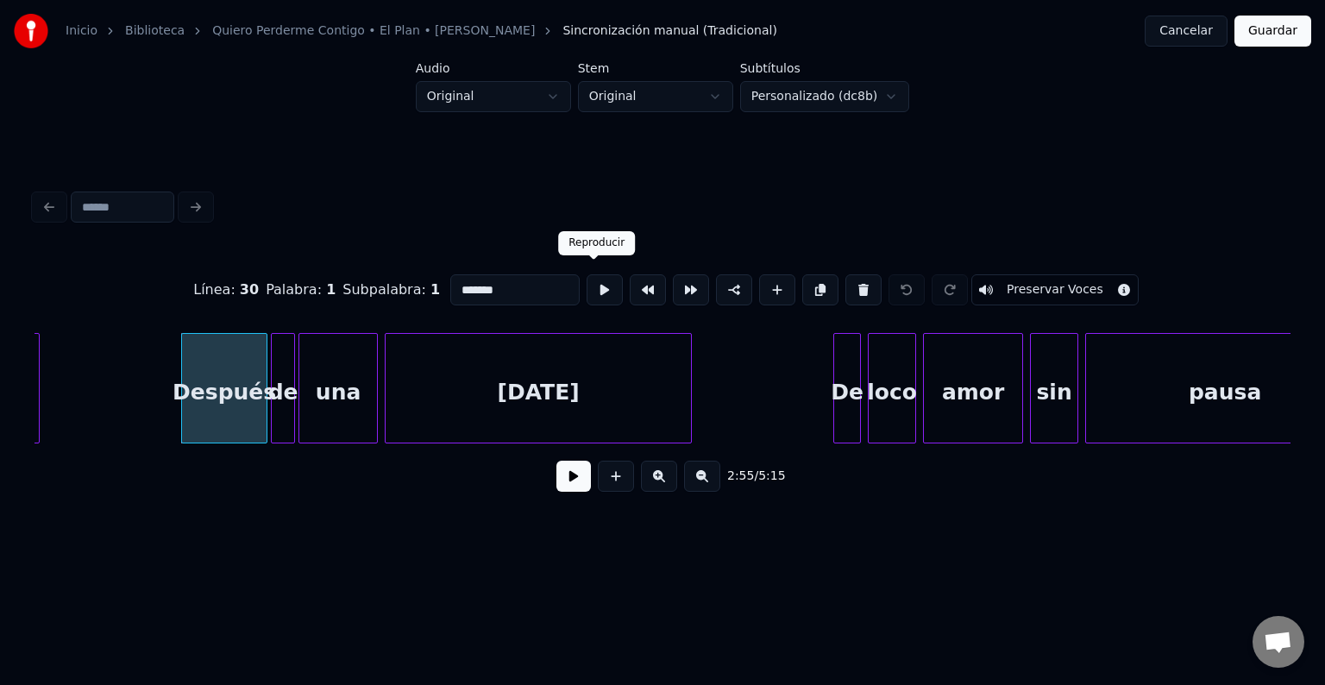
click at [597, 282] on button at bounding box center [605, 289] width 36 height 31
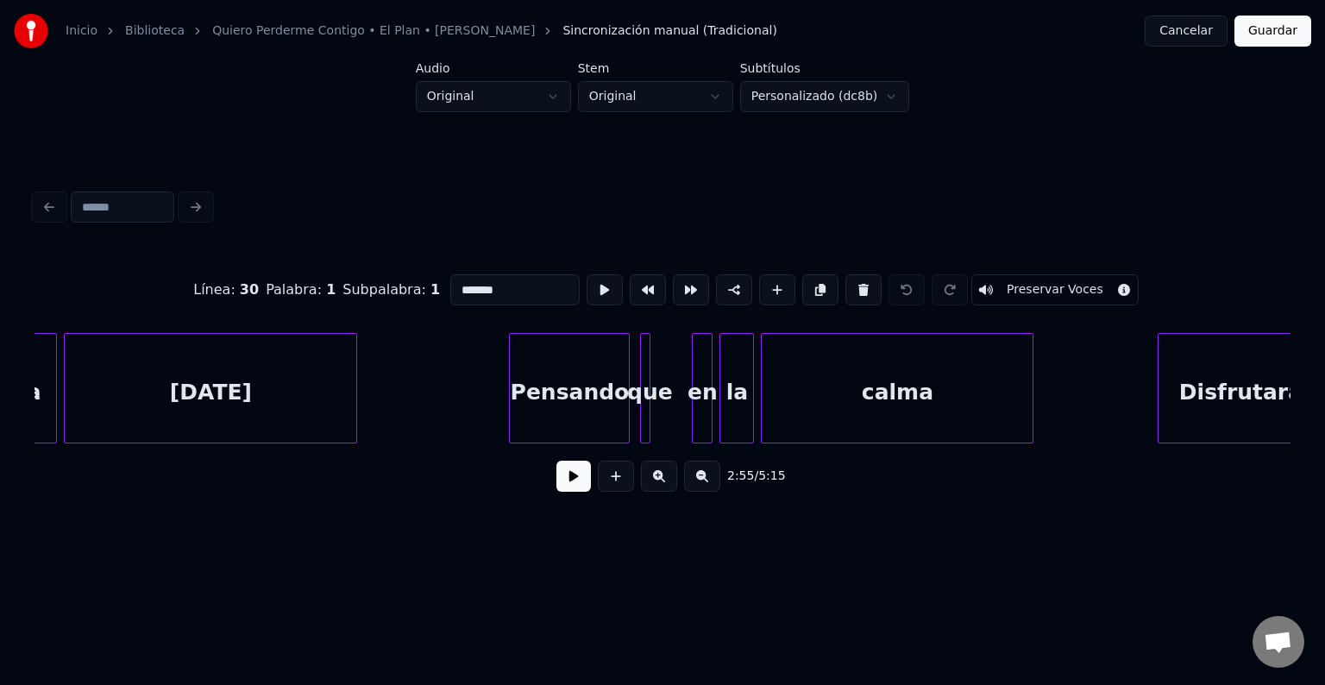
scroll to position [0, 11428]
click at [519, 395] on div "Pensando" at bounding box center [568, 392] width 119 height 117
type input "********"
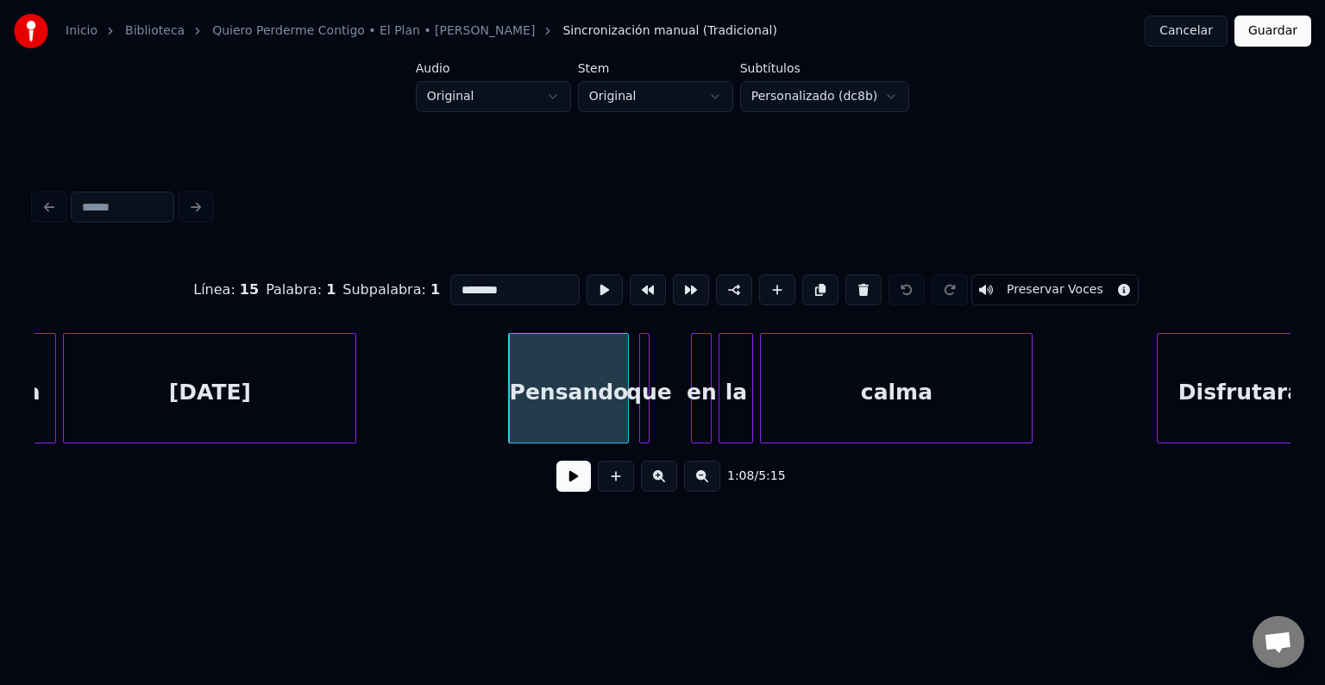
click at [562, 492] on button at bounding box center [574, 476] width 35 height 31
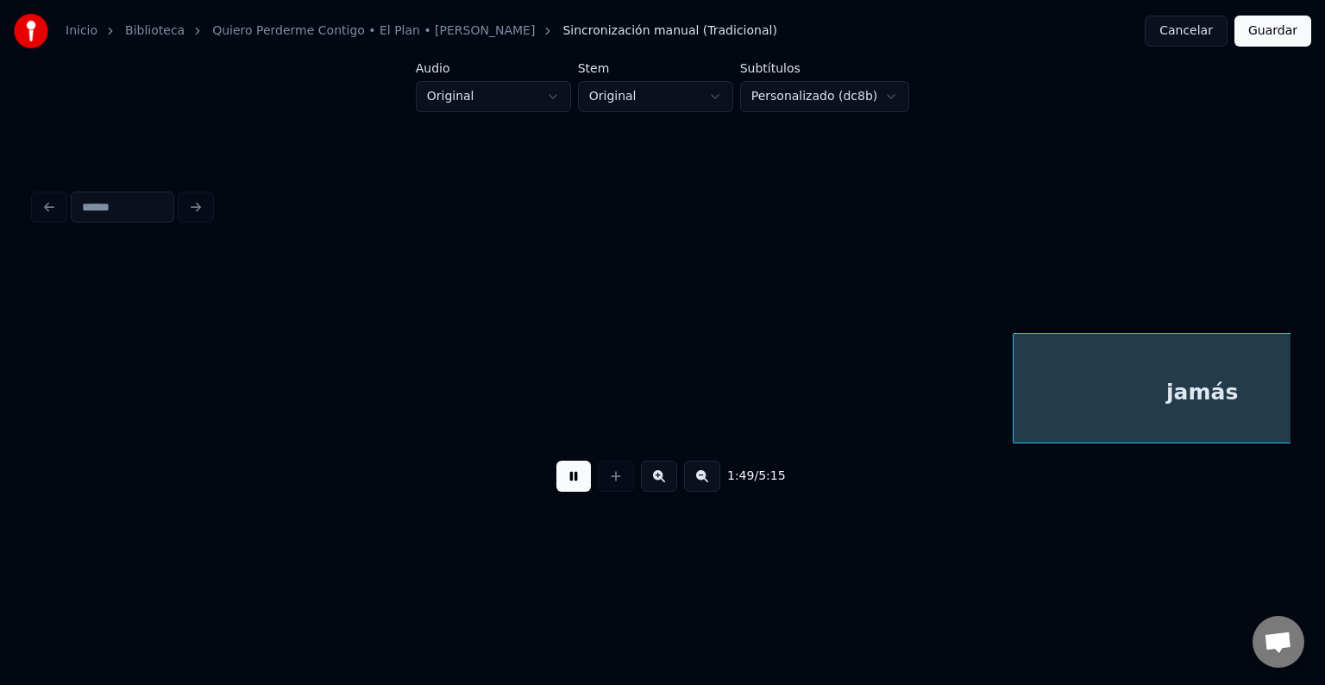
scroll to position [0, 18970]
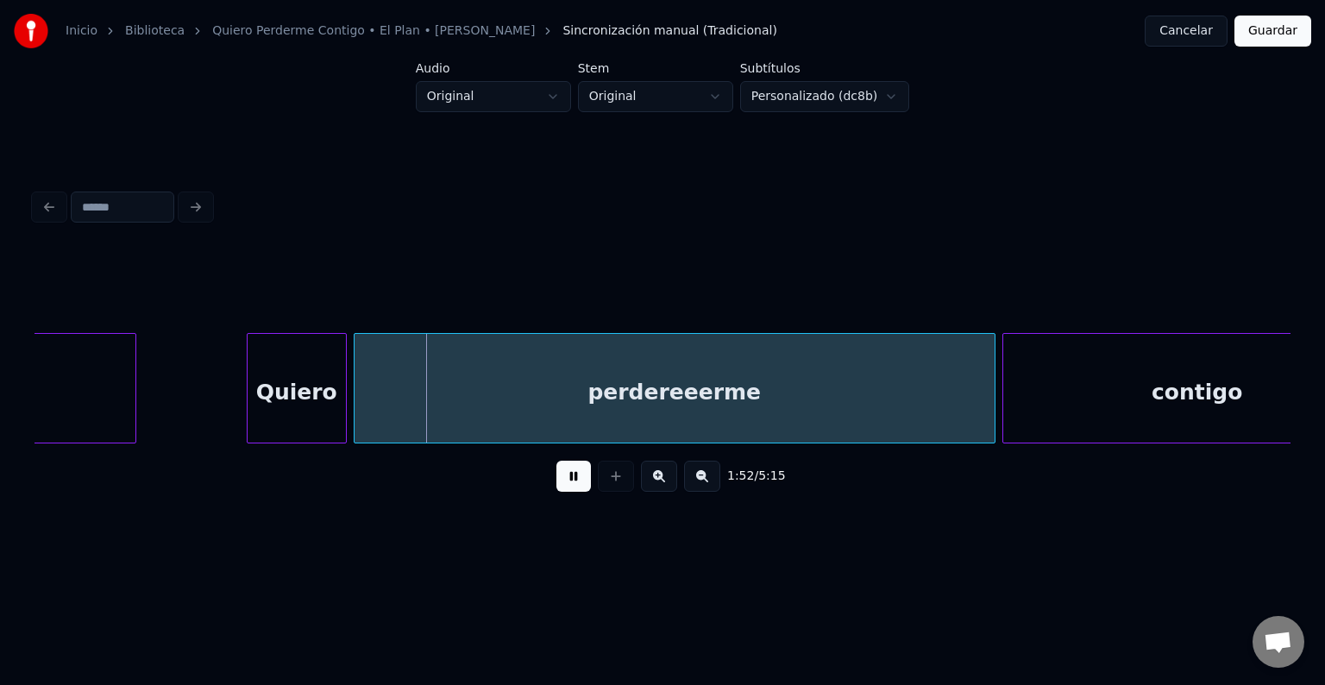
click at [576, 485] on button at bounding box center [574, 476] width 35 height 31
click at [699, 407] on div "perdereeerme" at bounding box center [675, 392] width 640 height 117
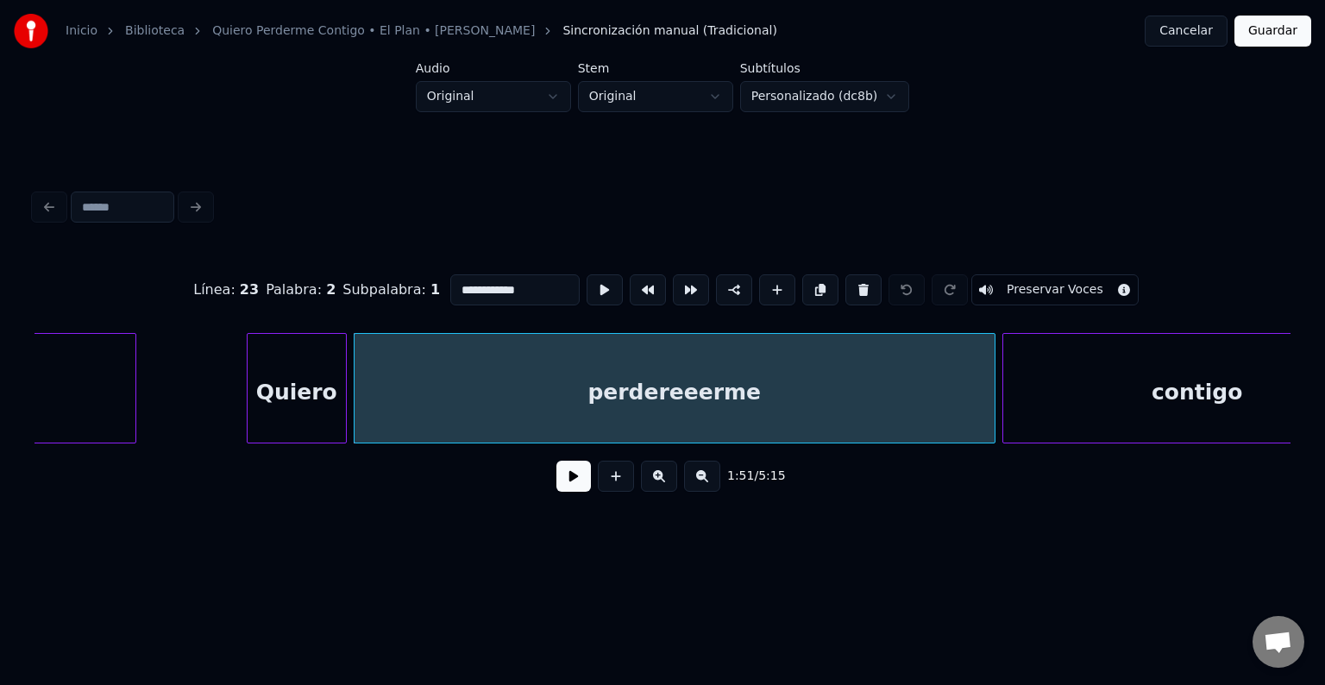
click at [708, 394] on div "perdereeerme" at bounding box center [675, 392] width 640 height 117
click at [888, 97] on html "**********" at bounding box center [662, 289] width 1325 height 578
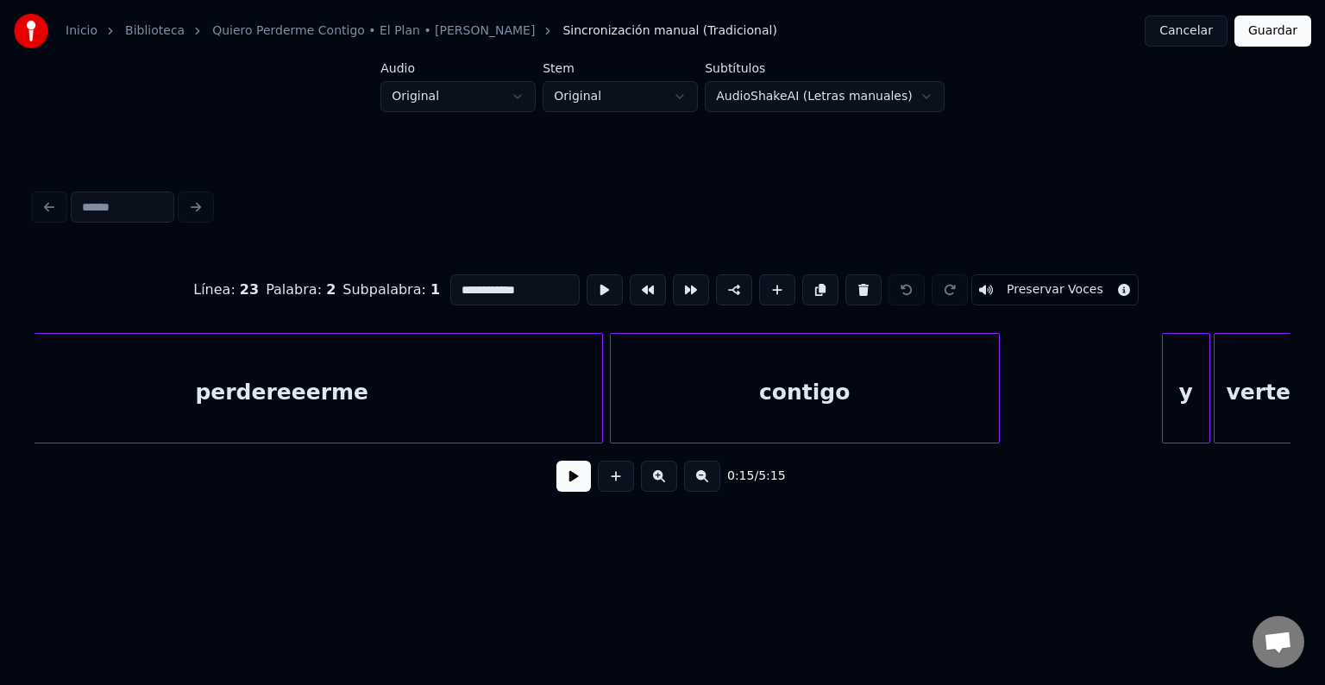
scroll to position [0, 19424]
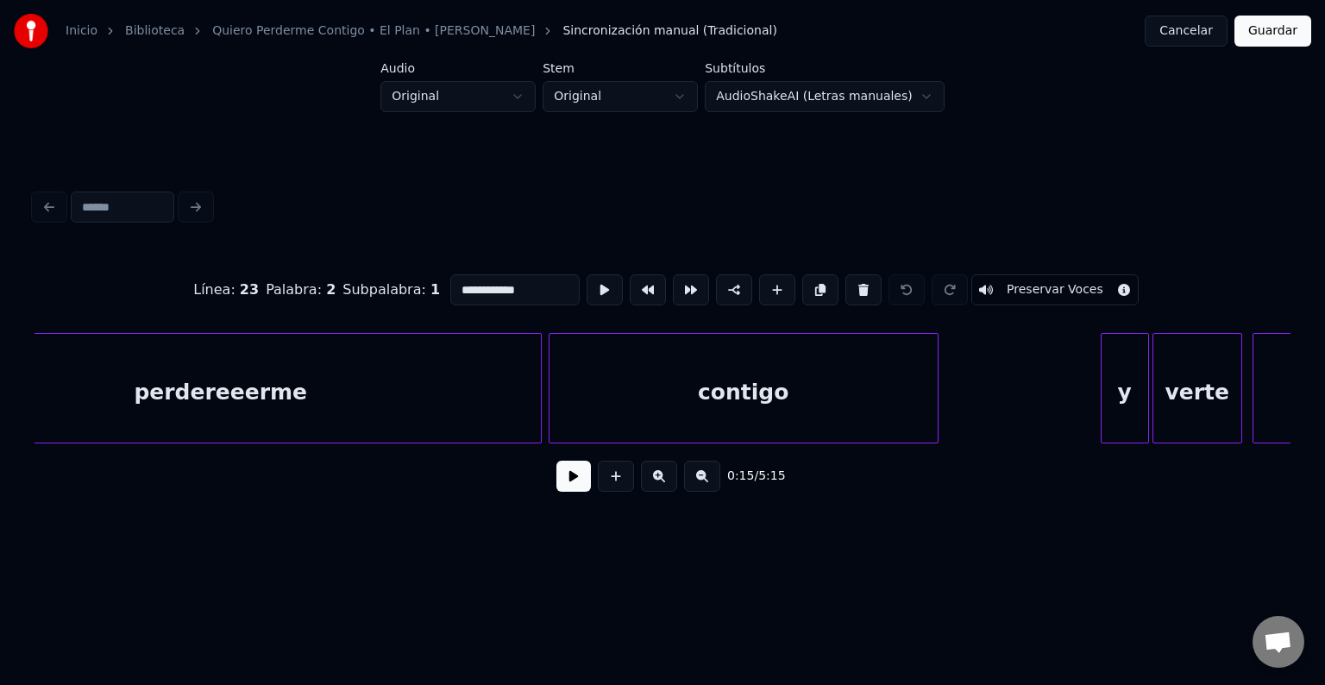
click at [216, 391] on div "perdereeerme" at bounding box center [221, 392] width 640 height 117
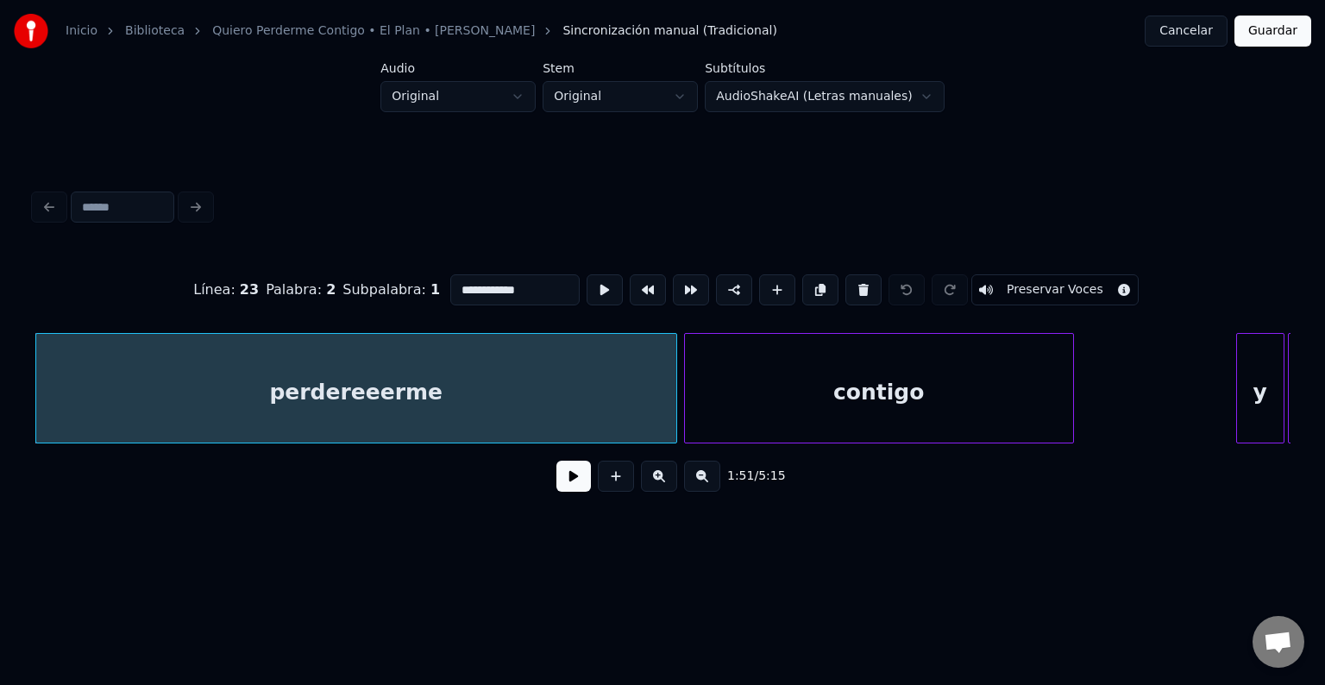
click at [216, 391] on div "perdereeerme" at bounding box center [356, 392] width 640 height 117
click at [328, 388] on div "perdereeerme" at bounding box center [356, 392] width 640 height 117
click at [459, 366] on div "perdereeerme" at bounding box center [356, 392] width 640 height 117
click at [486, 280] on input "**********" at bounding box center [514, 289] width 129 height 31
type input "**********"
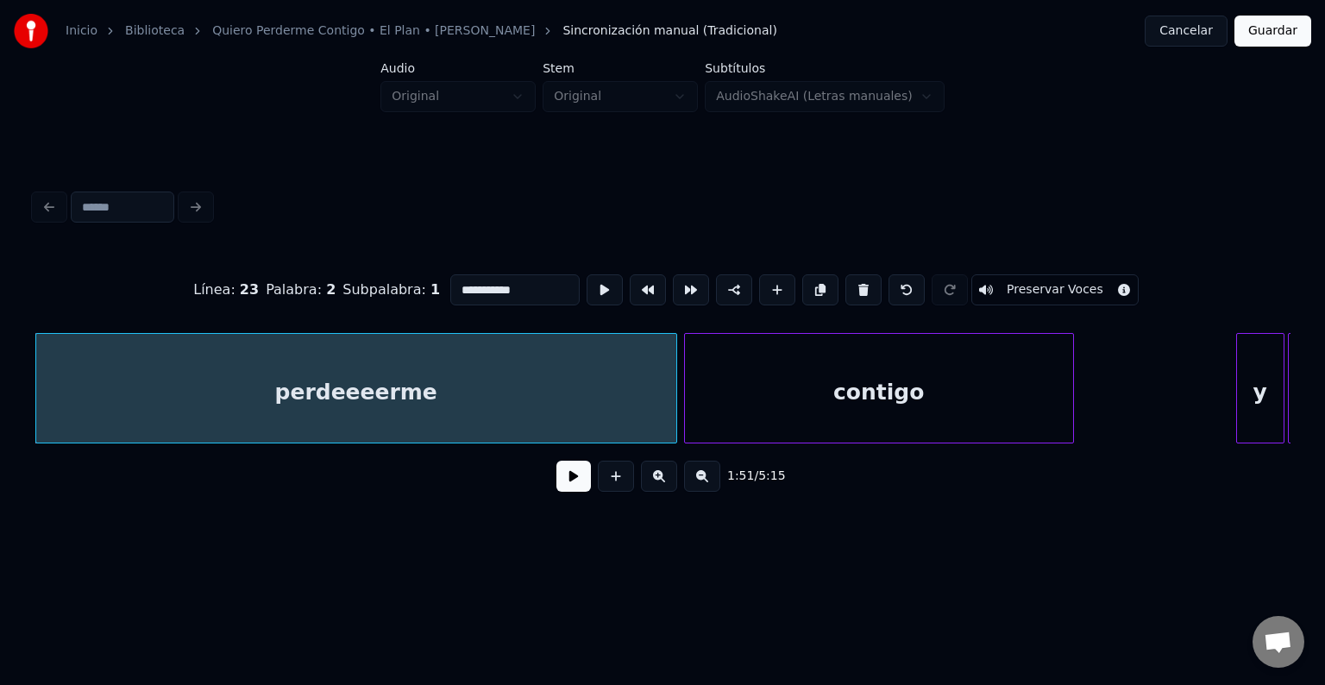
click at [1277, 39] on button "Guardar" at bounding box center [1273, 31] width 77 height 31
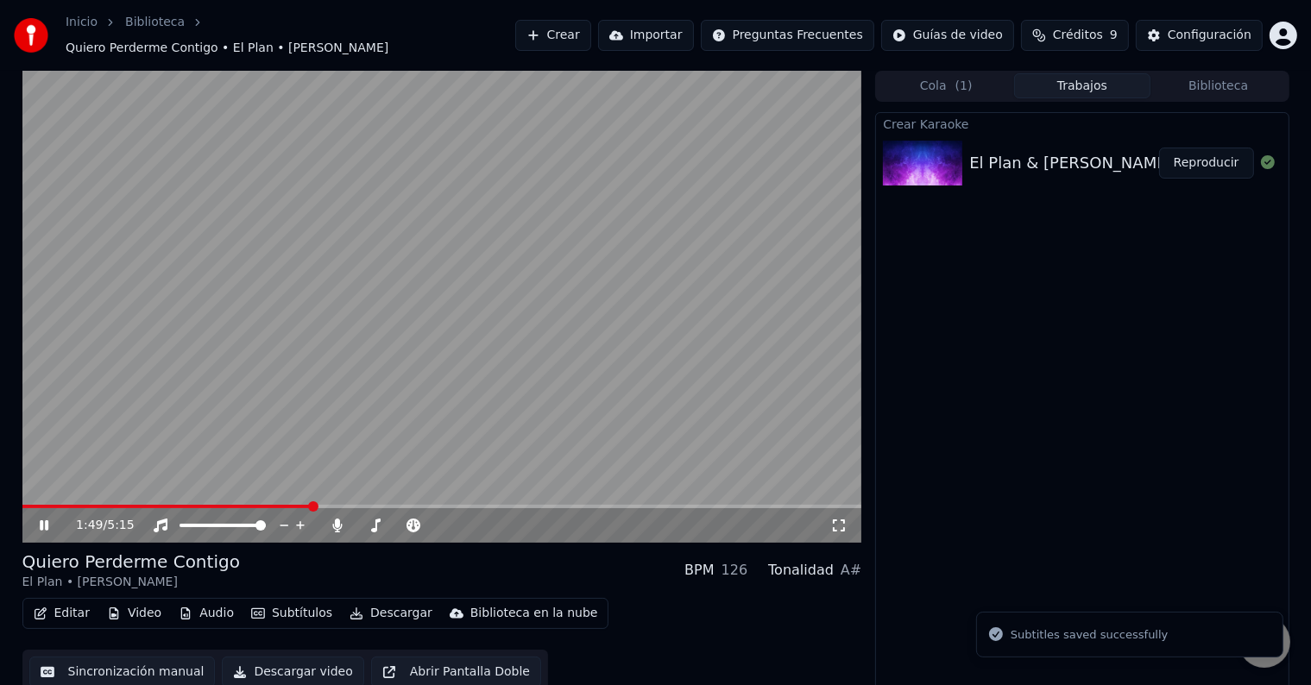
click at [311, 505] on span at bounding box center [442, 506] width 840 height 3
click at [366, 501] on span at bounding box center [361, 506] width 10 height 10
click at [400, 501] on span at bounding box center [394, 506] width 10 height 10
drag, startPoint x: 418, startPoint y: 492, endPoint x: 438, endPoint y: 492, distance: 19.8
click at [438, 492] on video at bounding box center [442, 307] width 840 height 472
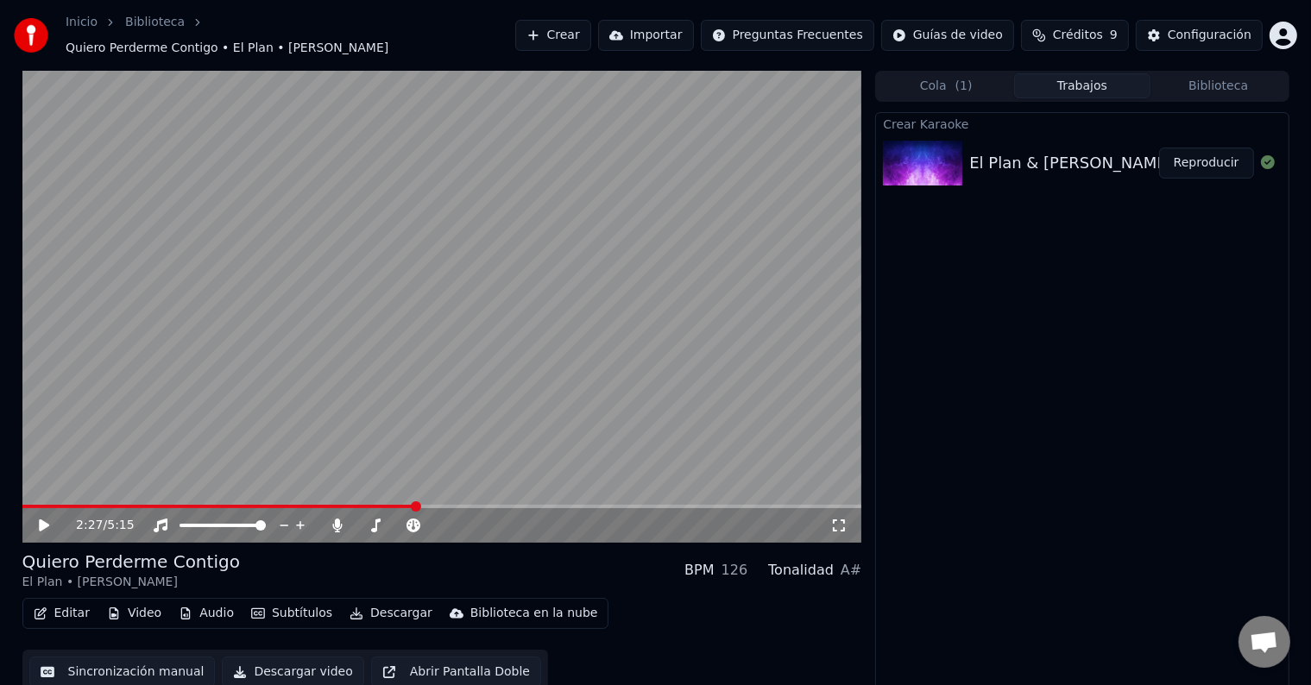
click at [421, 501] on span at bounding box center [416, 506] width 10 height 10
click at [290, 425] on video at bounding box center [442, 307] width 840 height 472
click at [458, 501] on span at bounding box center [453, 506] width 10 height 10
click at [497, 501] on span at bounding box center [492, 506] width 10 height 10
click at [529, 501] on span at bounding box center [524, 506] width 10 height 10
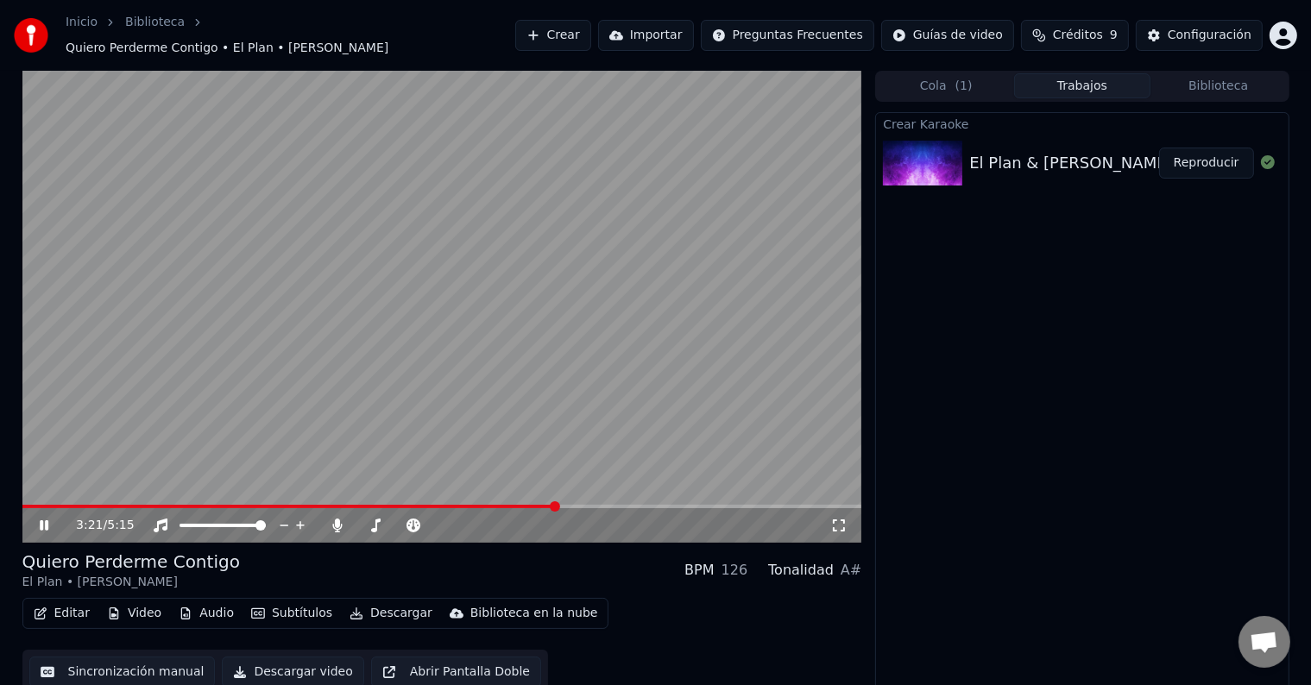
click at [560, 501] on span at bounding box center [555, 506] width 10 height 10
click at [650, 501] on span at bounding box center [644, 506] width 10 height 10
click at [683, 501] on span at bounding box center [678, 506] width 10 height 10
click at [748, 501] on span at bounding box center [743, 506] width 10 height 10
click at [794, 501] on span at bounding box center [789, 506] width 10 height 10
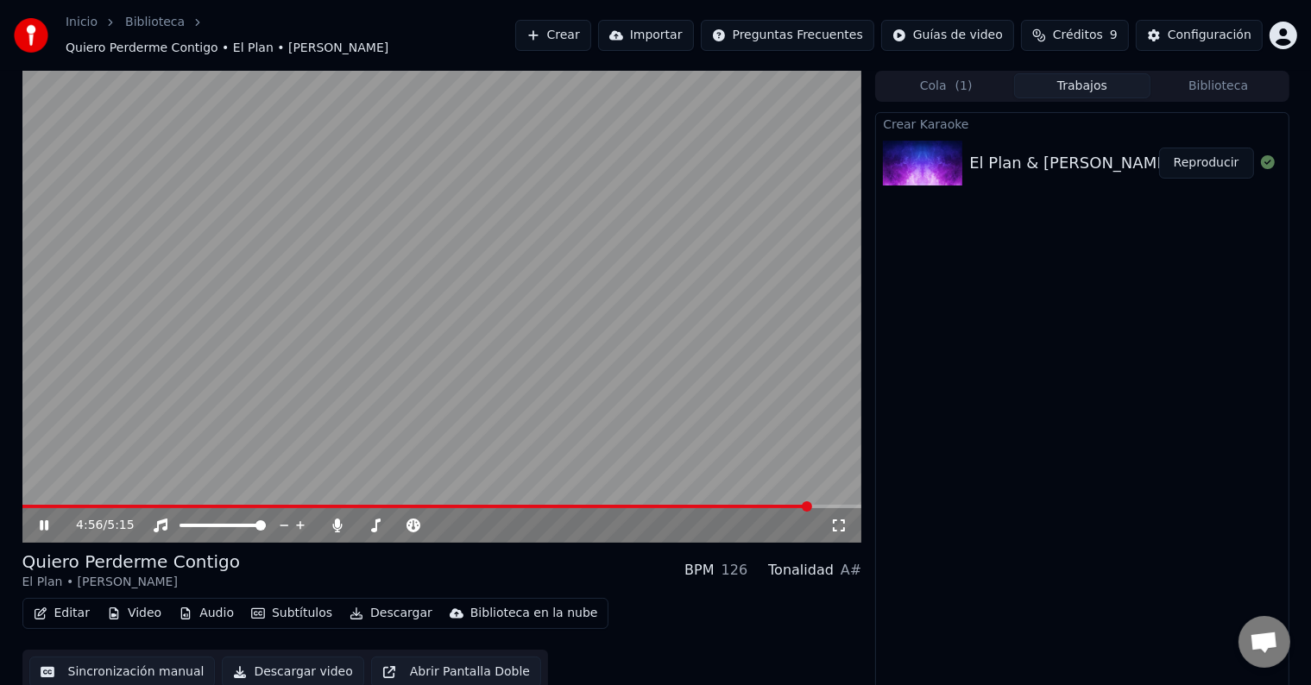
click at [41, 520] on icon at bounding box center [44, 525] width 9 height 10
click at [41, 519] on icon at bounding box center [44, 525] width 10 height 12
click at [41, 520] on icon at bounding box center [44, 525] width 9 height 10
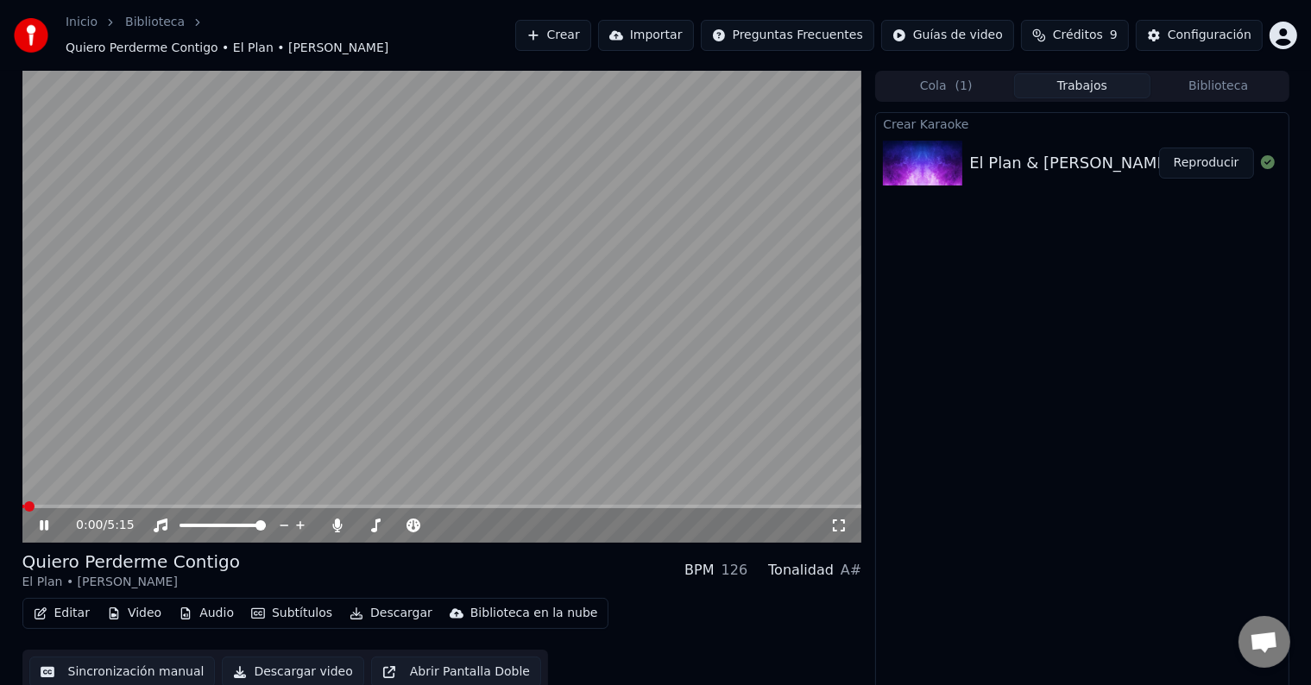
click at [41, 520] on icon at bounding box center [44, 525] width 9 height 10
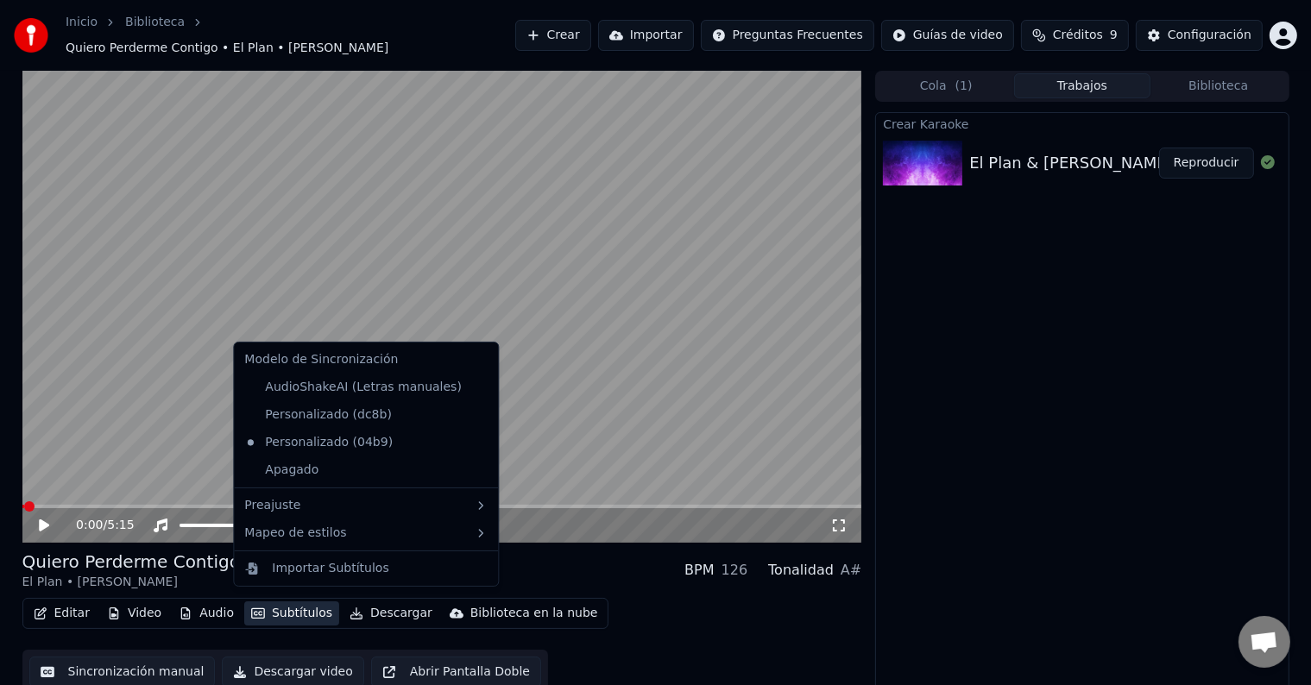
click at [271, 603] on button "Subtítulos" at bounding box center [291, 613] width 95 height 24
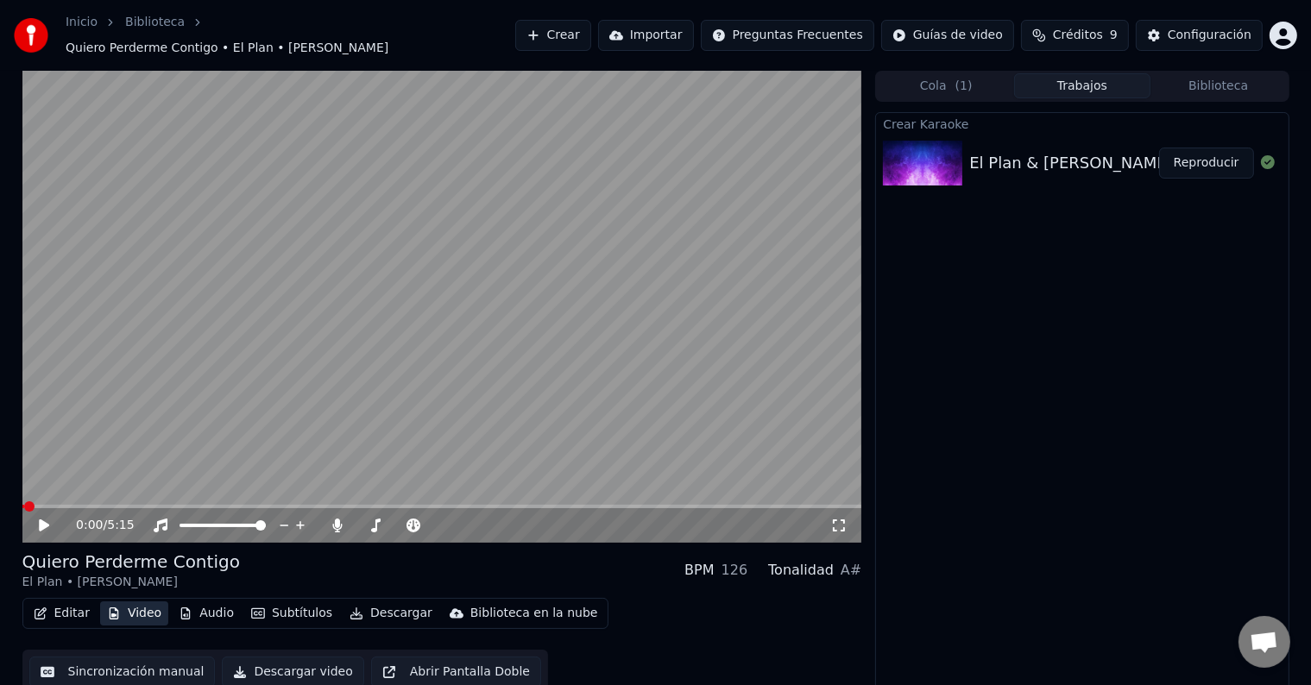
click at [153, 604] on button "Video" at bounding box center [134, 613] width 68 height 24
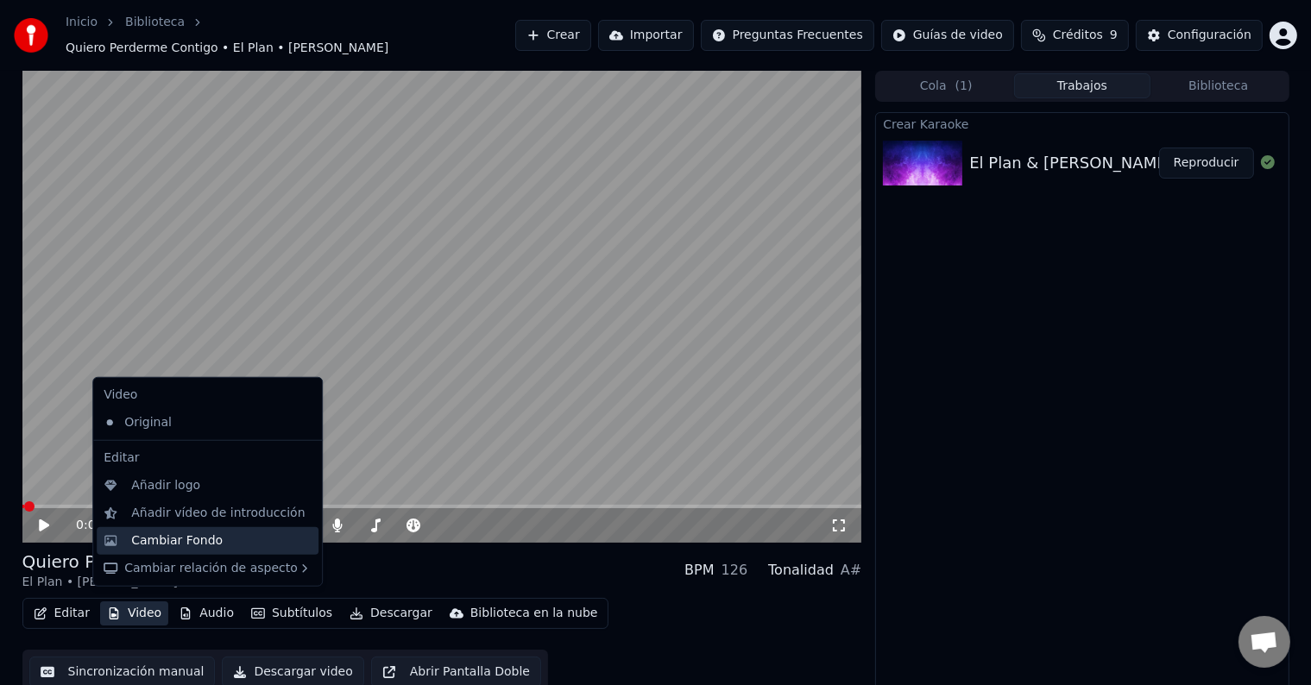
click at [178, 542] on div "Cambiar Fondo" at bounding box center [176, 540] width 91 height 17
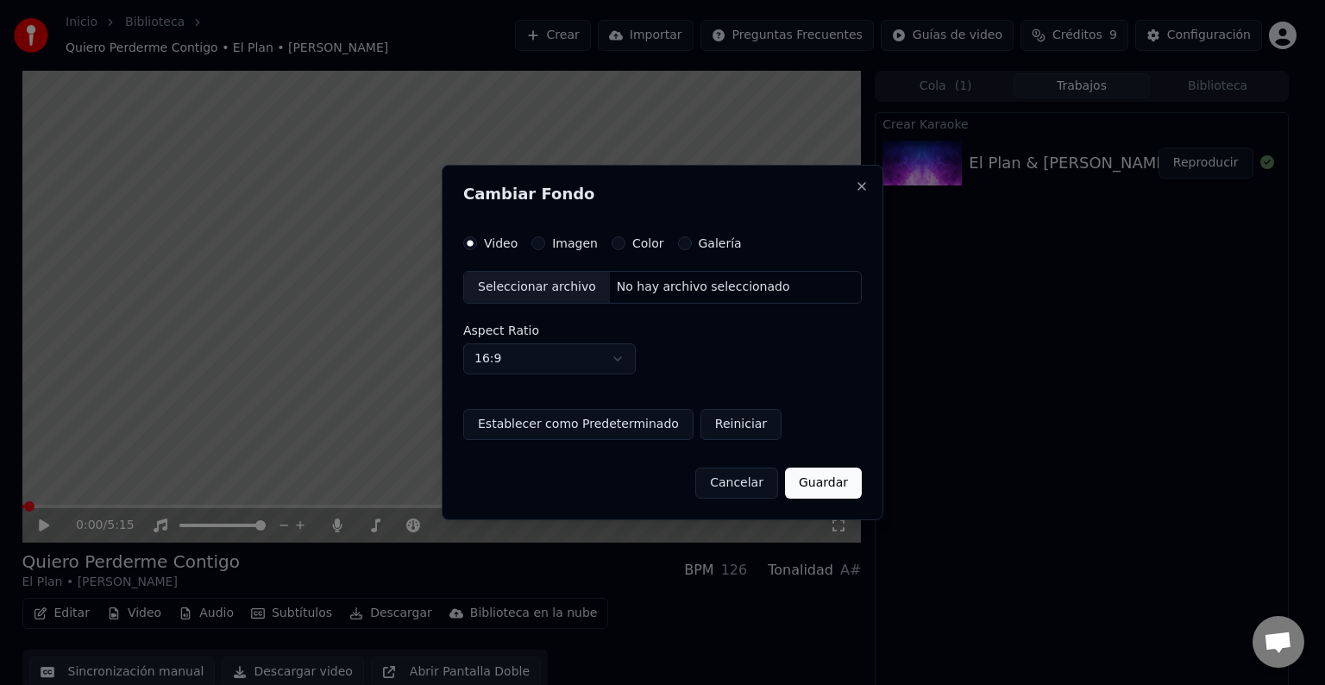
click at [703, 249] on label "Galería" at bounding box center [720, 243] width 43 height 12
click at [692, 249] on button "Galería" at bounding box center [685, 243] width 14 height 14
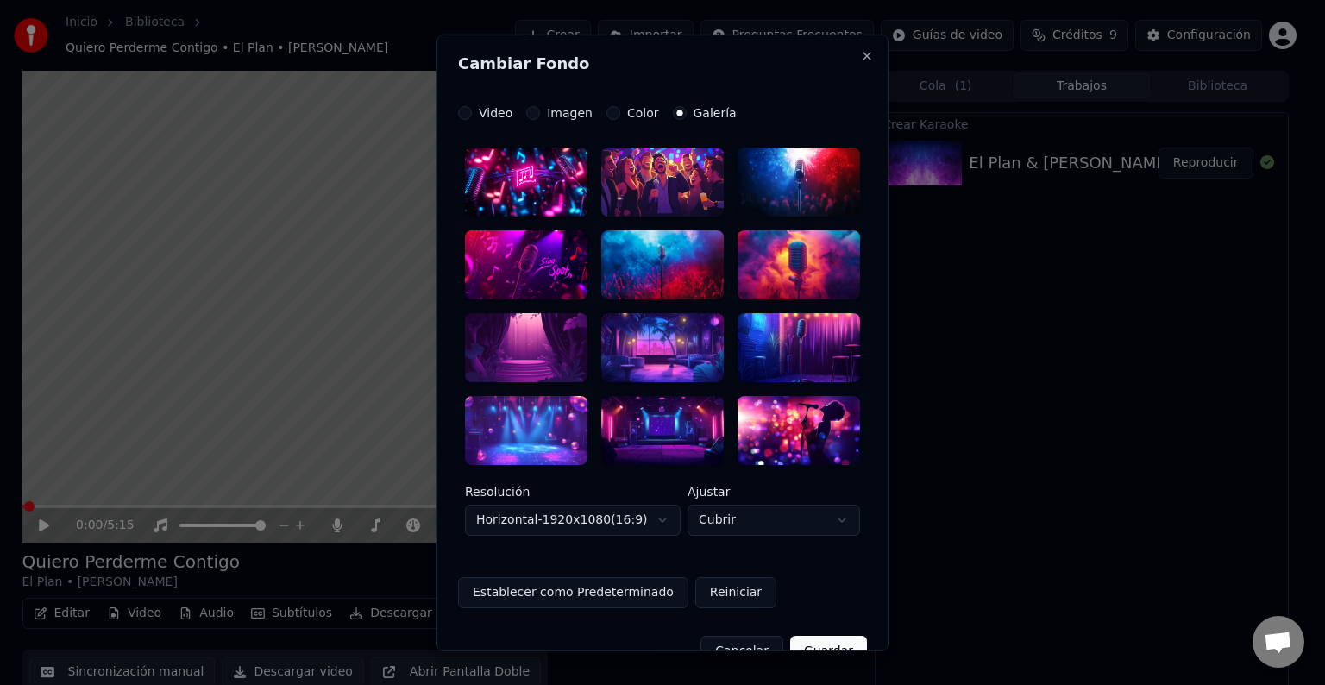
click at [802, 266] on div at bounding box center [799, 264] width 123 height 69
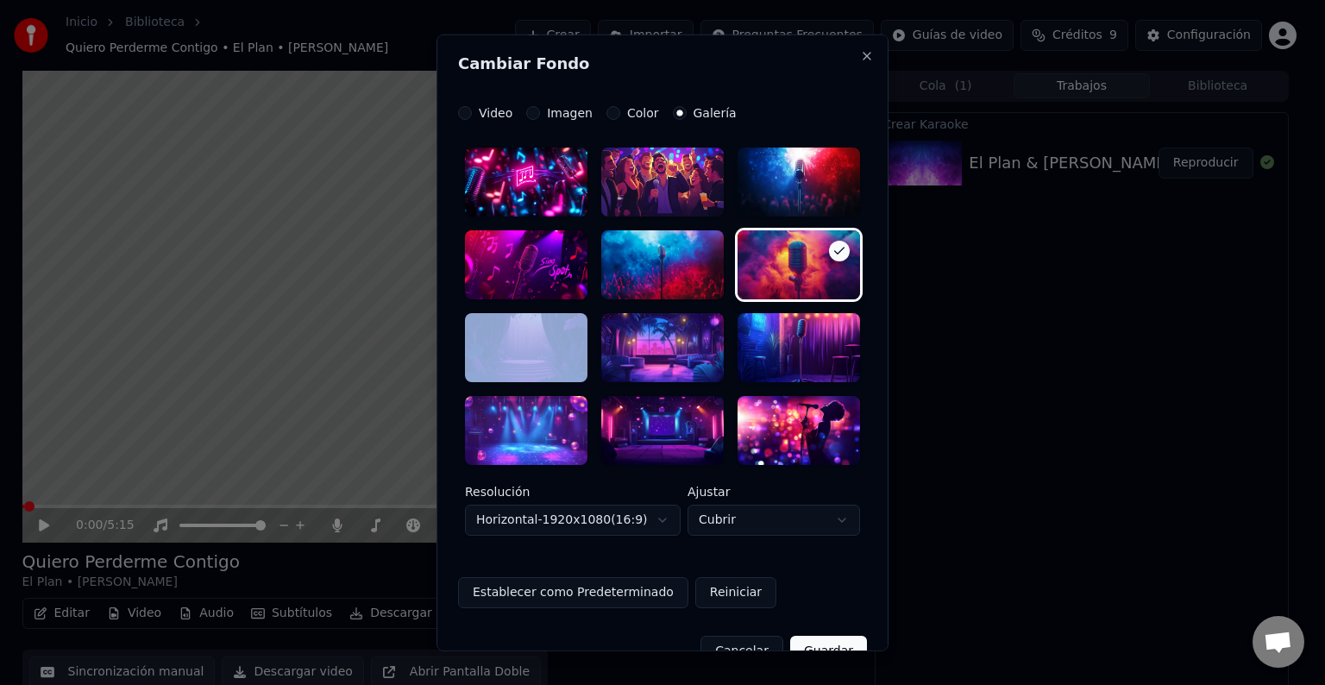
click at [802, 266] on div at bounding box center [799, 264] width 123 height 69
click at [815, 639] on button "Guardar" at bounding box center [828, 650] width 77 height 31
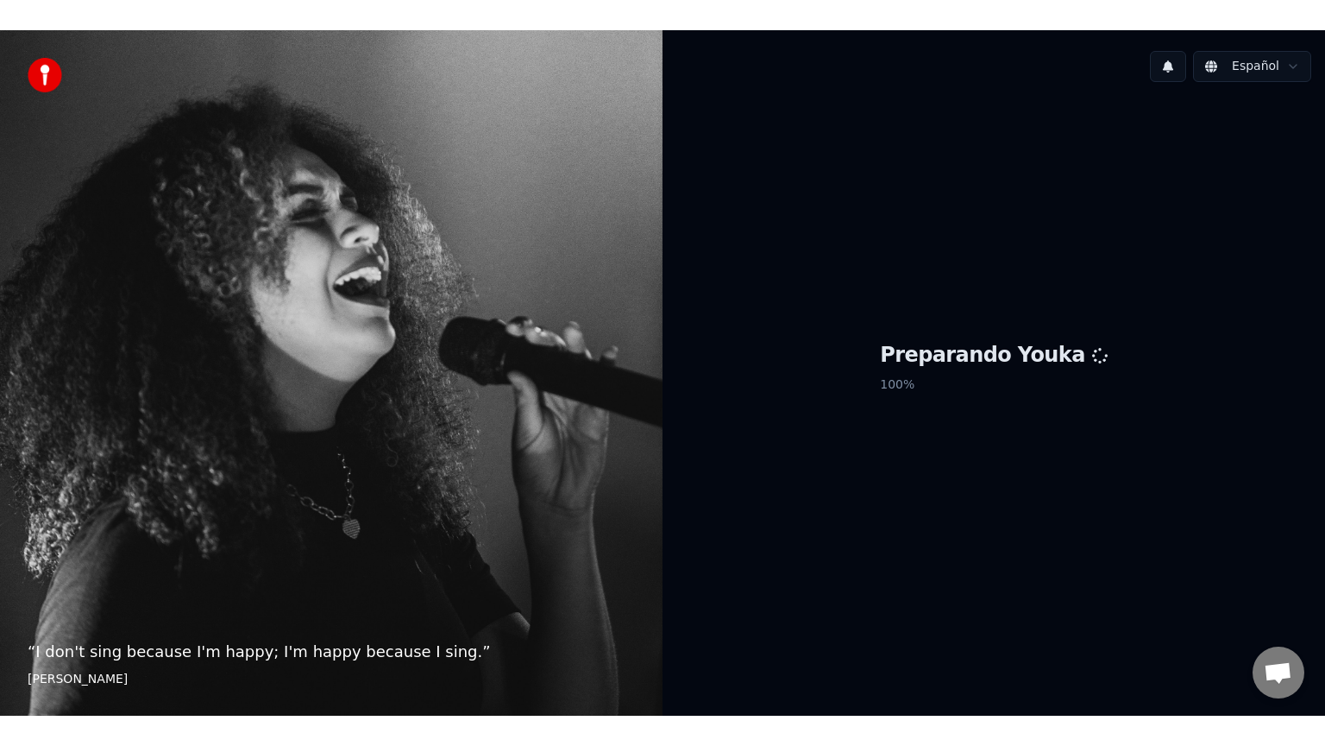
scroll to position [895, 0]
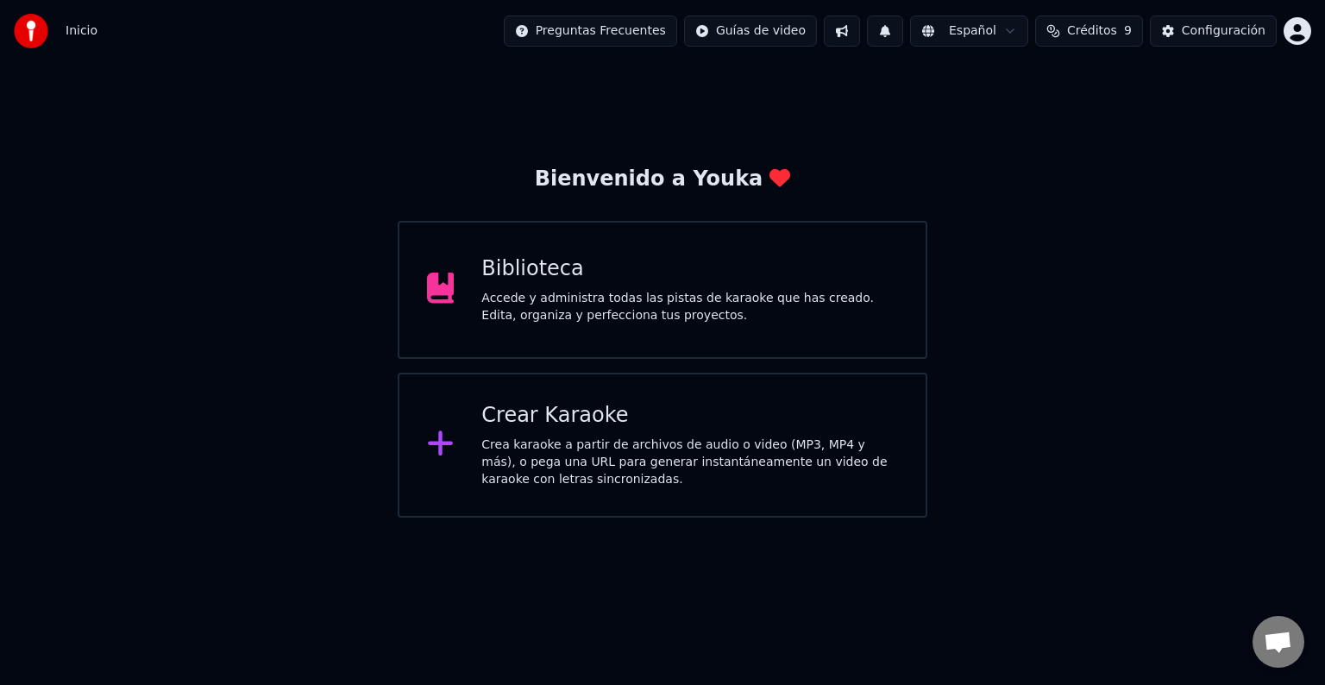
click at [686, 276] on div "Biblioteca" at bounding box center [690, 269] width 417 height 28
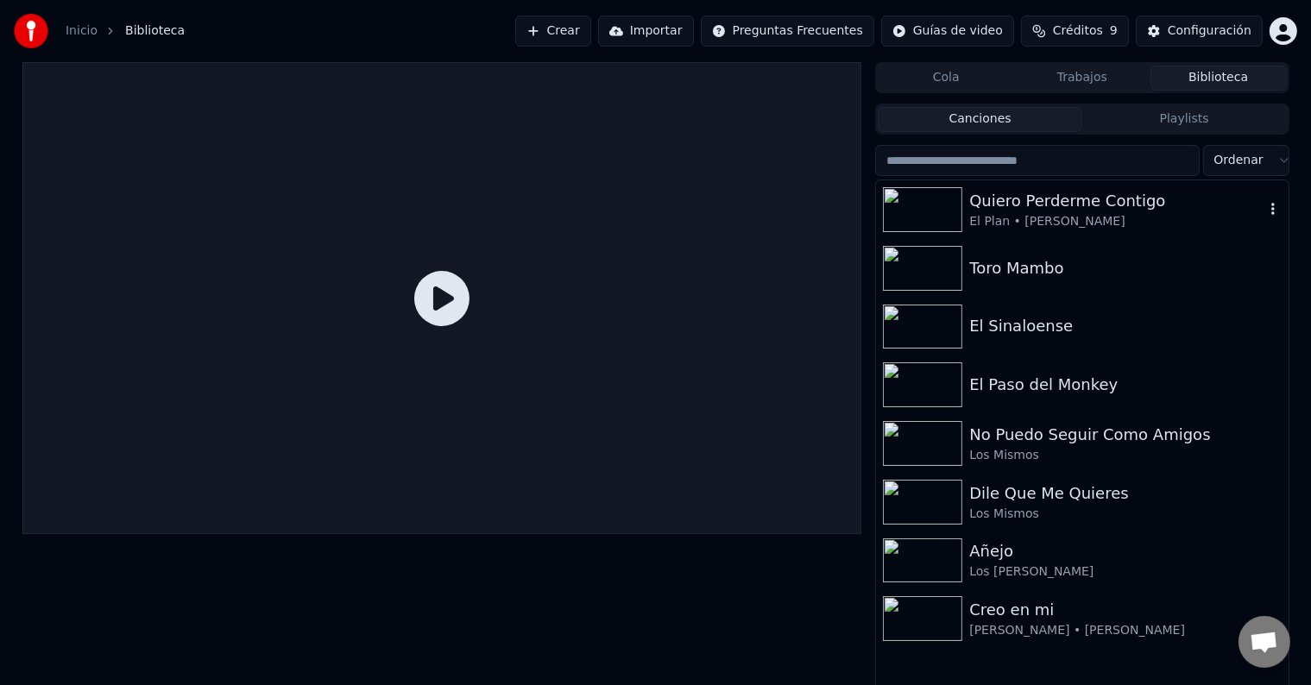
click at [1054, 206] on div "Quiero Perderme Contigo" at bounding box center [1116, 201] width 294 height 24
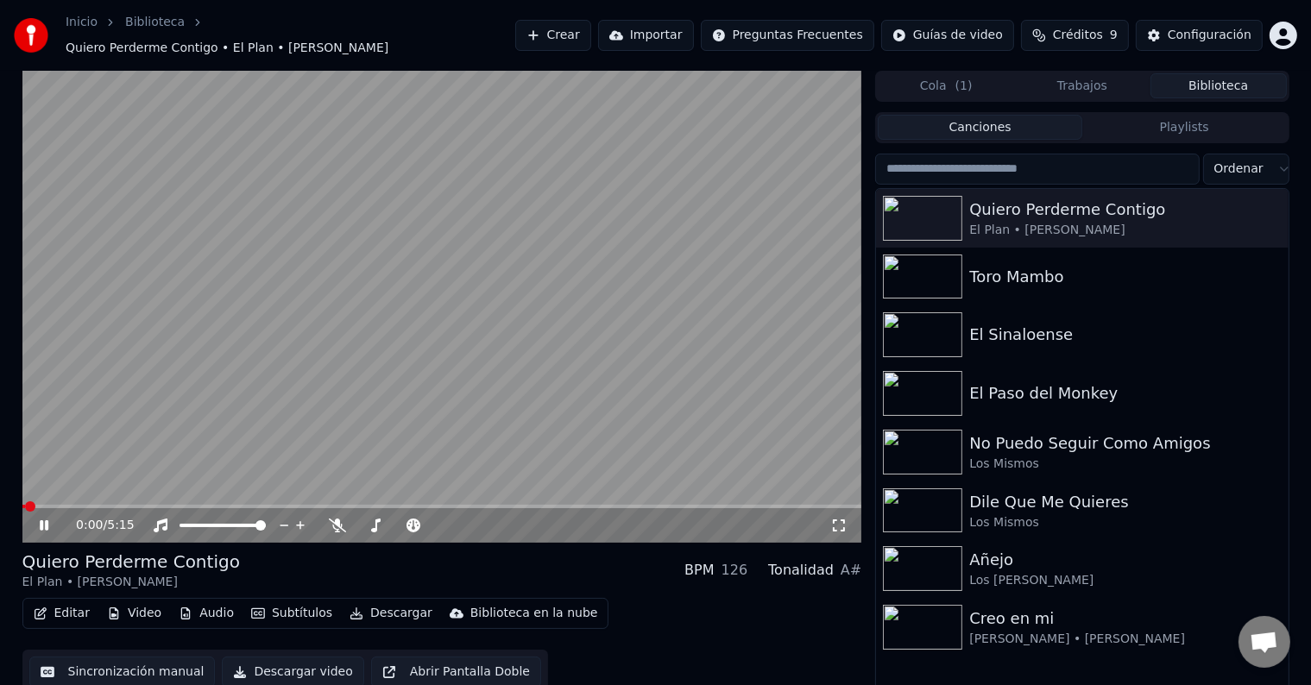
click at [45, 520] on icon at bounding box center [44, 525] width 9 height 10
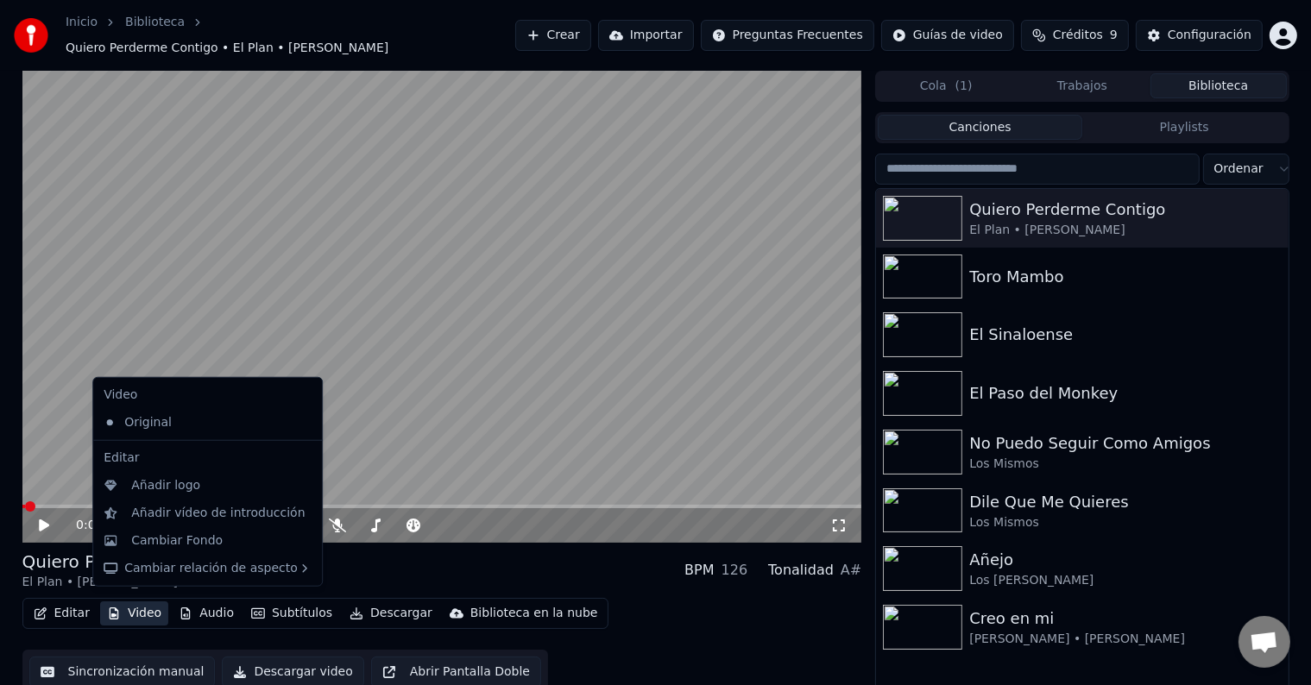
click at [132, 610] on button "Video" at bounding box center [134, 613] width 68 height 24
click at [270, 545] on div "Cambiar Fondo" at bounding box center [221, 540] width 180 height 17
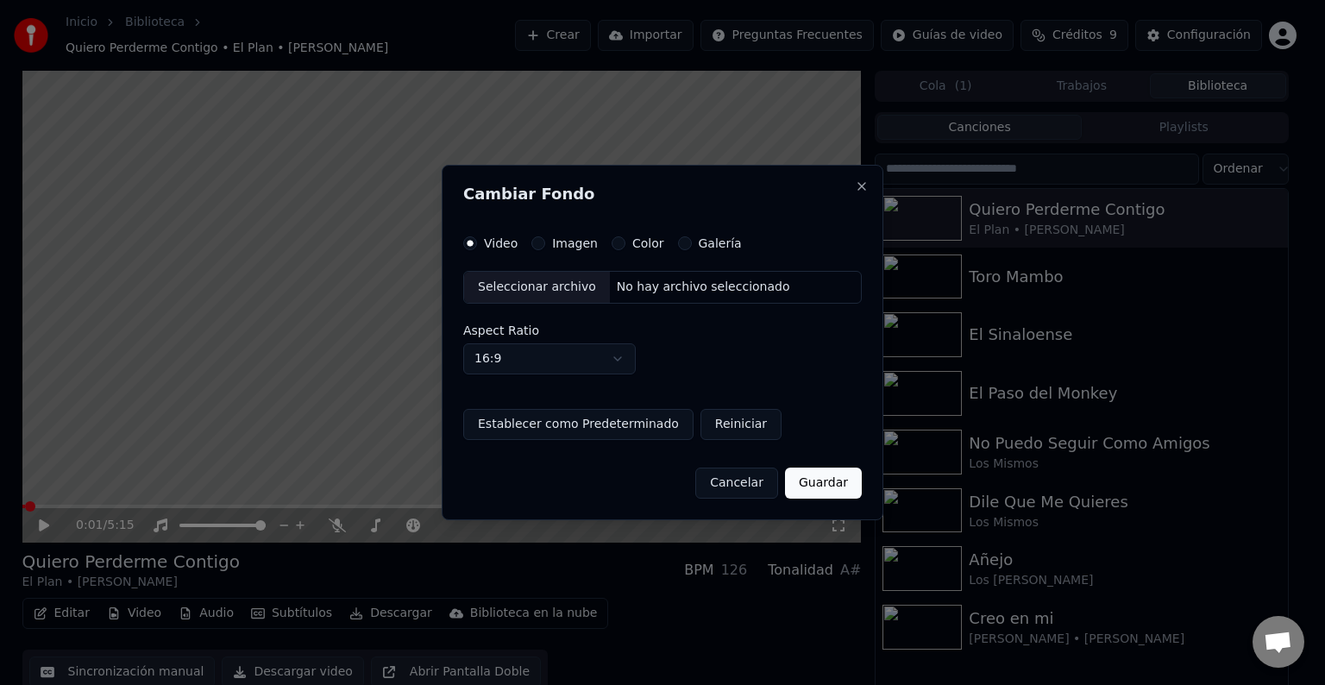
click at [706, 243] on label "Galería" at bounding box center [720, 243] width 43 height 12
click at [692, 243] on button "Galería" at bounding box center [685, 243] width 14 height 14
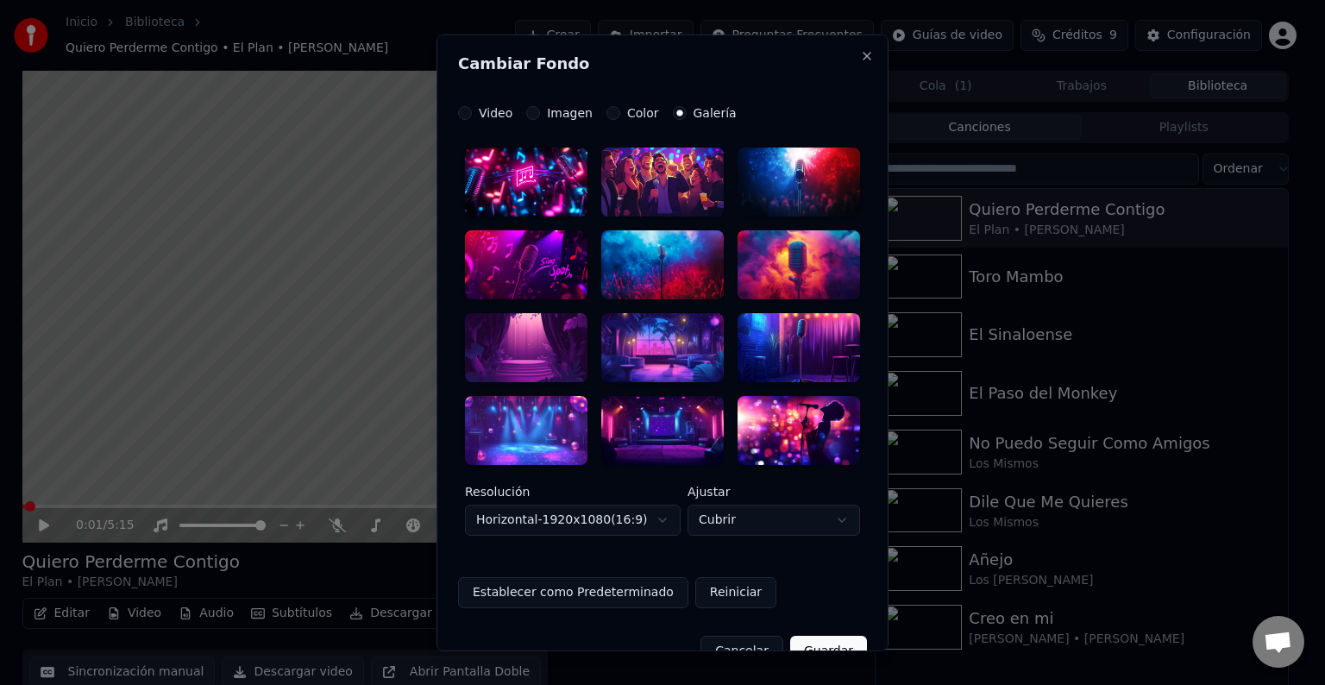
click at [784, 287] on div at bounding box center [799, 264] width 123 height 69
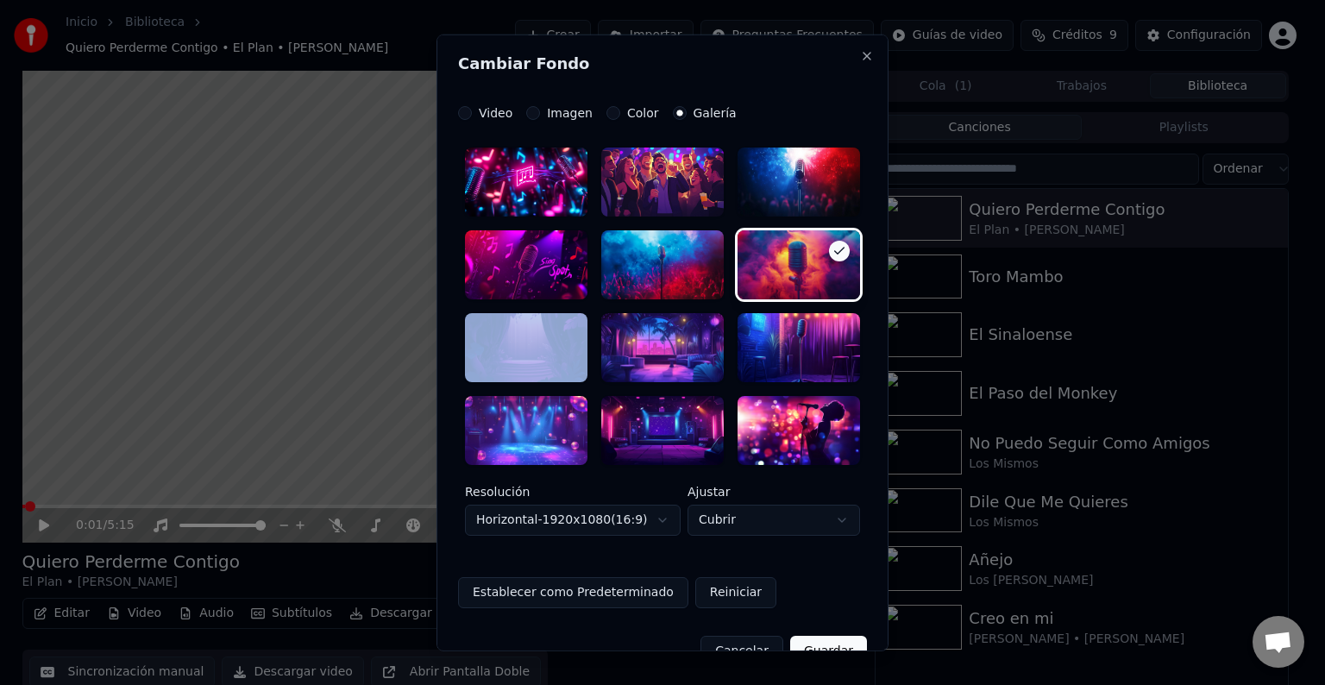
click at [818, 648] on button "Guardar" at bounding box center [828, 650] width 77 height 31
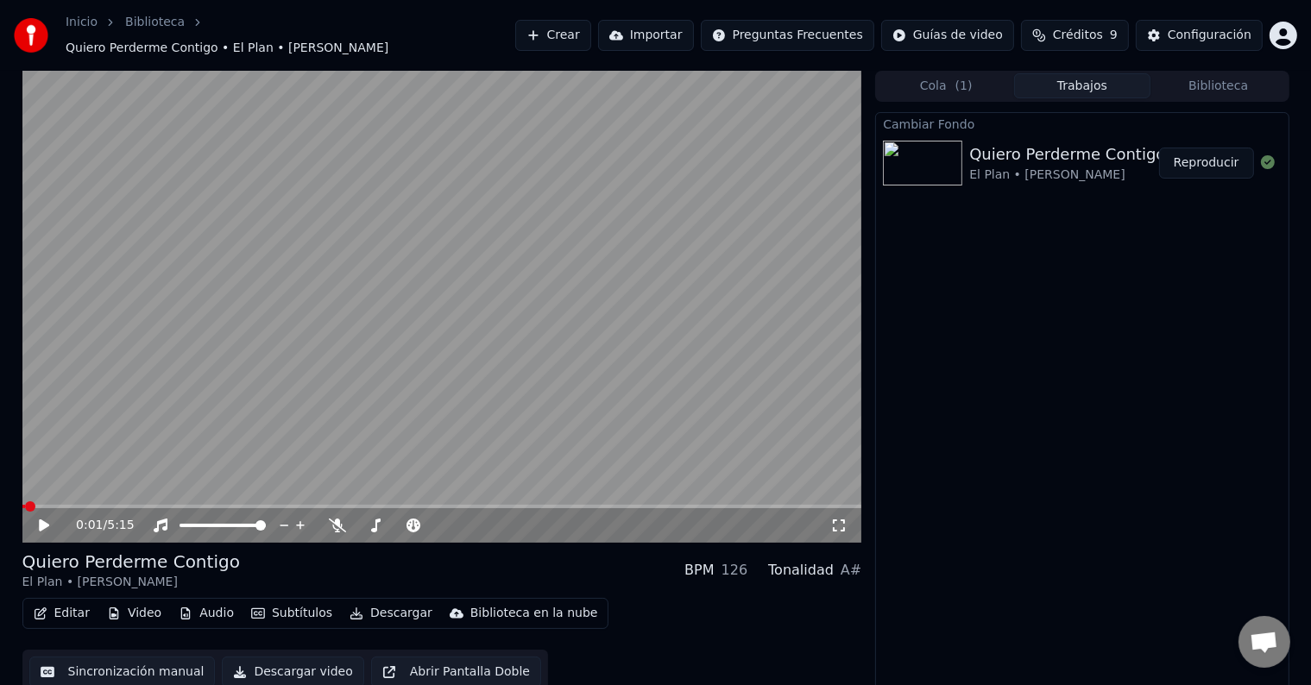
click at [1209, 159] on button "Reproducir" at bounding box center [1206, 163] width 95 height 31
click at [340, 519] on icon at bounding box center [337, 526] width 17 height 14
click at [89, 505] on span at bounding box center [442, 506] width 840 height 3
click at [831, 519] on icon at bounding box center [838, 526] width 17 height 14
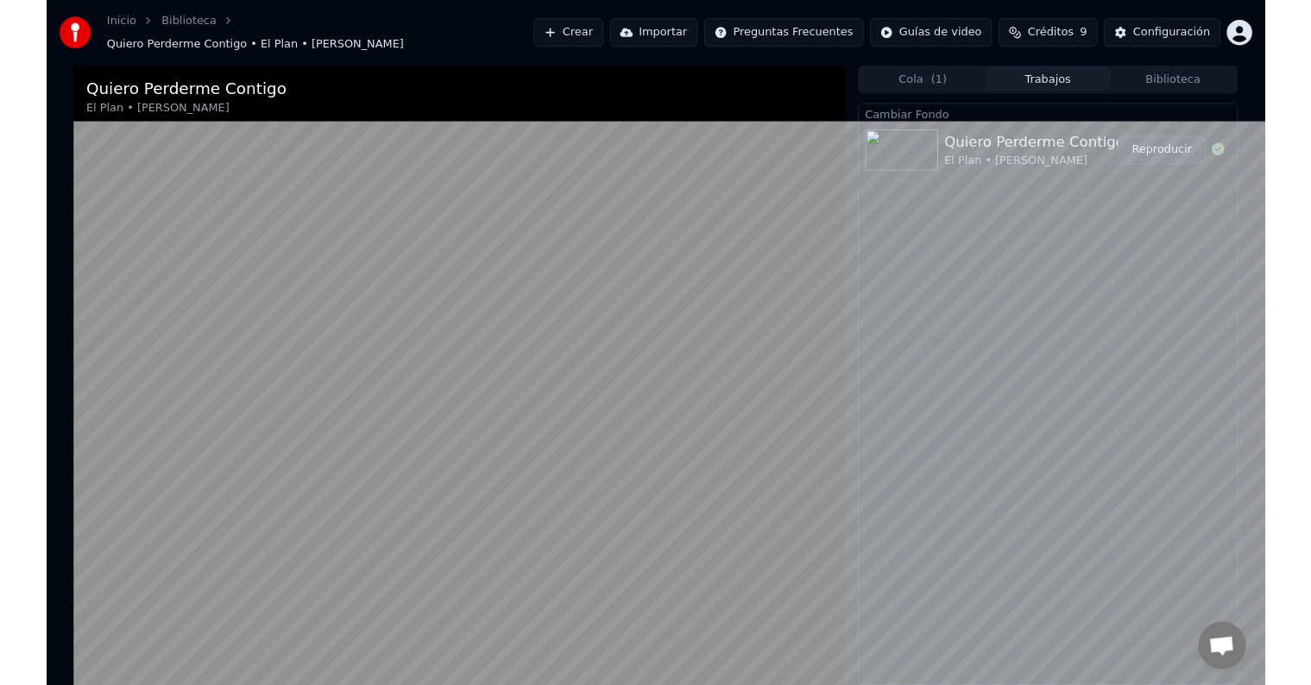
scroll to position [895, 0]
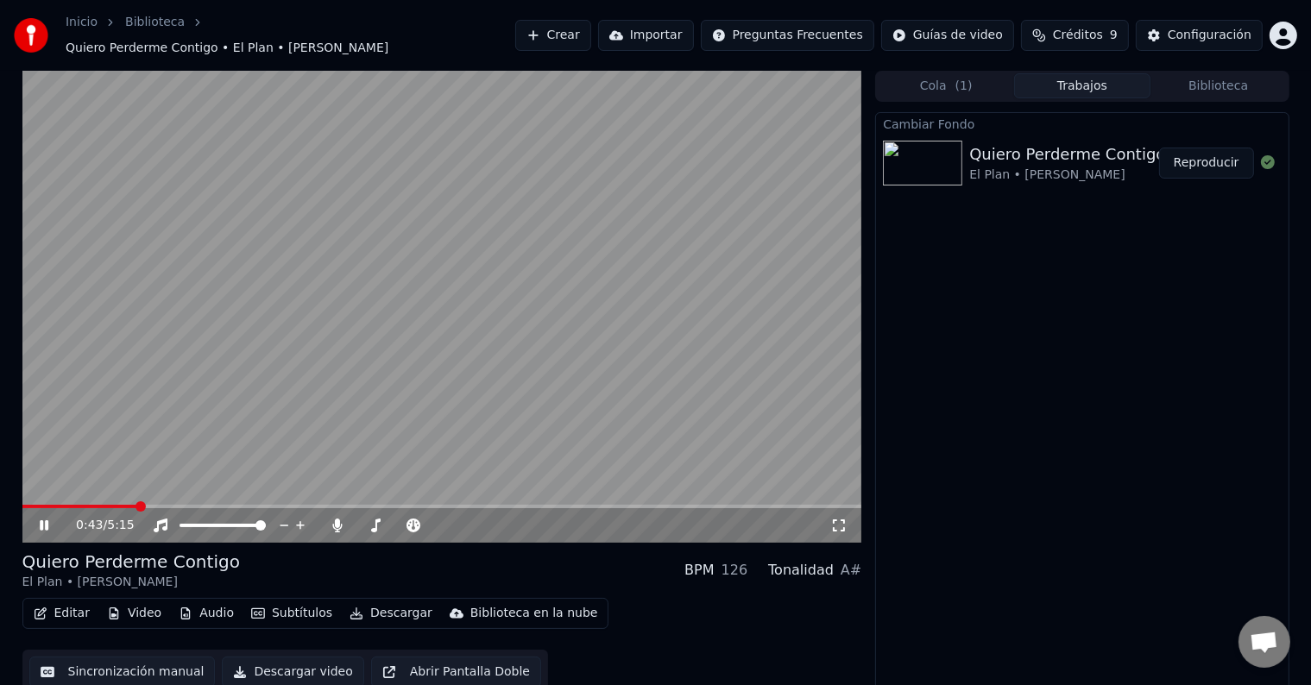
click at [40, 520] on icon at bounding box center [44, 525] width 9 height 10
click at [331, 519] on icon at bounding box center [337, 526] width 17 height 14
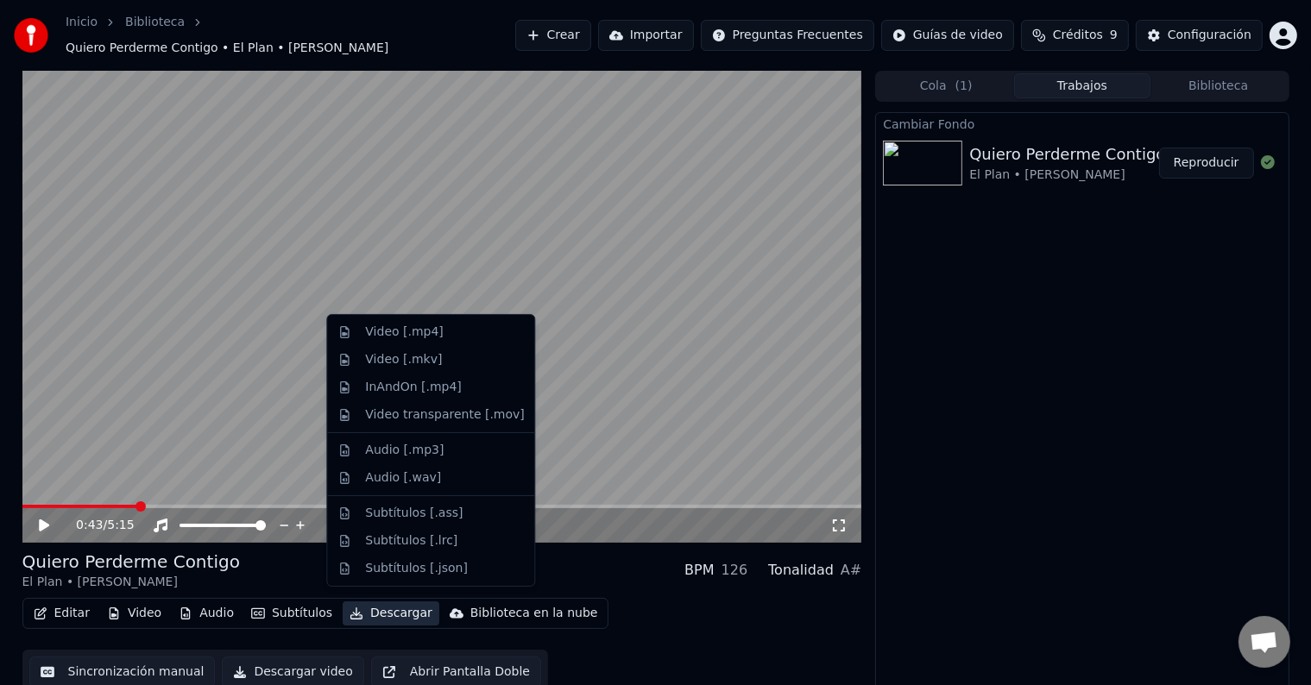
click at [350, 608] on icon "button" at bounding box center [356, 614] width 14 height 12
click at [417, 332] on div "Video [.mp4]" at bounding box center [404, 332] width 78 height 17
